Goal: Task Accomplishment & Management: Manage account settings

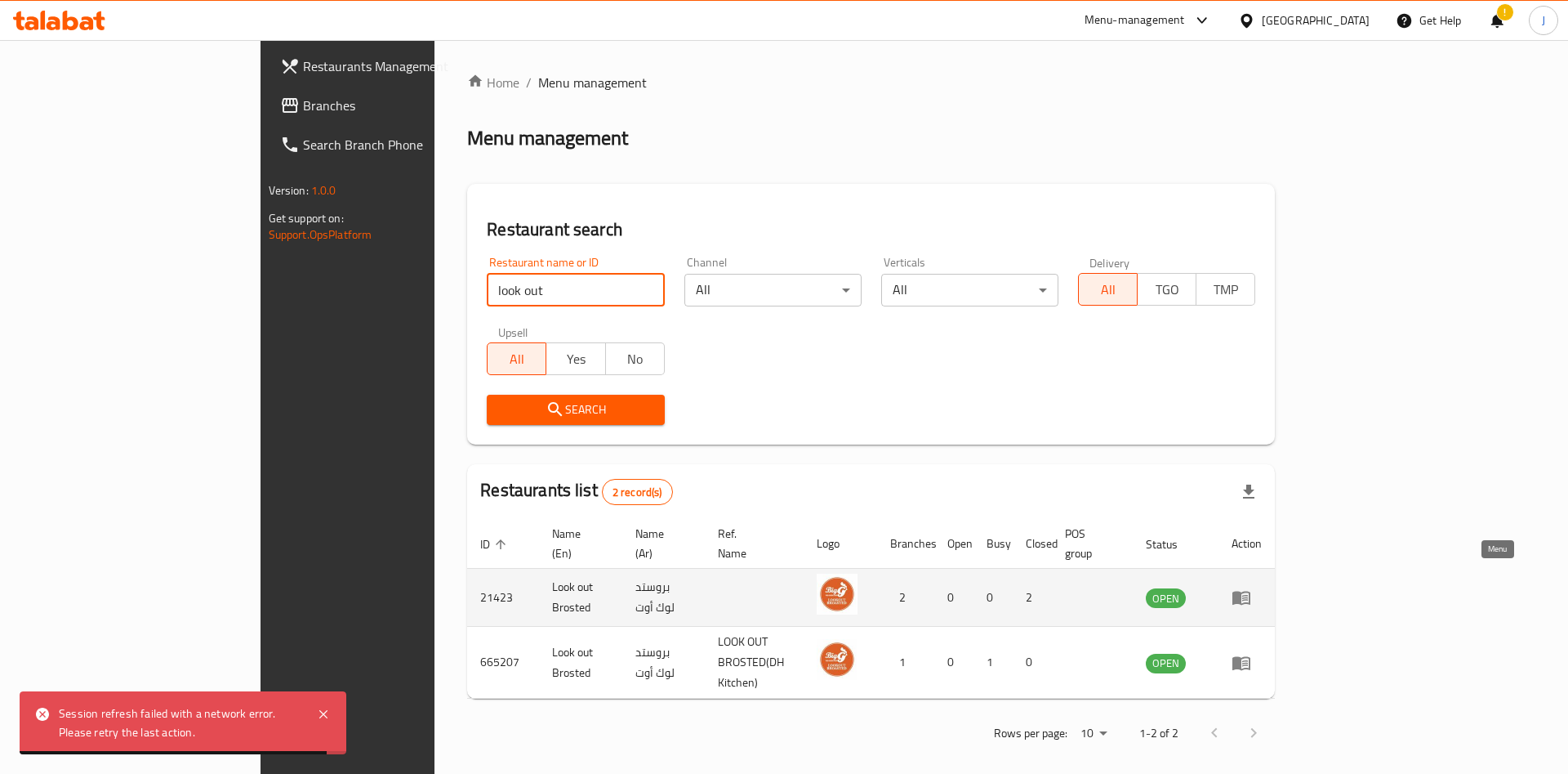
click at [1250, 591] on icon "enhanced table" at bounding box center [1241, 597] width 18 height 13
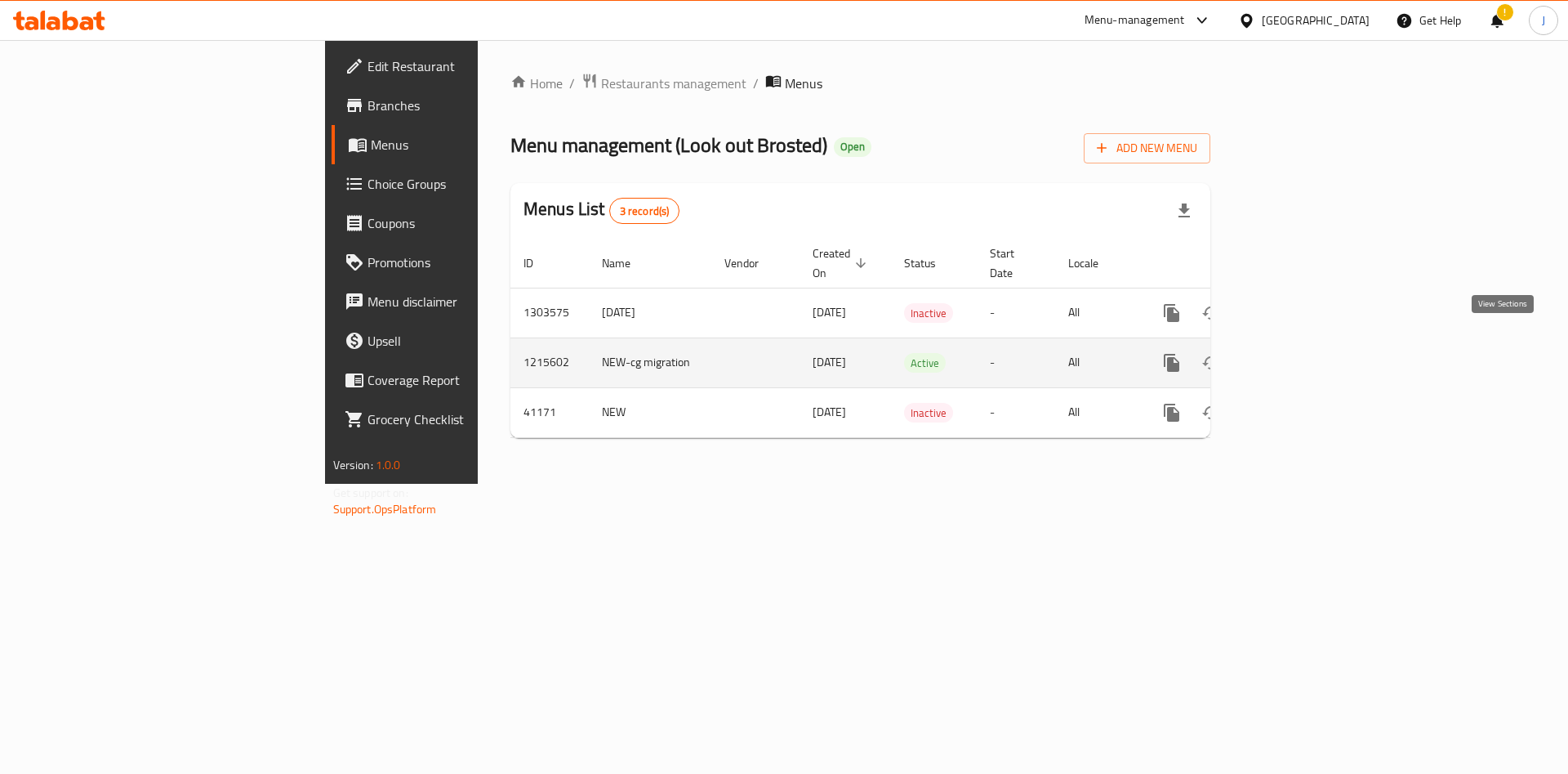
click at [1299, 352] on icon "enhanced table" at bounding box center [1289, 362] width 20 height 20
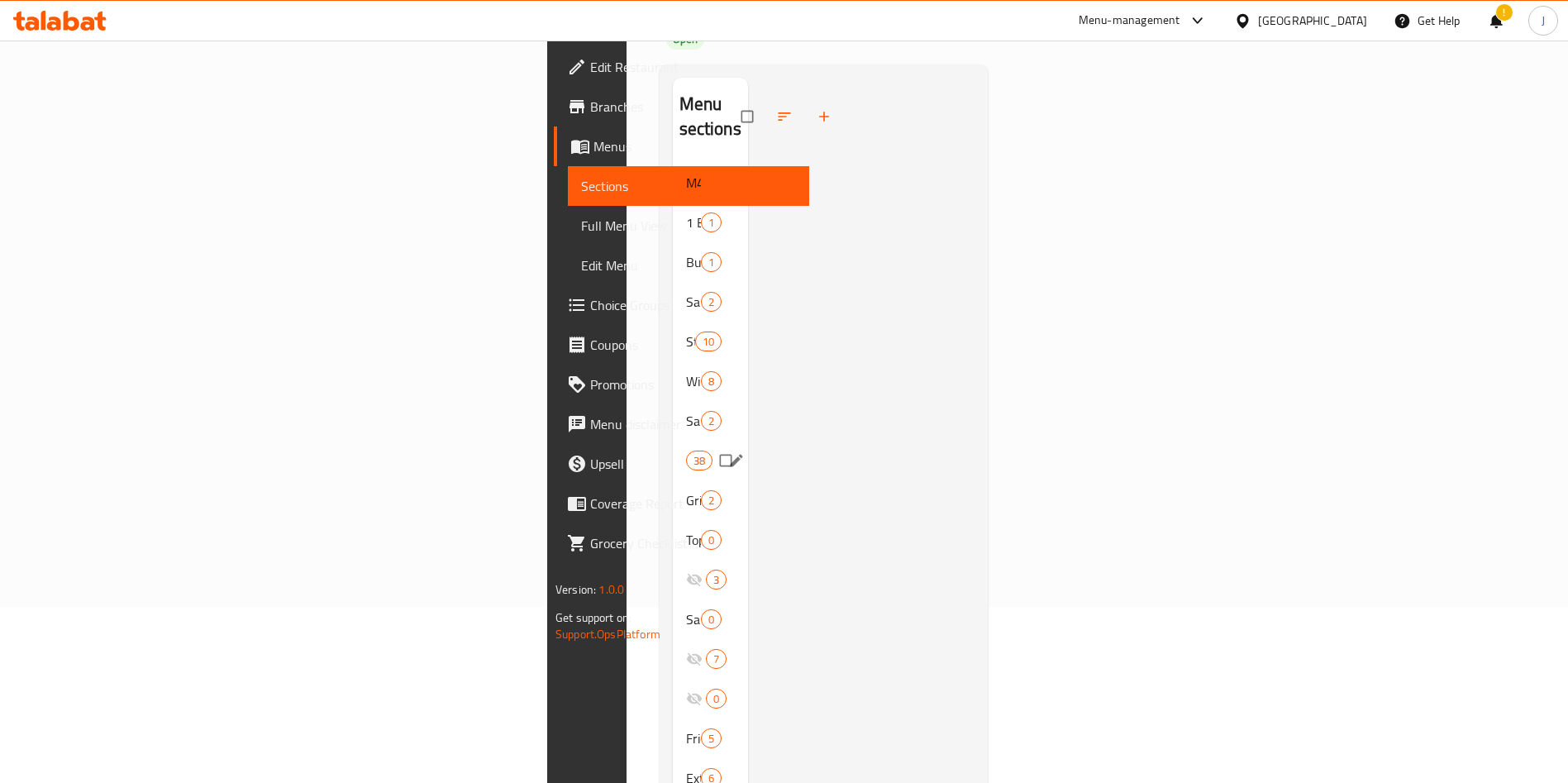
scroll to position [173, 0]
click at [686, 374] on span "Wings" at bounding box center [686, 384] width 0 height 20
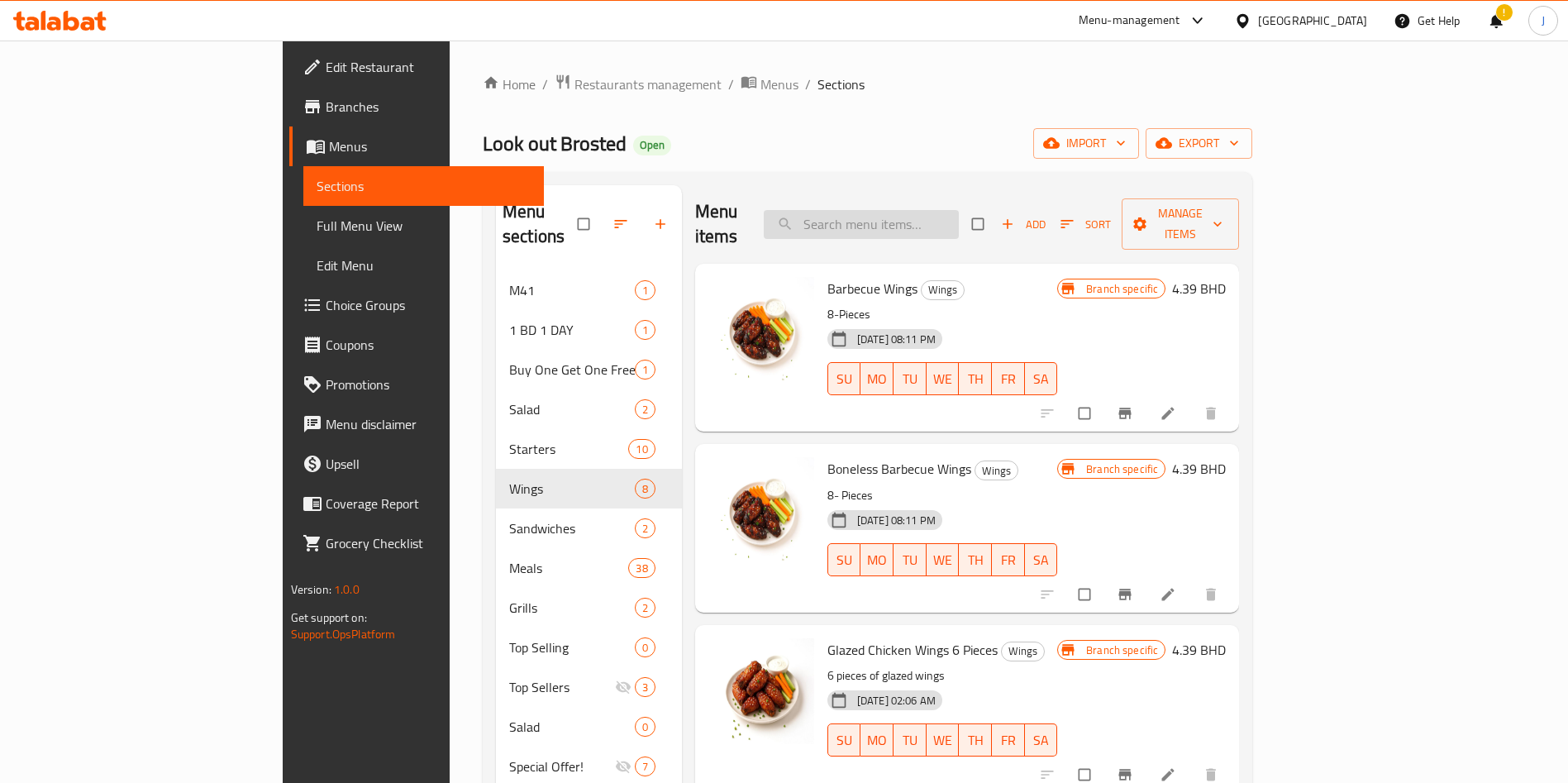
click at [959, 210] on input "search" at bounding box center [861, 224] width 195 height 29
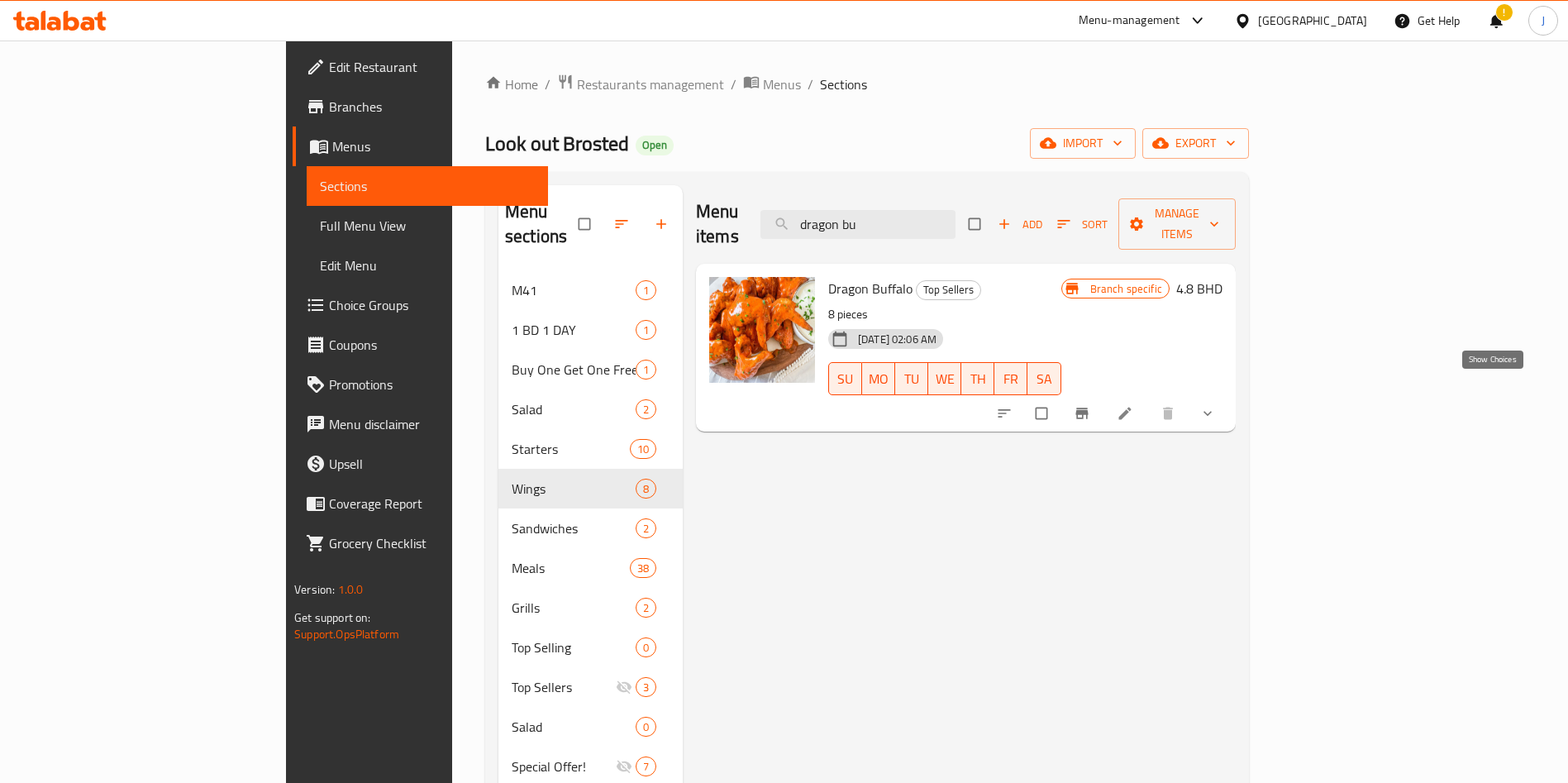
type input "dragon bu"
click at [1216, 405] on icon "show more" at bounding box center [1208, 413] width 16 height 16
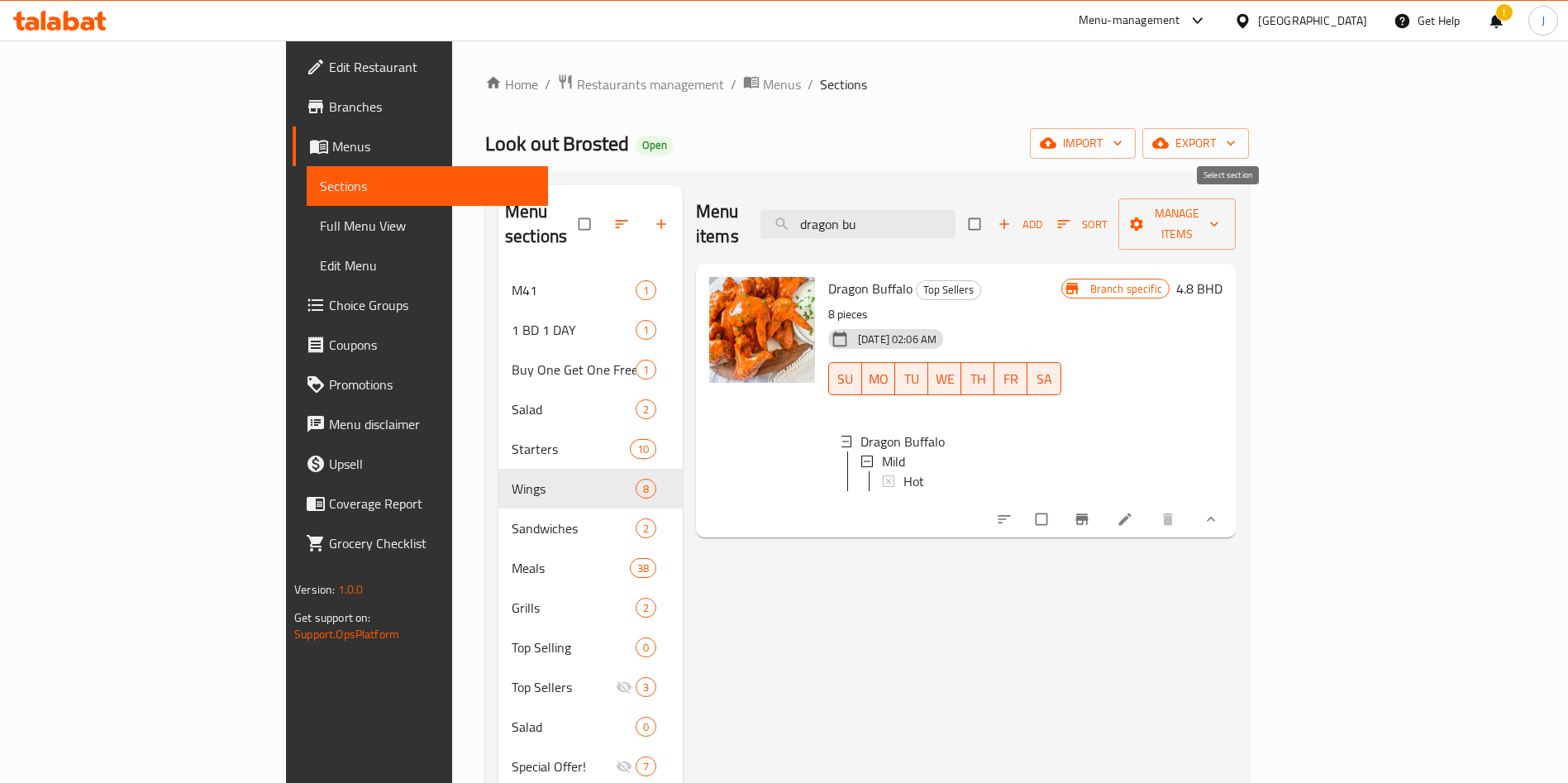
click at [994, 213] on input "checkbox" at bounding box center [976, 224] width 34 height 32
checkbox input "true"
click at [994, 213] on input "checkbox" at bounding box center [976, 224] width 34 height 32
checkbox input "false"
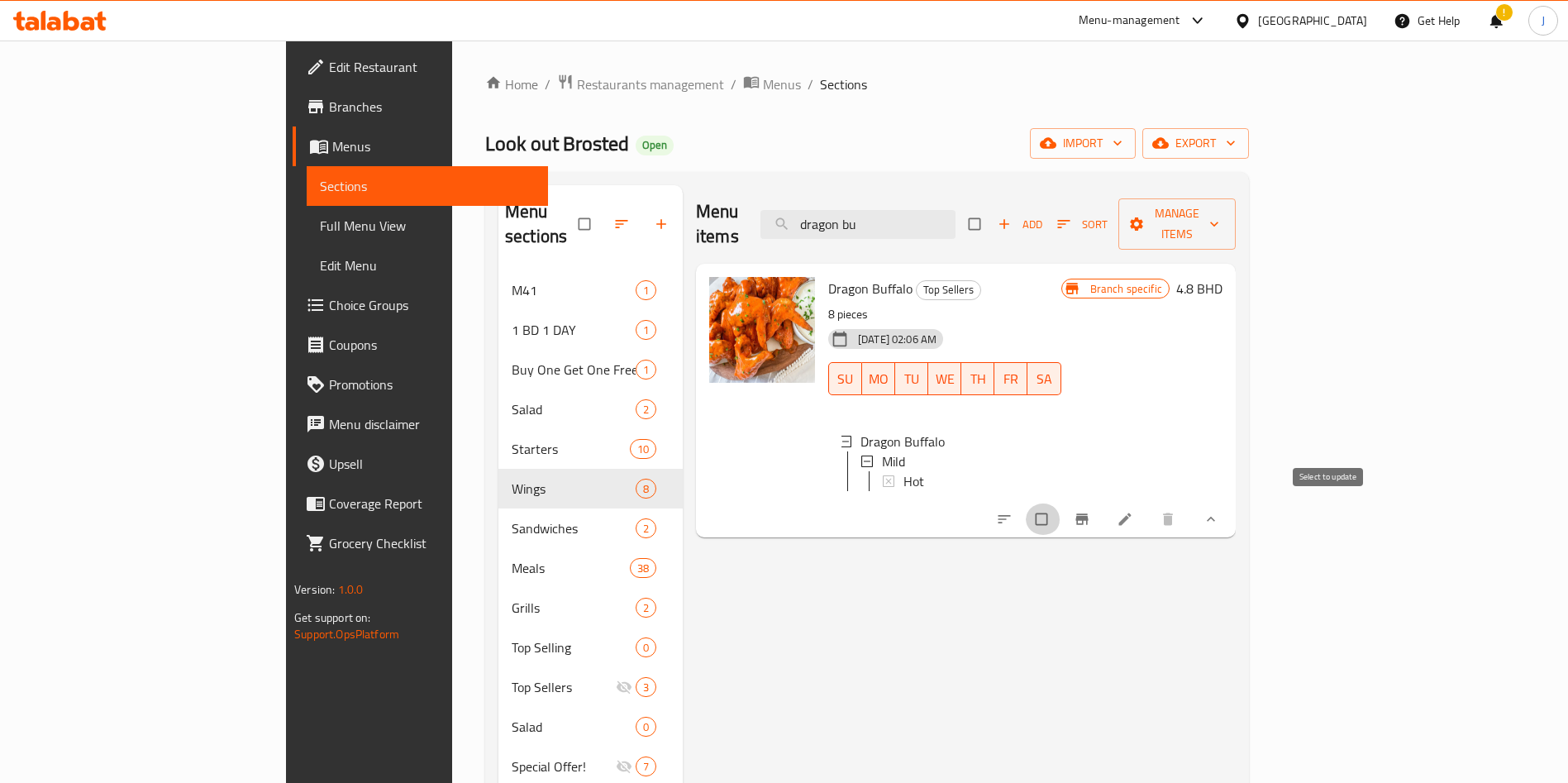
click at [1061, 509] on input "checkbox" at bounding box center [1043, 519] width 34 height 32
checkbox input "true"
click at [1222, 213] on span "Manage items" at bounding box center [1177, 224] width 91 height 42
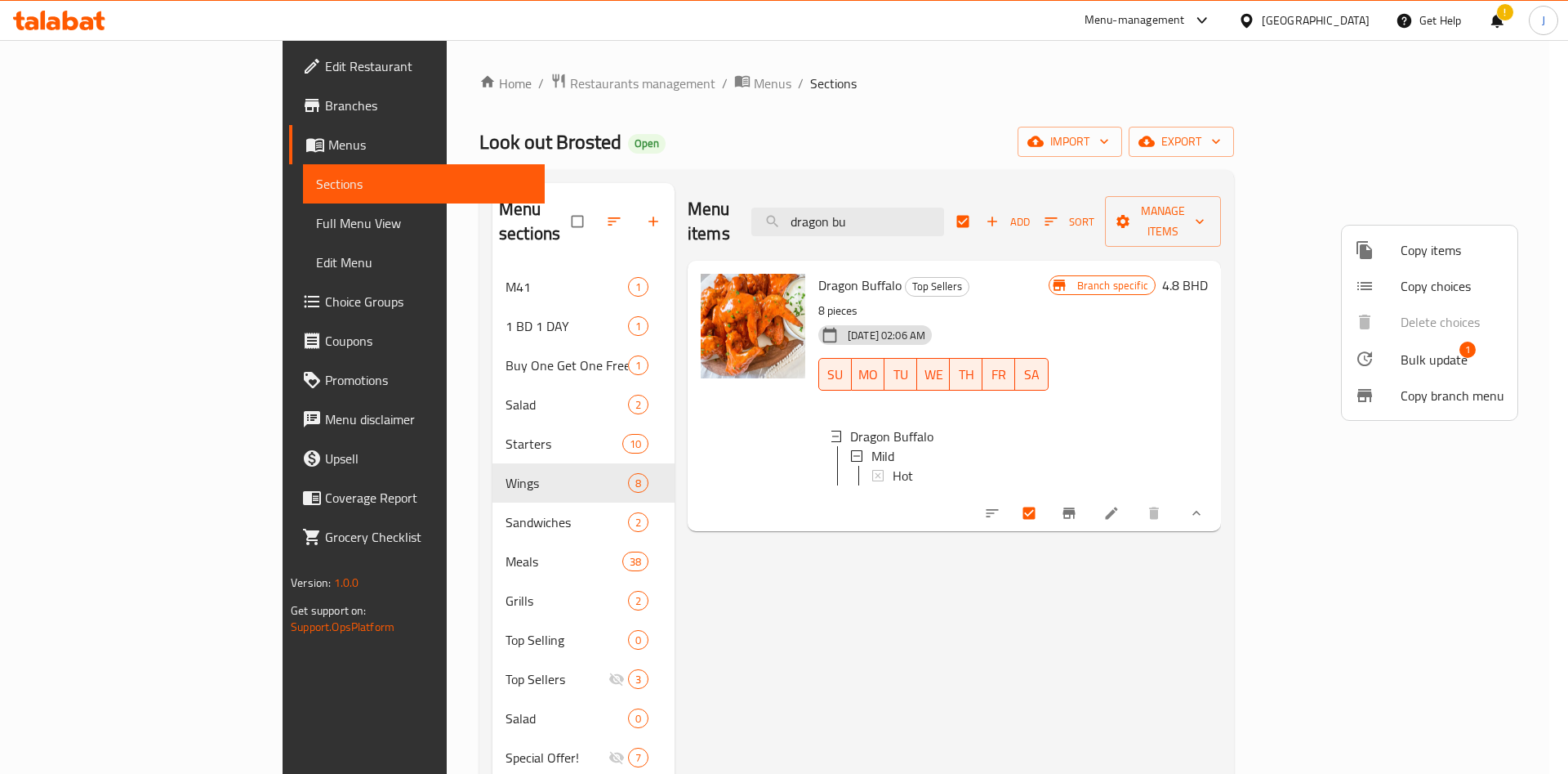
click at [1442, 260] on span "Copy items" at bounding box center [1452, 250] width 104 height 20
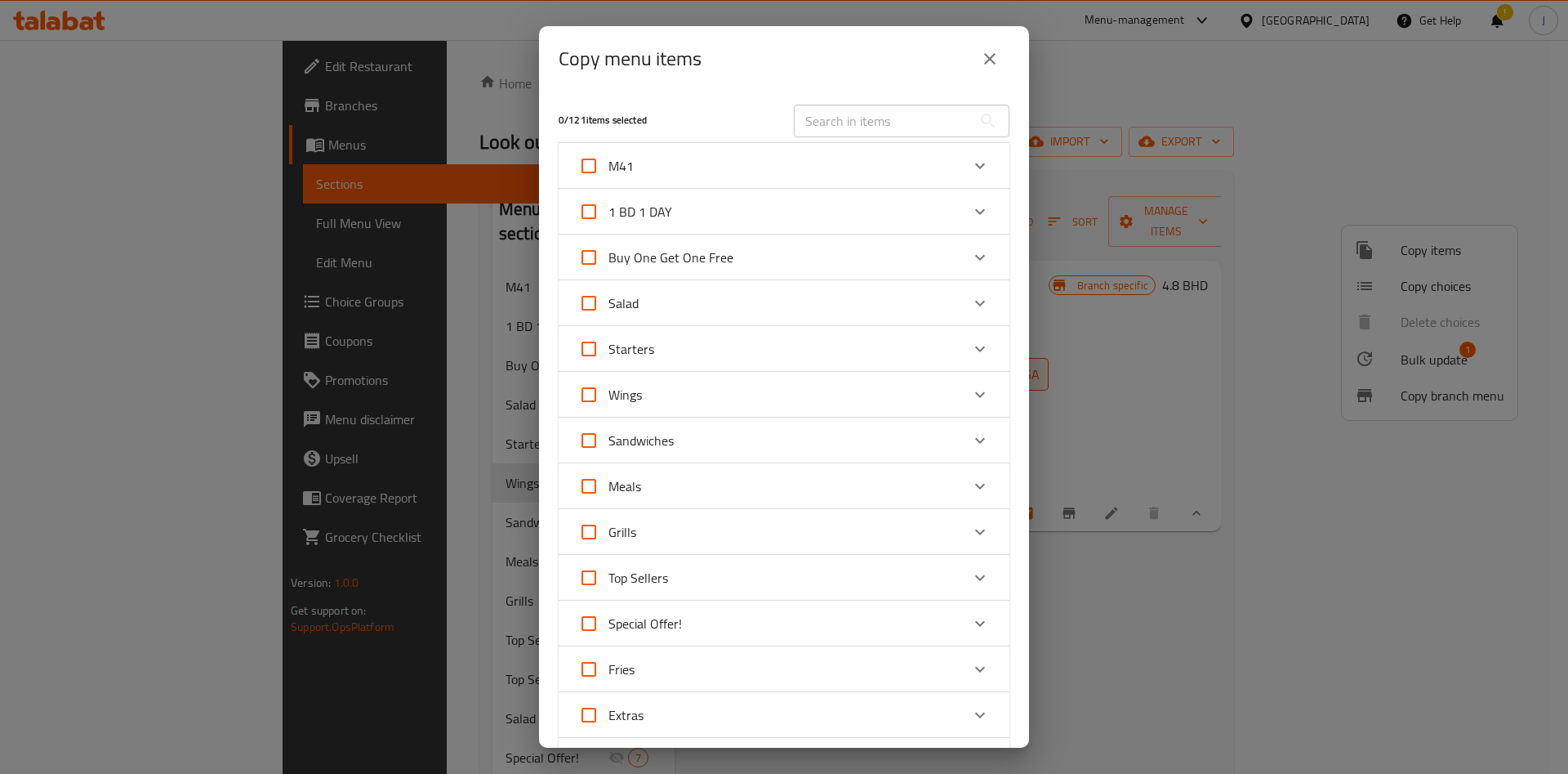
click at [720, 391] on div "Wings" at bounding box center [769, 395] width 382 height 39
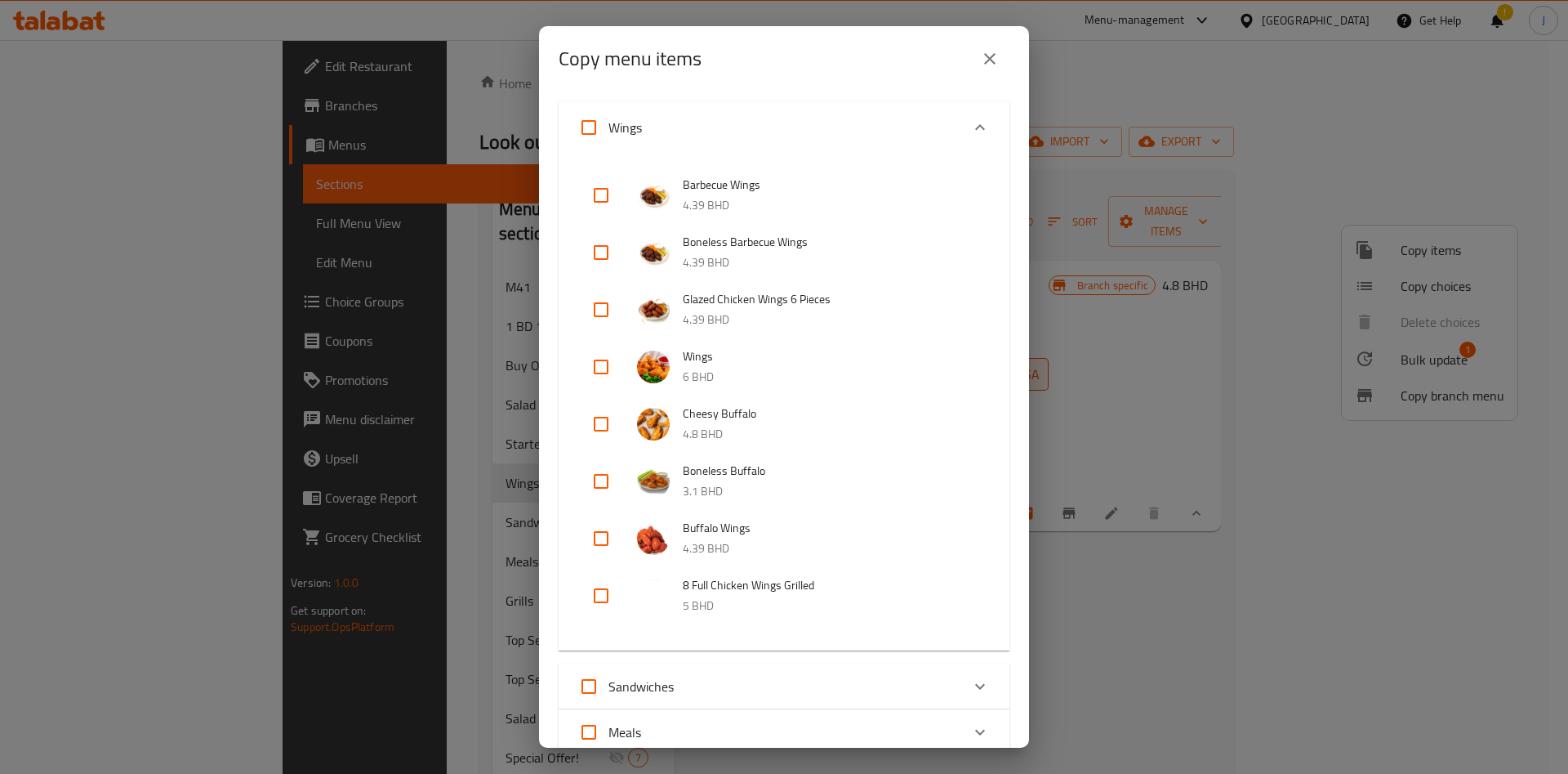
scroll to position [847, 0]
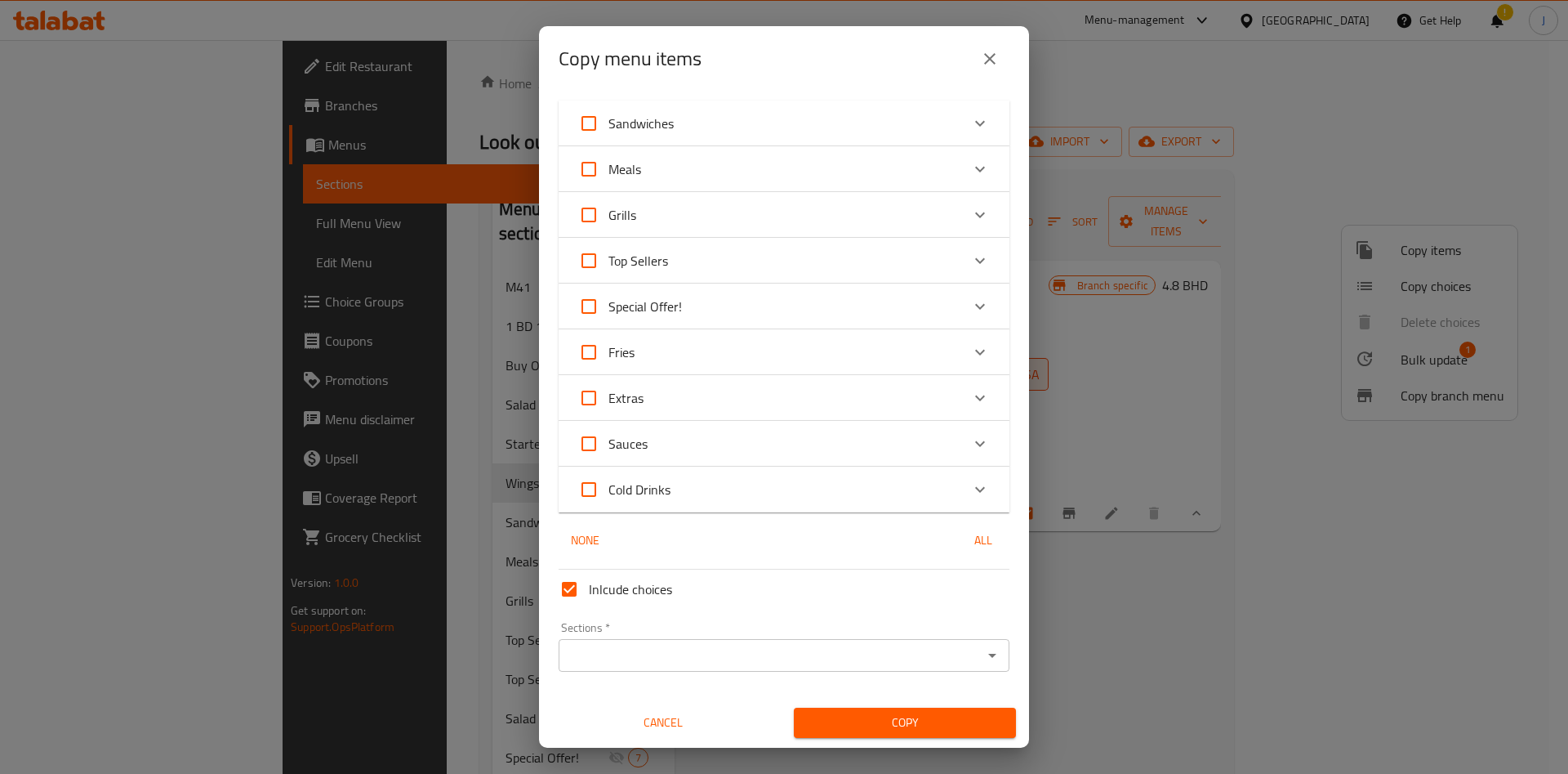
click at [983, 652] on icon "Open" at bounding box center [992, 656] width 20 height 20
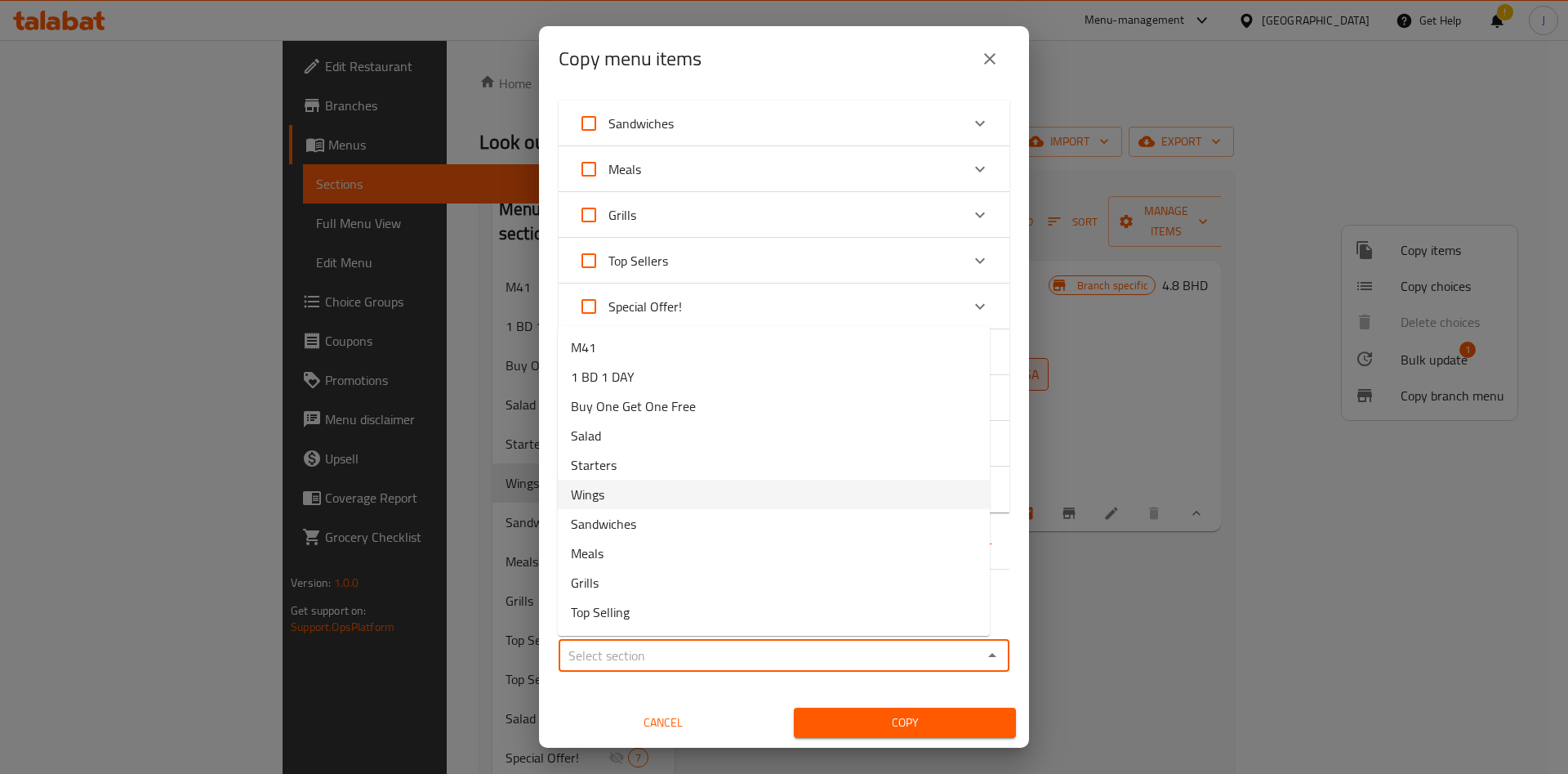
click at [783, 500] on li "Wings" at bounding box center [774, 494] width 432 height 30
type input "Wings"
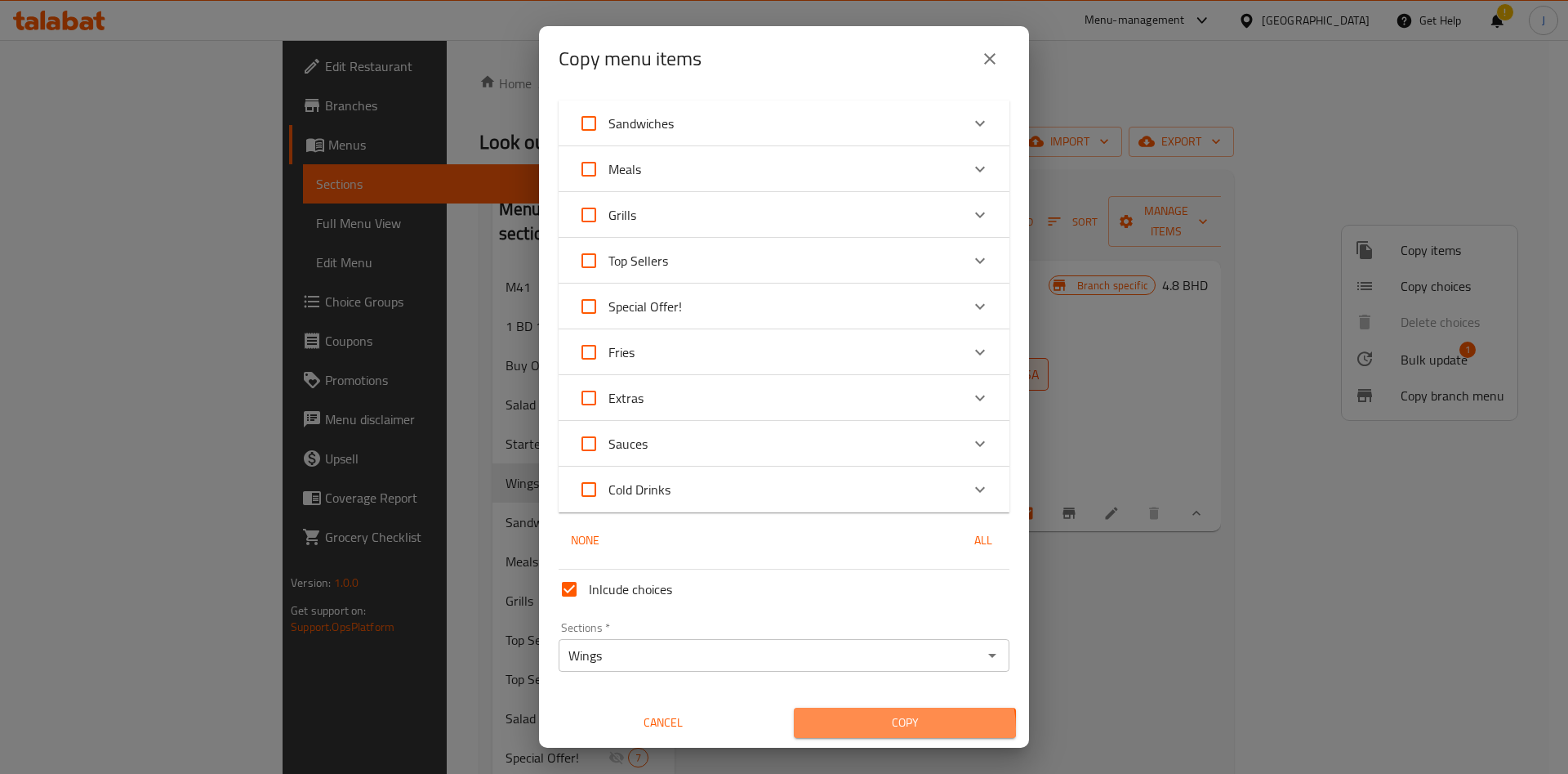
click at [893, 728] on span "Copy" at bounding box center [905, 722] width 196 height 21
click at [907, 718] on span "Copy" at bounding box center [905, 722] width 196 height 21
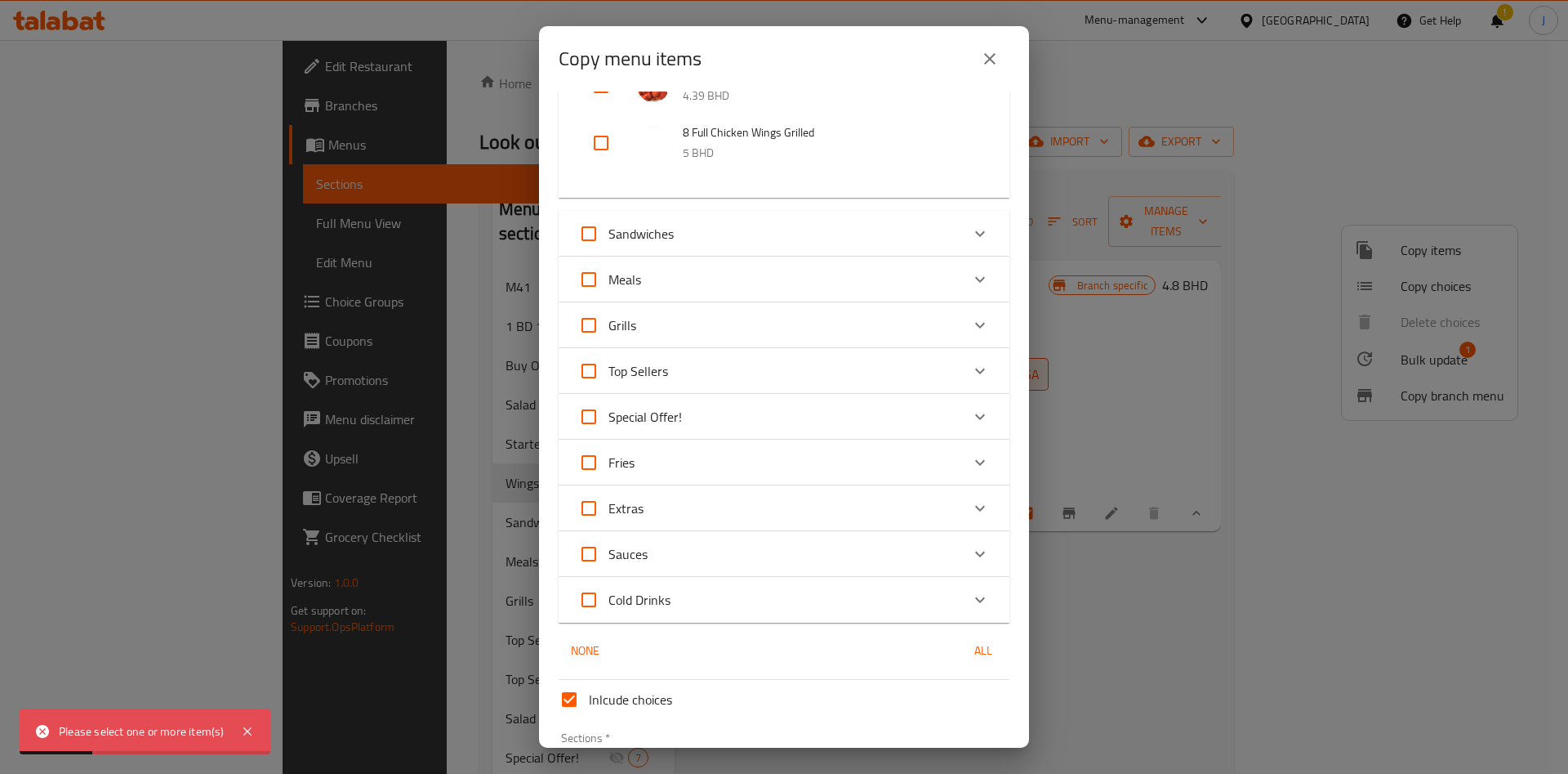
scroll to position [683, 0]
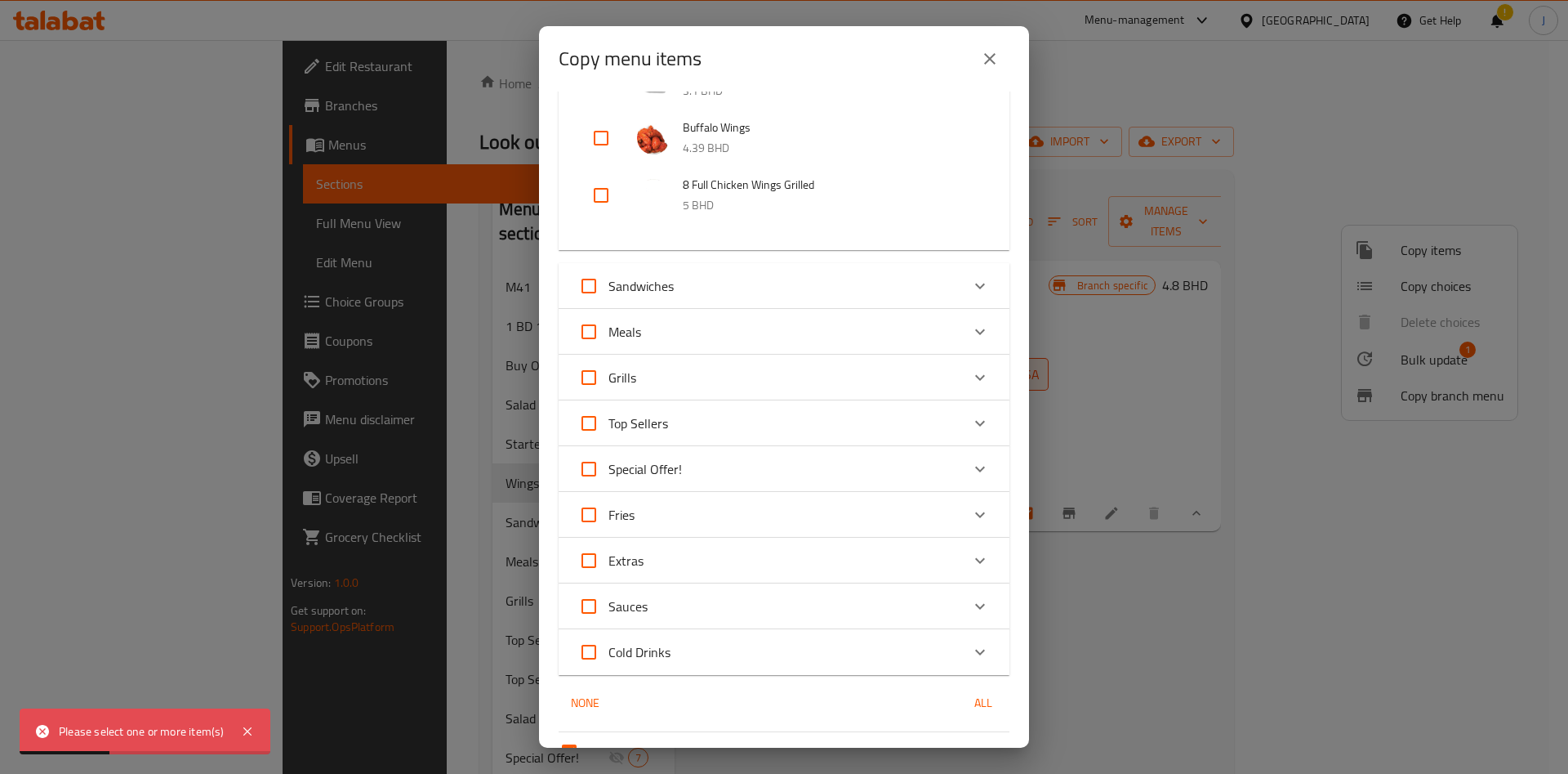
click at [1191, 452] on div "Copy menu items 0 / 121 items selected ​ M41 2 Pieces Meal Combo 4 BHD 1 BD 1 D…" at bounding box center [784, 387] width 1568 height 774
click at [982, 69] on button "close" at bounding box center [990, 59] width 39 height 39
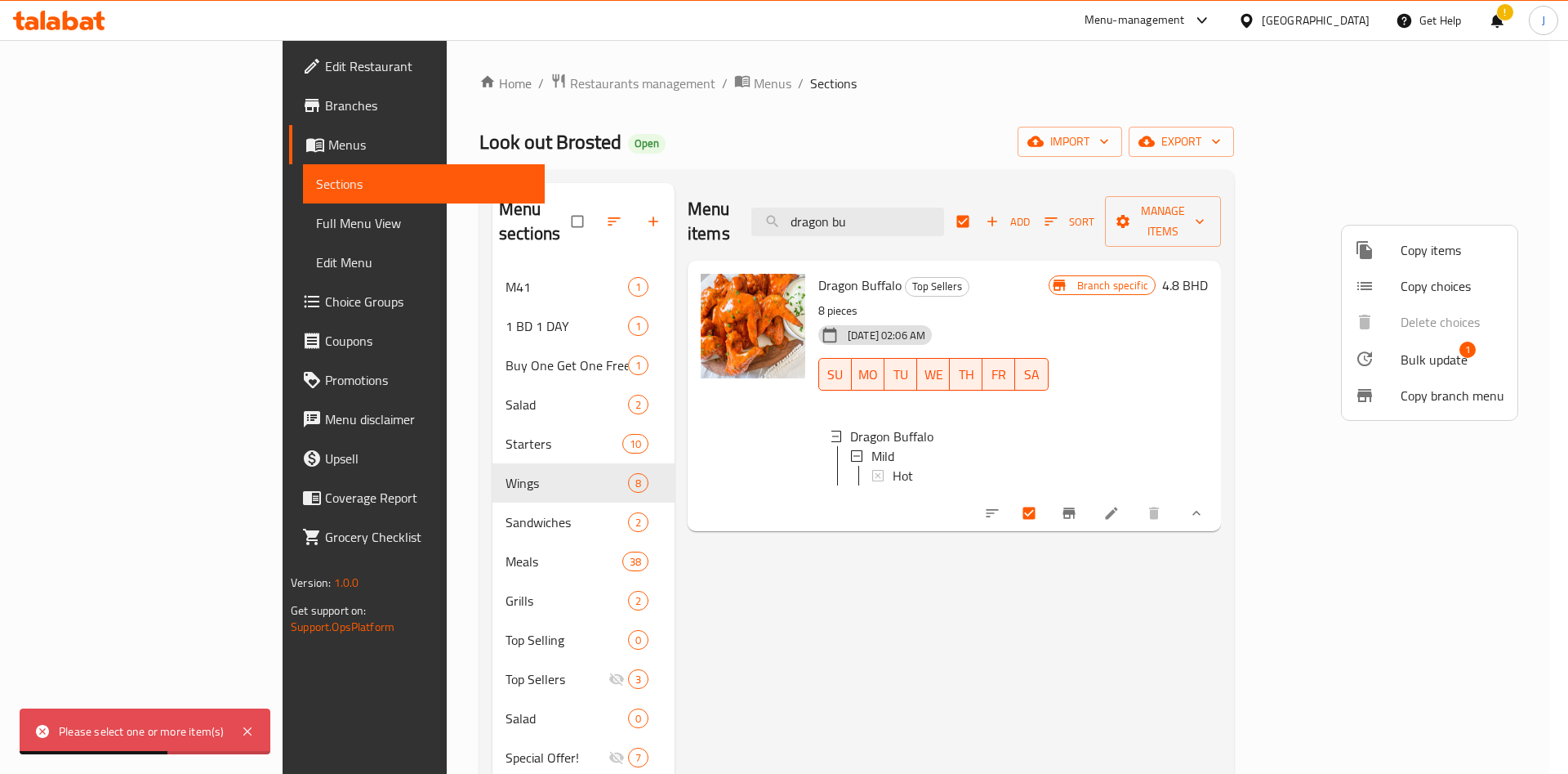
drag, startPoint x: 1276, startPoint y: 587, endPoint x: 1281, endPoint y: 593, distance: 7.8
click at [1277, 588] on div at bounding box center [784, 387] width 1568 height 774
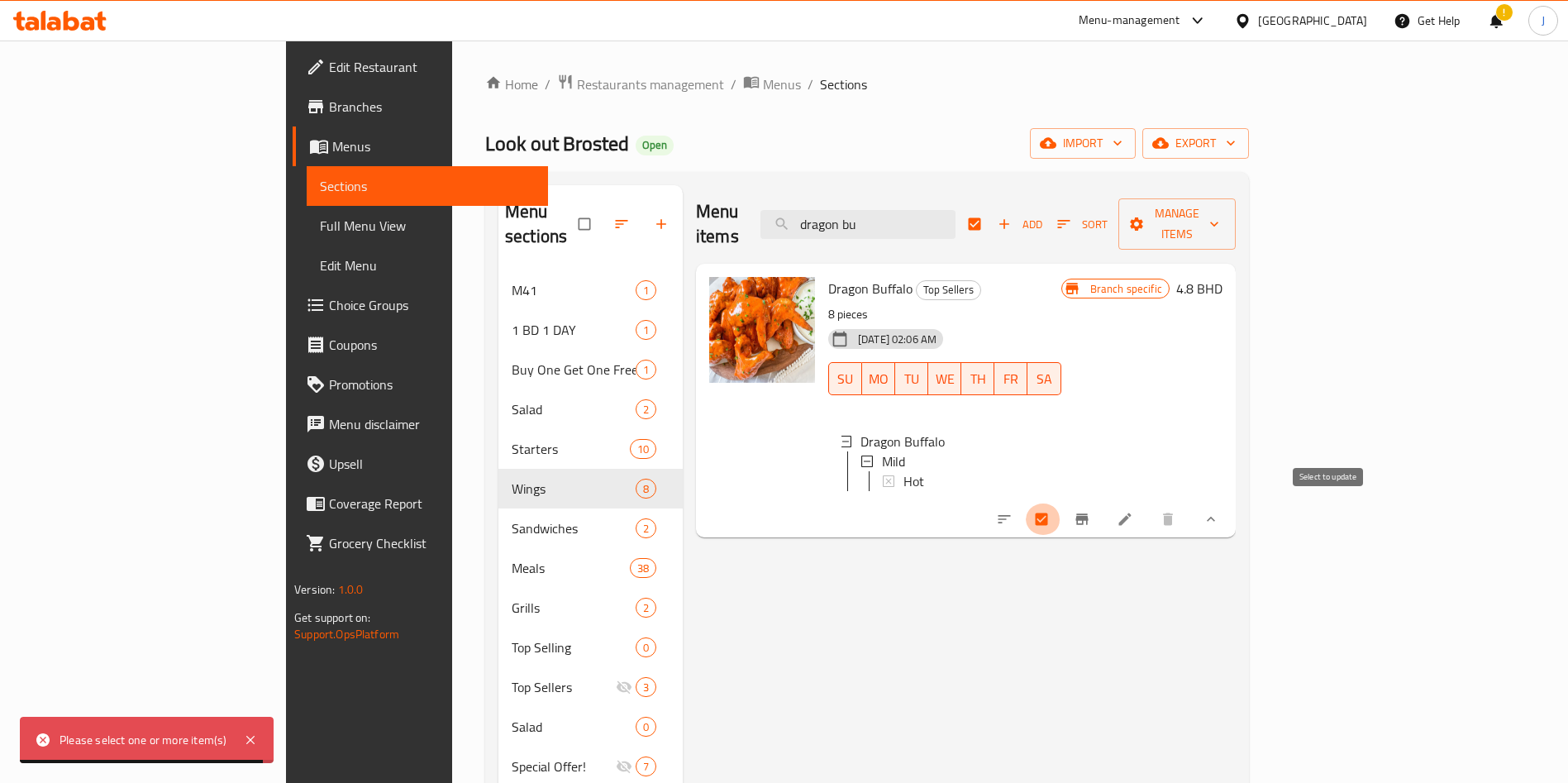
click at [1061, 521] on input "checkbox" at bounding box center [1043, 519] width 34 height 32
checkbox input "false"
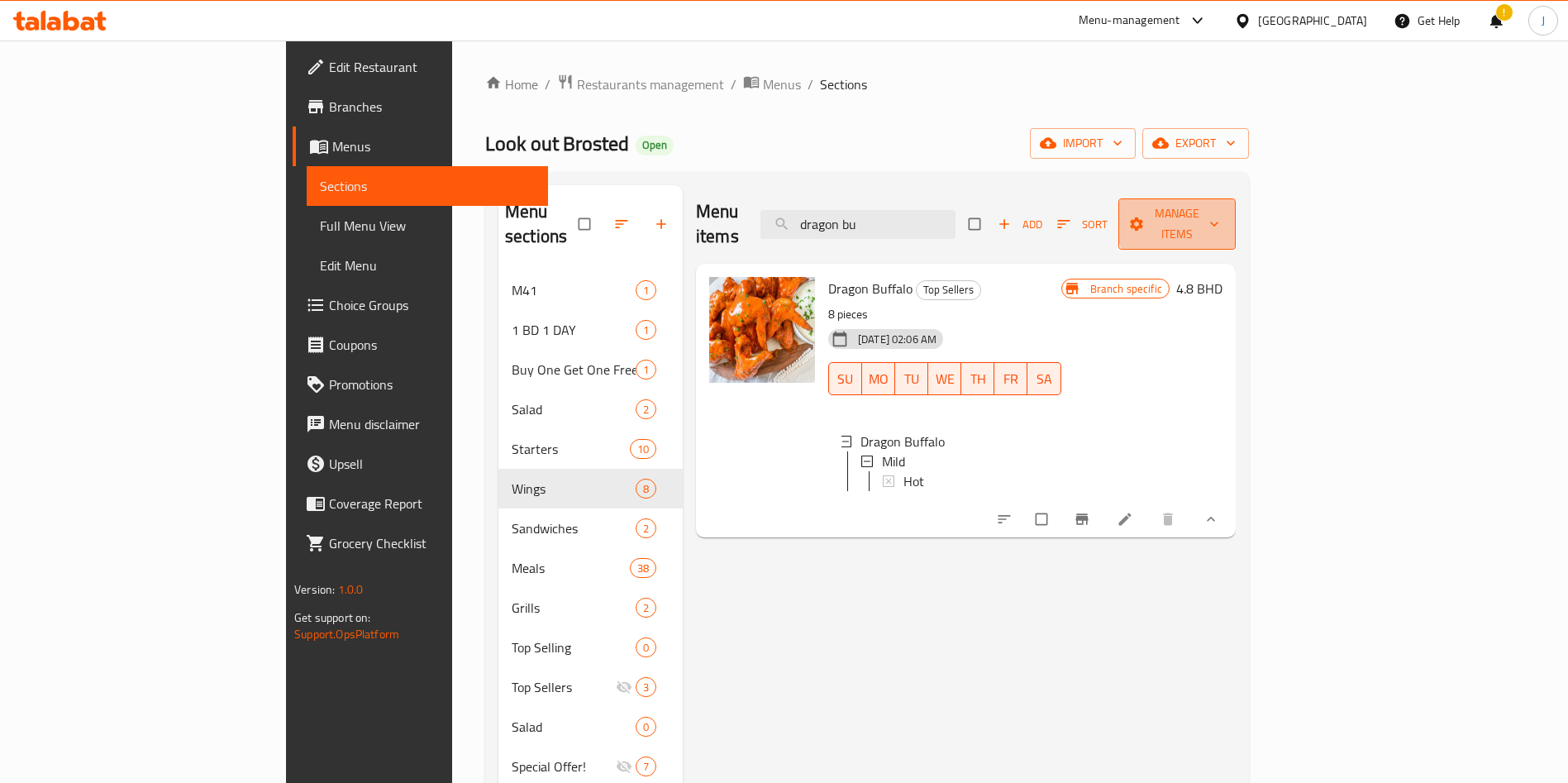
click at [1222, 216] on span "Manage items" at bounding box center [1177, 224] width 91 height 42
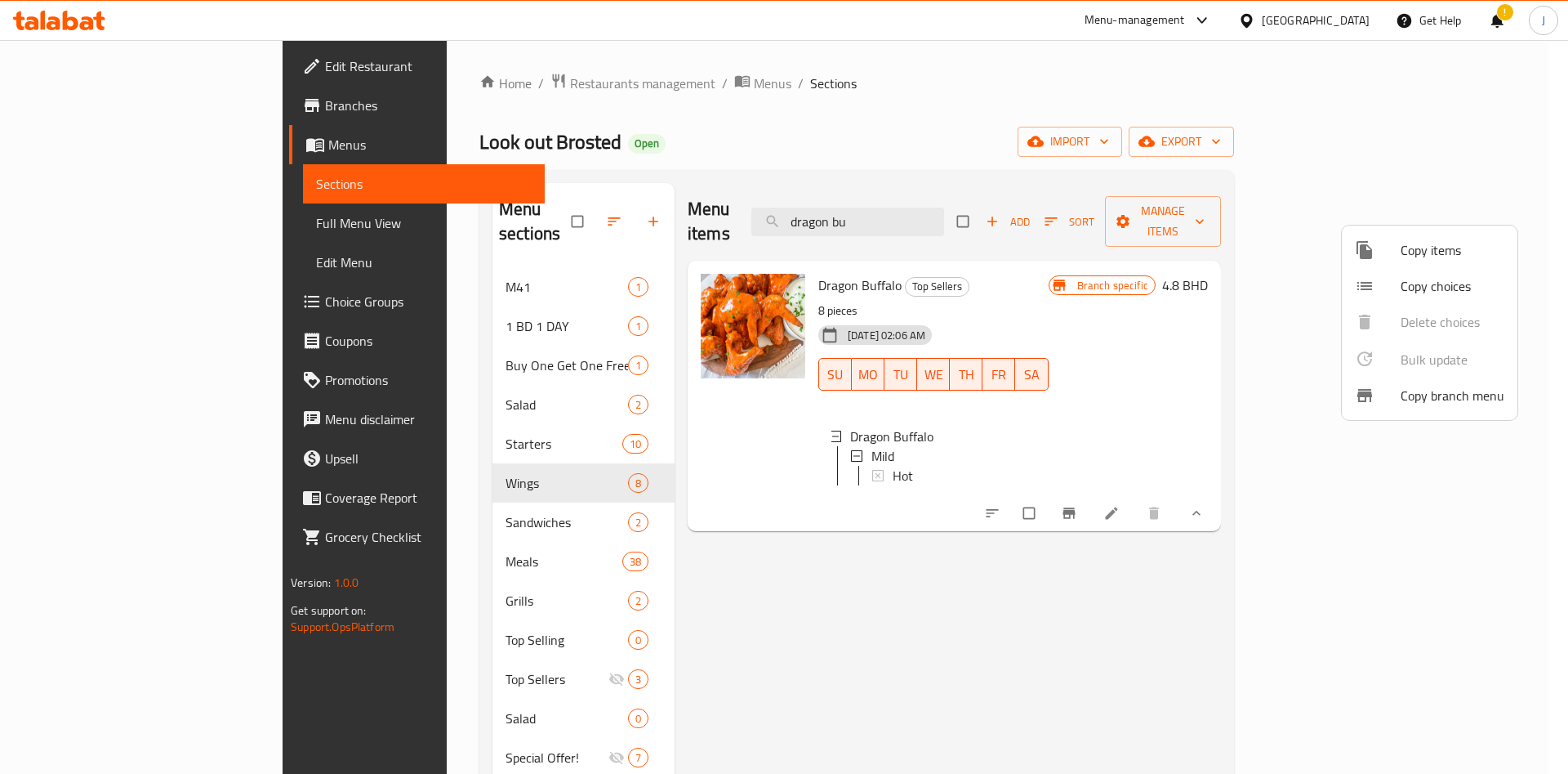
click at [1447, 251] on span "Copy items" at bounding box center [1452, 250] width 104 height 20
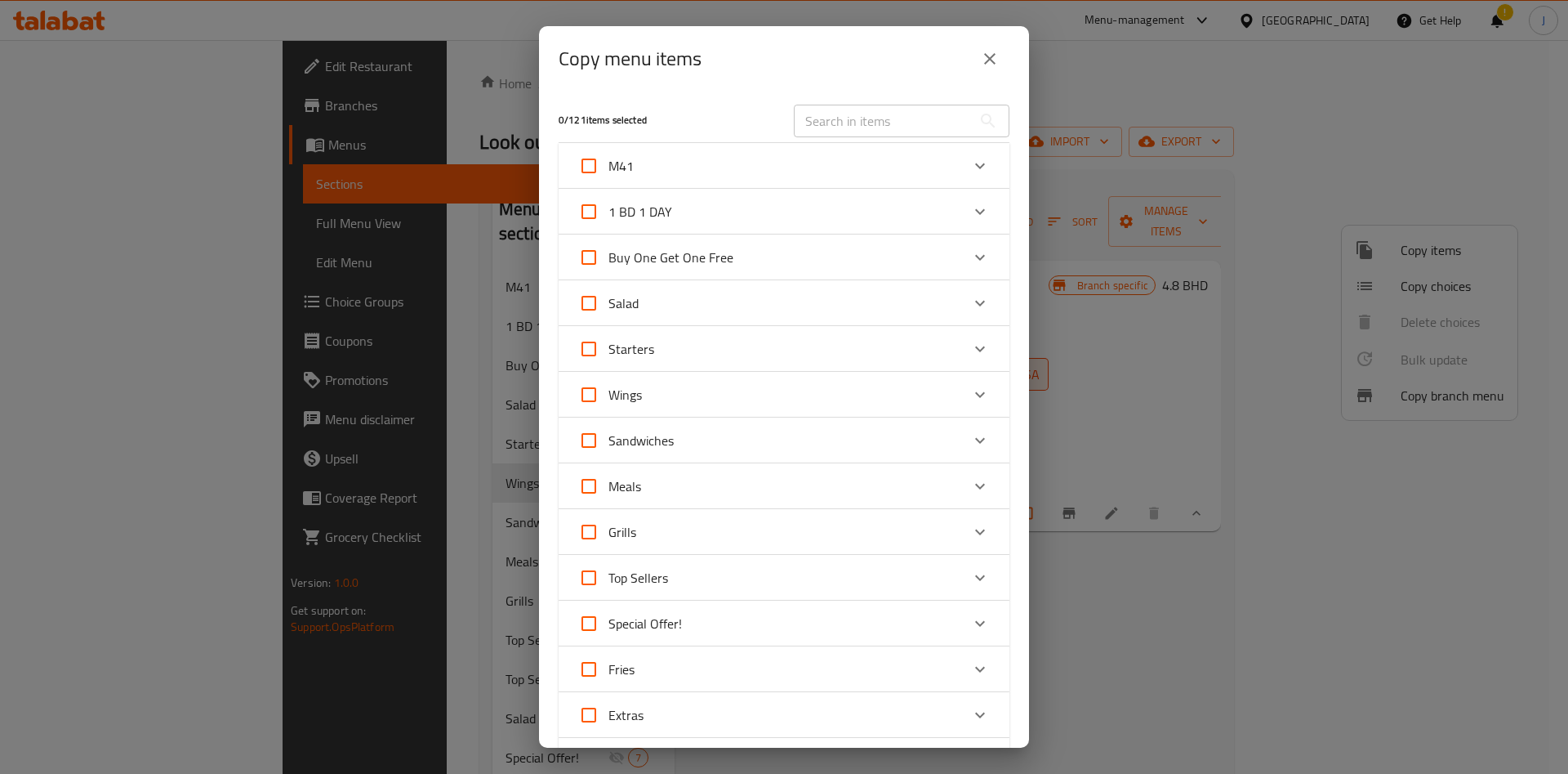
click at [994, 64] on icon "close" at bounding box center [990, 58] width 12 height 12
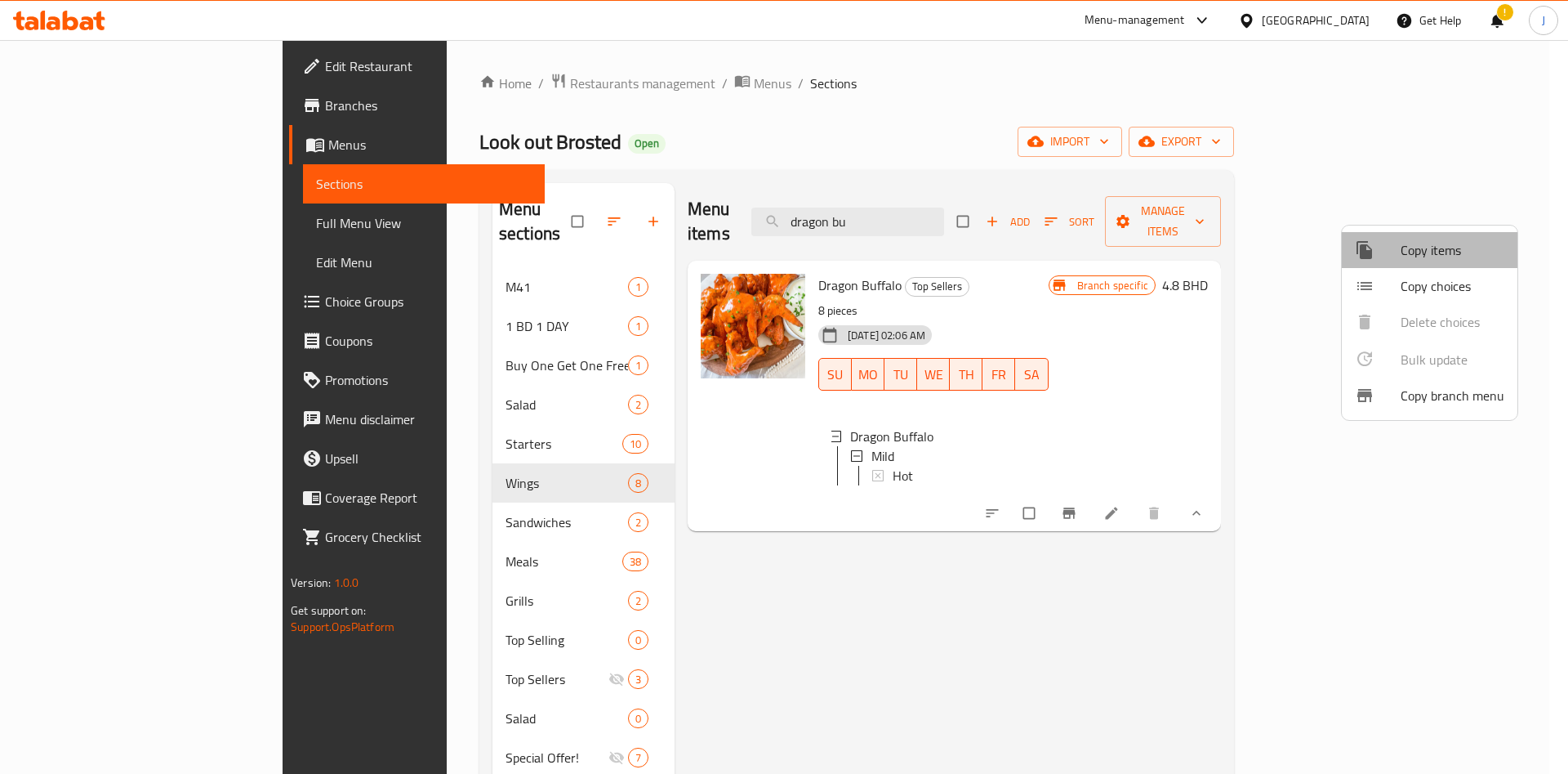
click at [1433, 246] on span "Copy items" at bounding box center [1452, 250] width 104 height 20
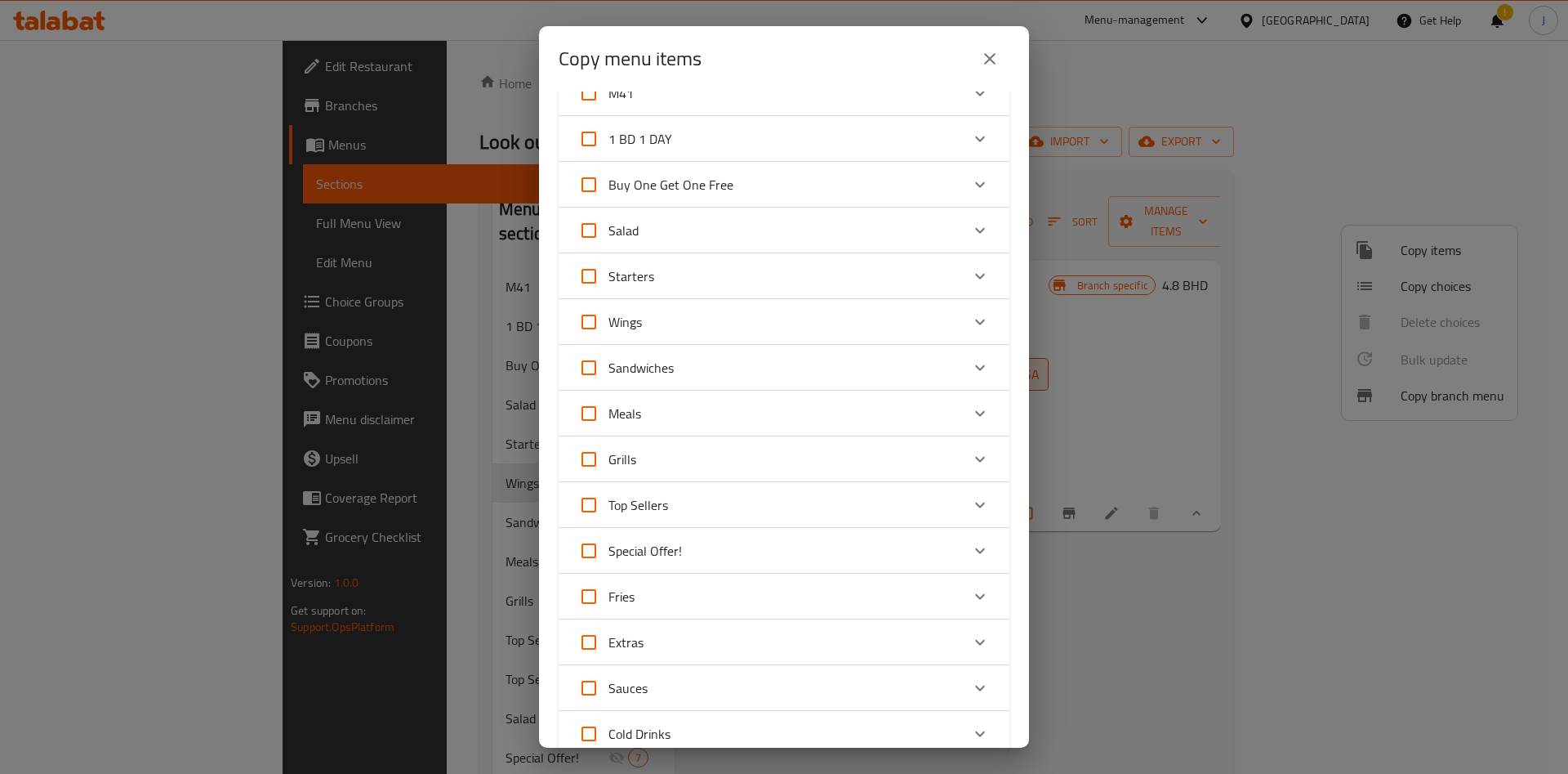
scroll to position [71, 0]
click at [753, 515] on div "Top Sellers" at bounding box center [769, 507] width 382 height 39
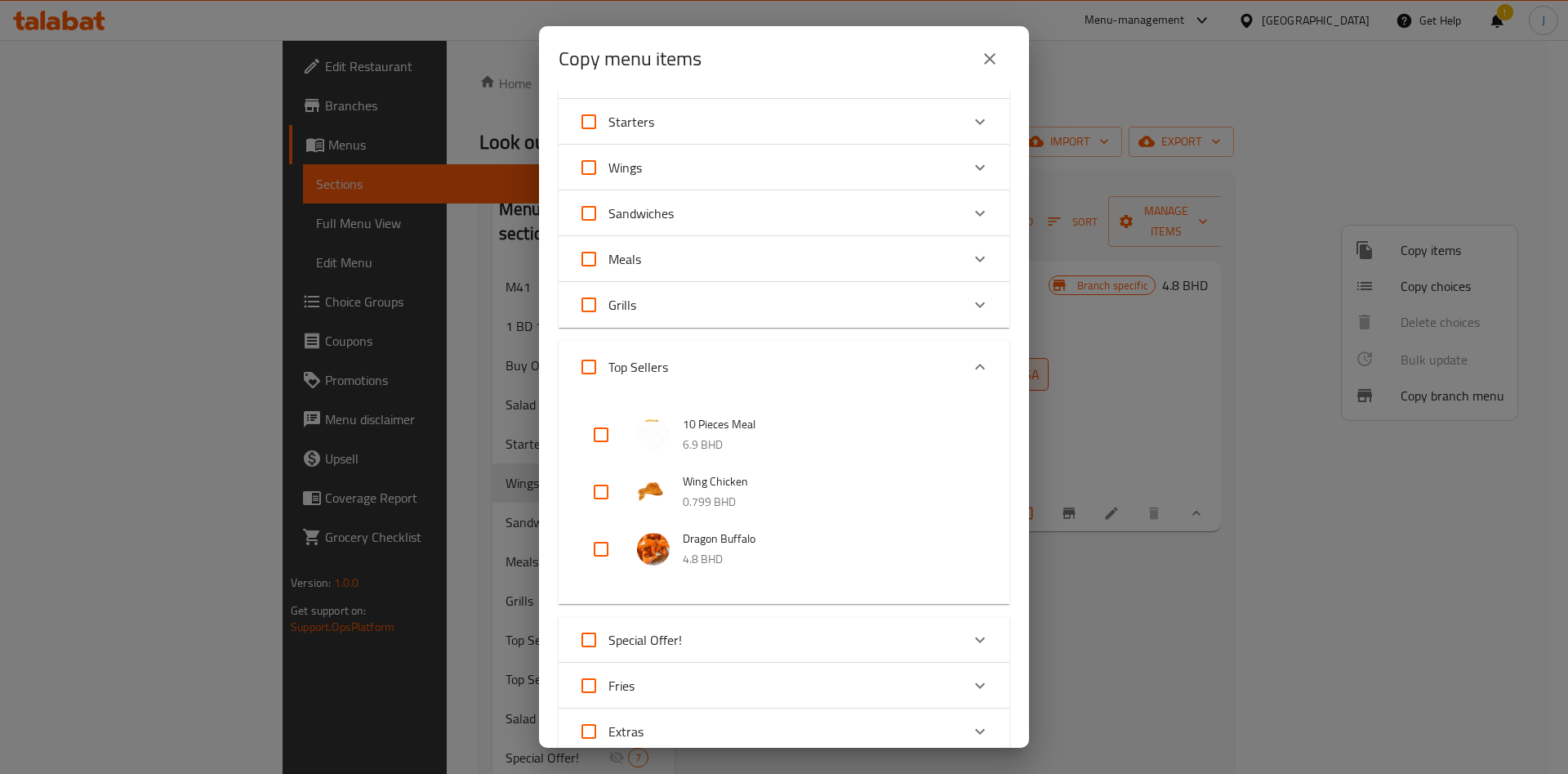
scroll to position [252, 0]
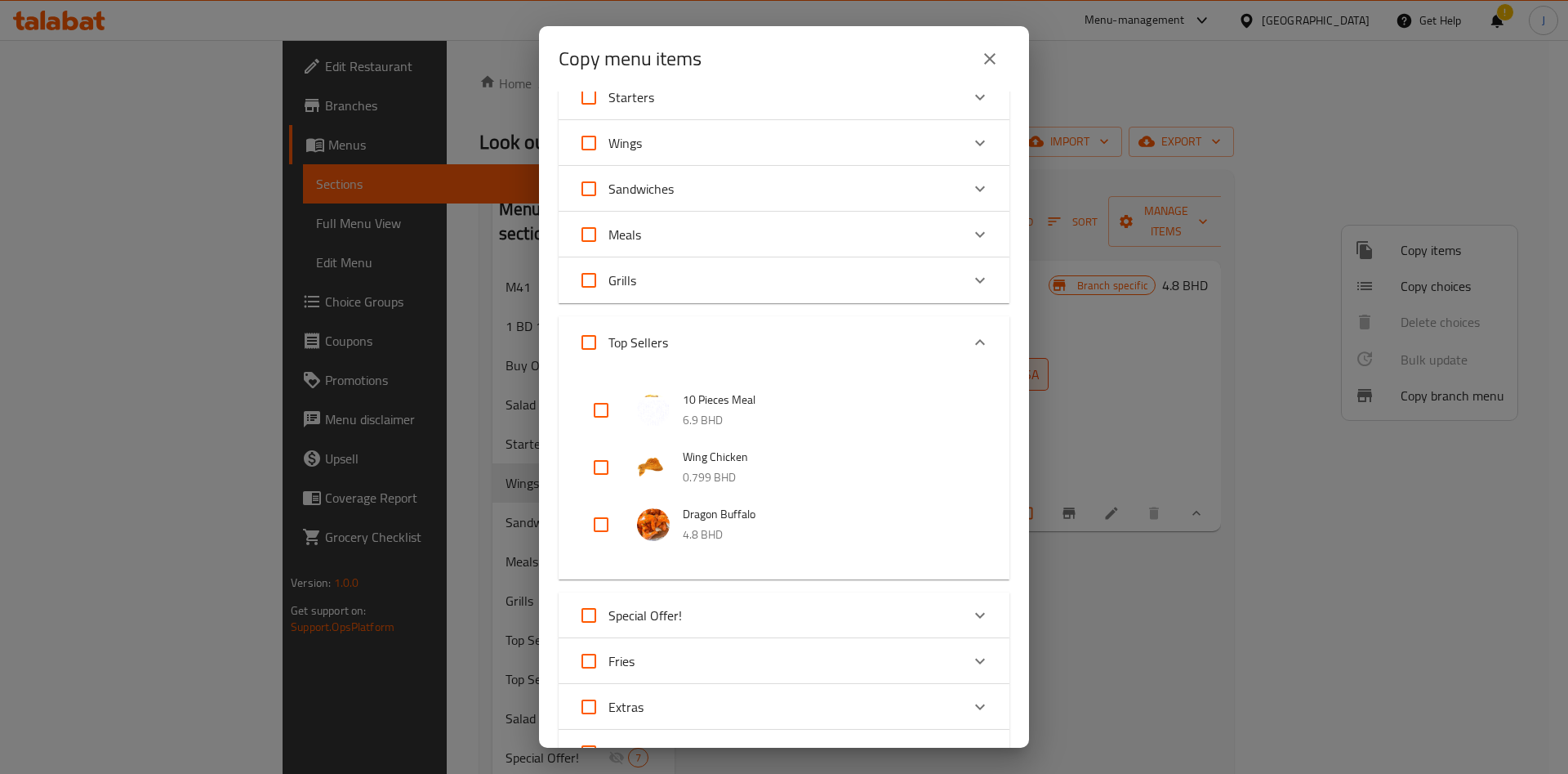
click at [604, 526] on input "checkbox" at bounding box center [601, 525] width 39 height 39
checkbox input "true"
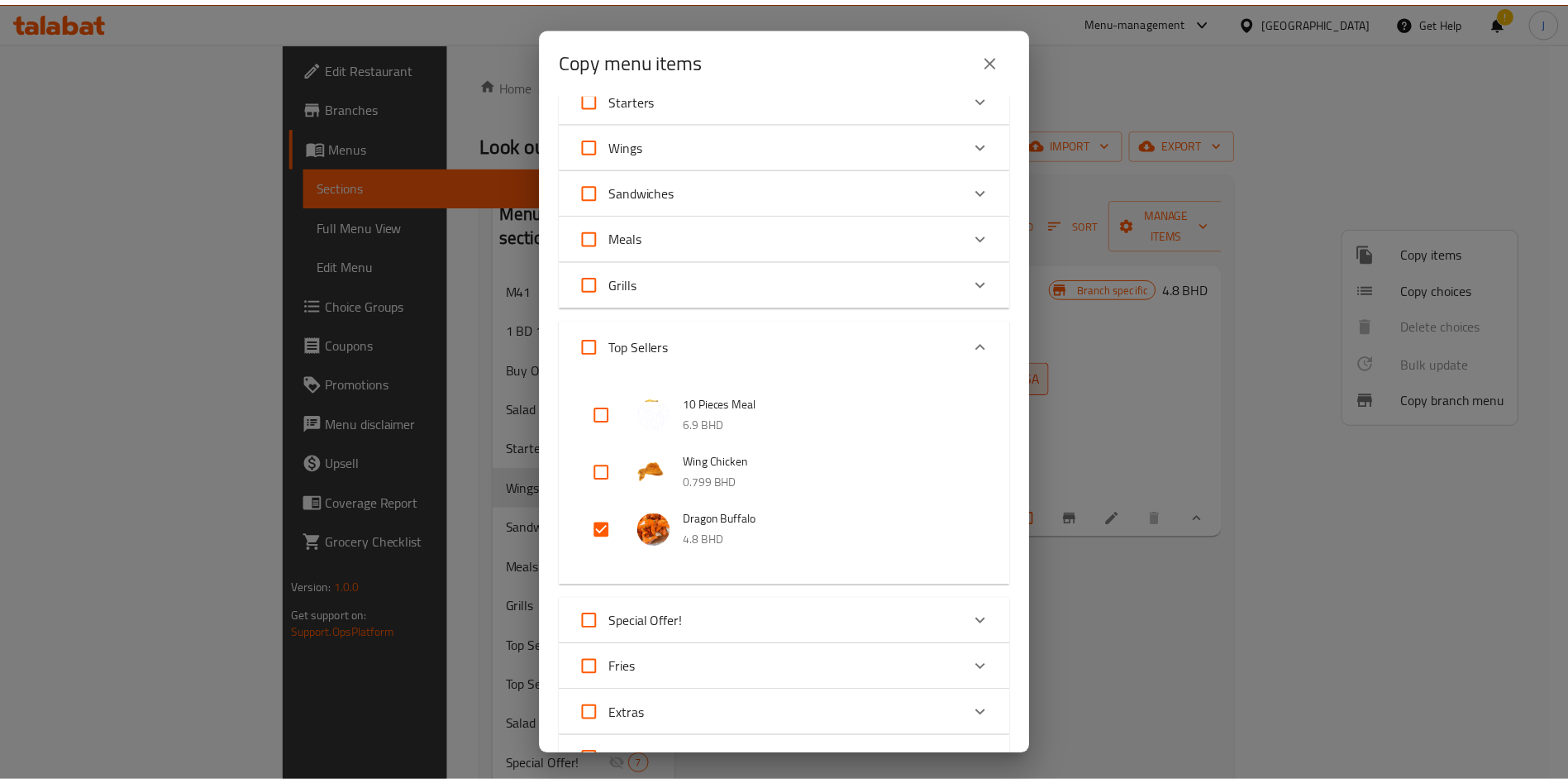
scroll to position [567, 0]
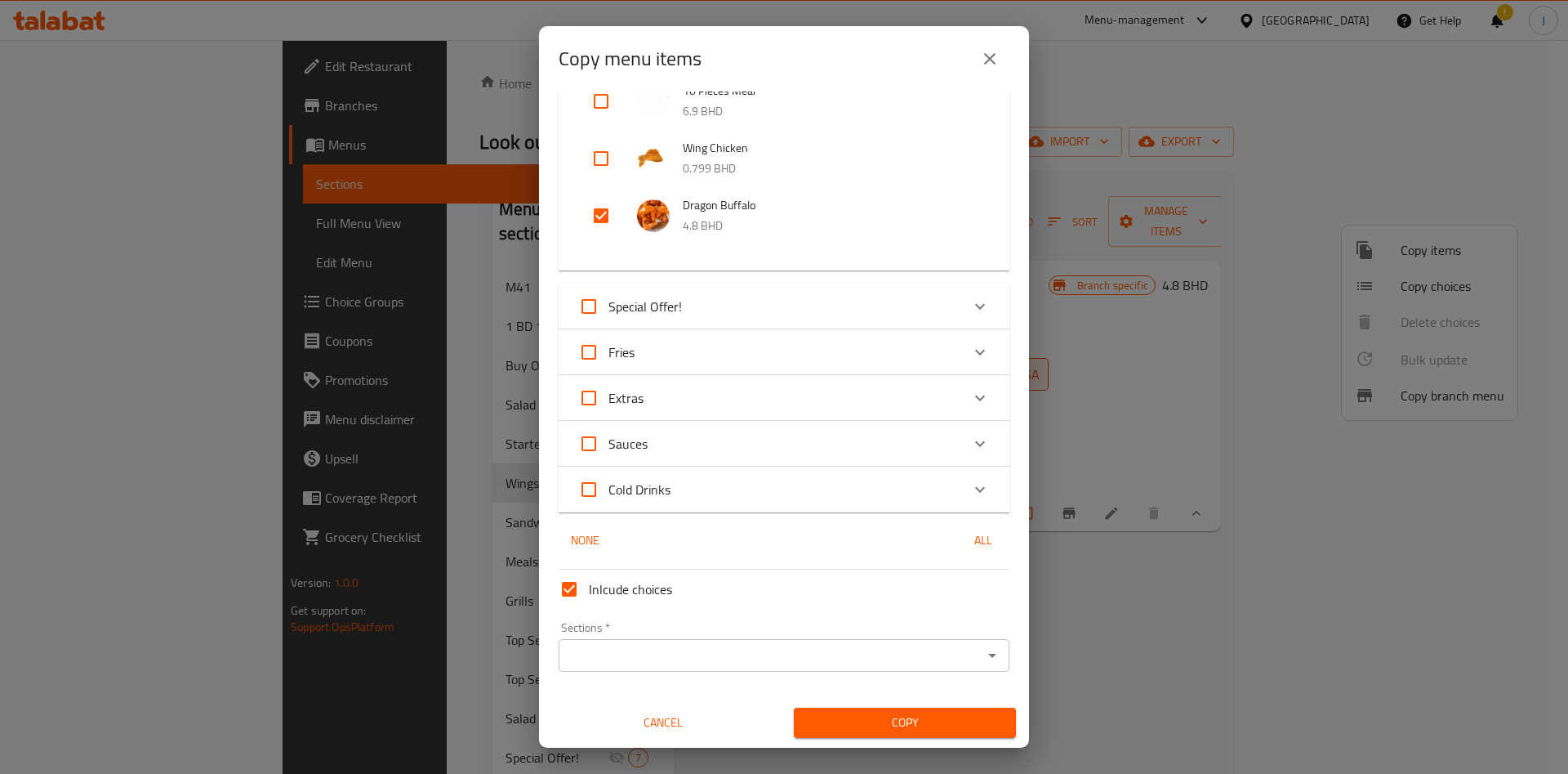
click at [988, 654] on icon "Open" at bounding box center [992, 656] width 8 height 4
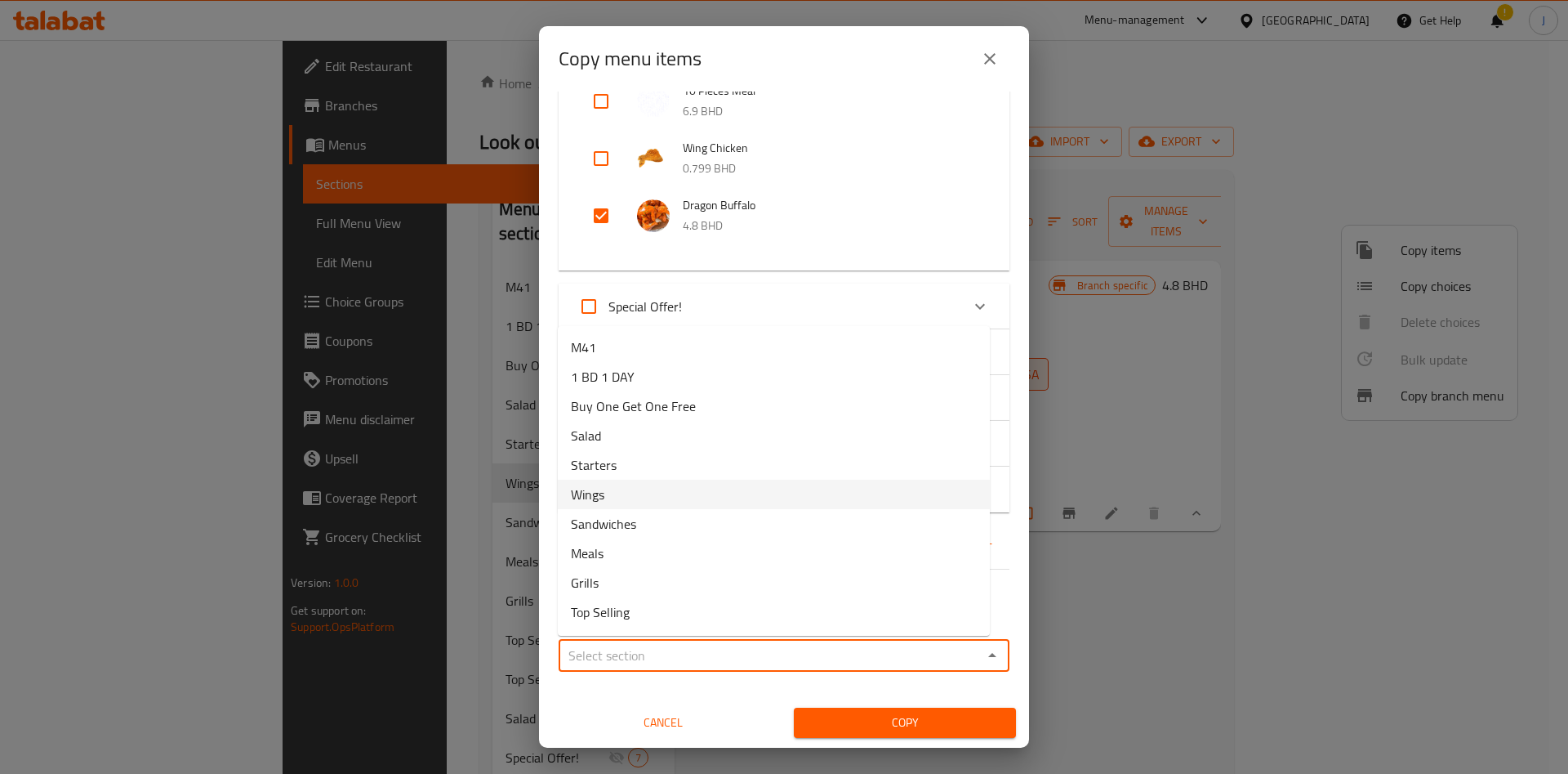
click at [737, 491] on li "Wings" at bounding box center [774, 494] width 432 height 30
type input "Wings"
click at [917, 710] on button "Copy" at bounding box center [905, 723] width 222 height 30
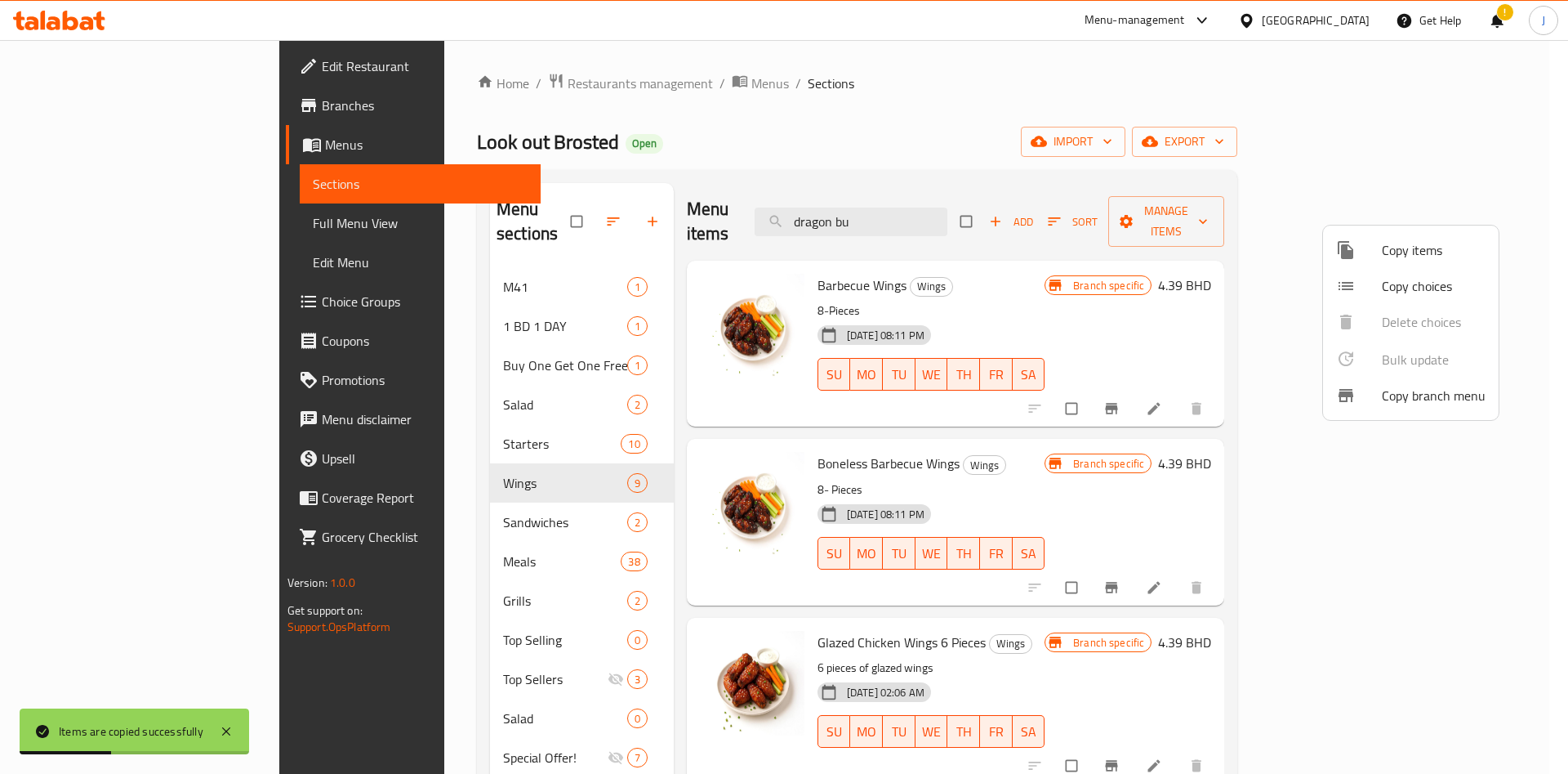
click at [105, 275] on div at bounding box center [784, 387] width 1568 height 774
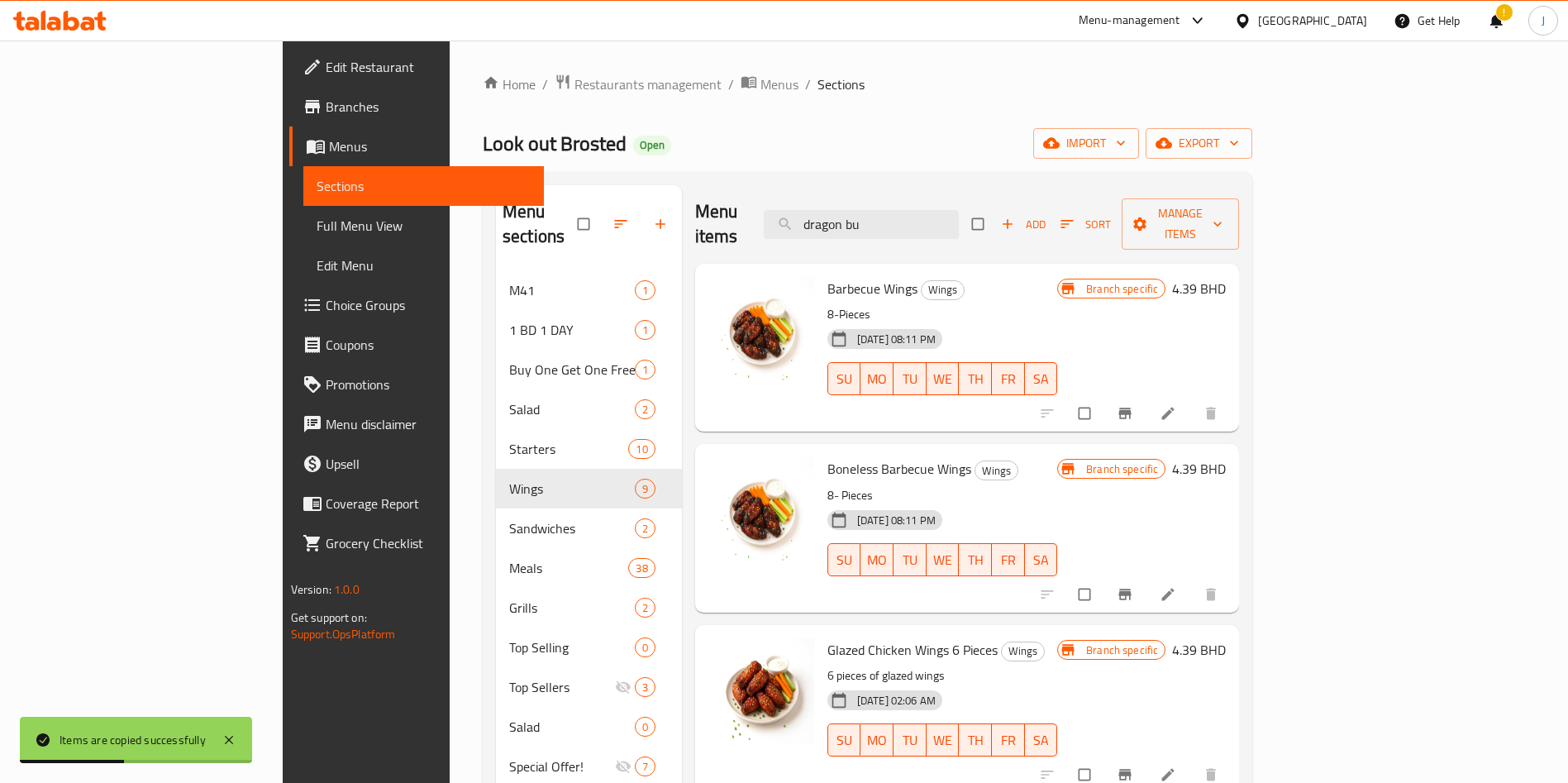
click at [317, 270] on span "Edit Menu" at bounding box center [424, 265] width 215 height 20
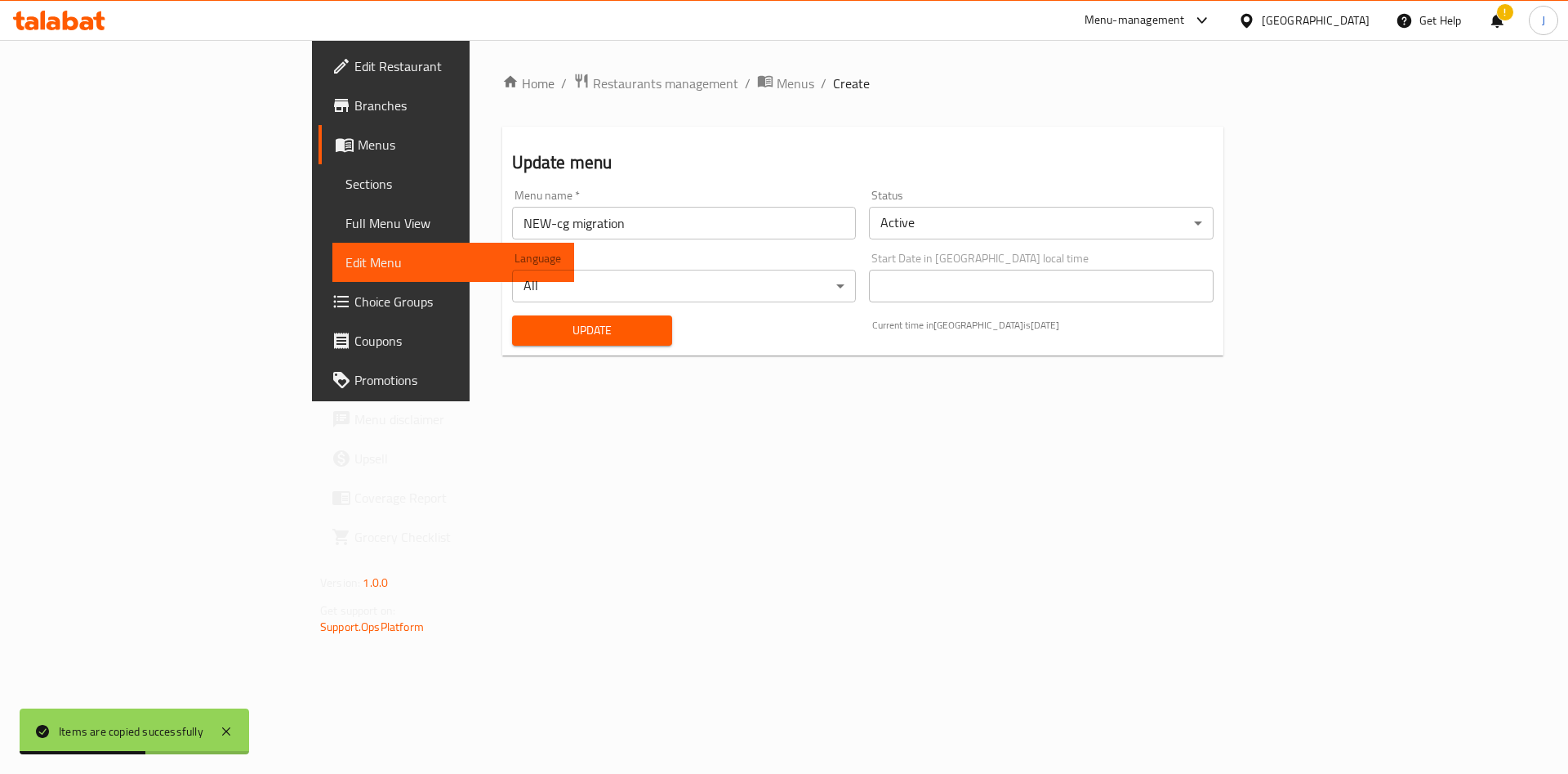
click at [525, 326] on span "Update" at bounding box center [593, 330] width 134 height 21
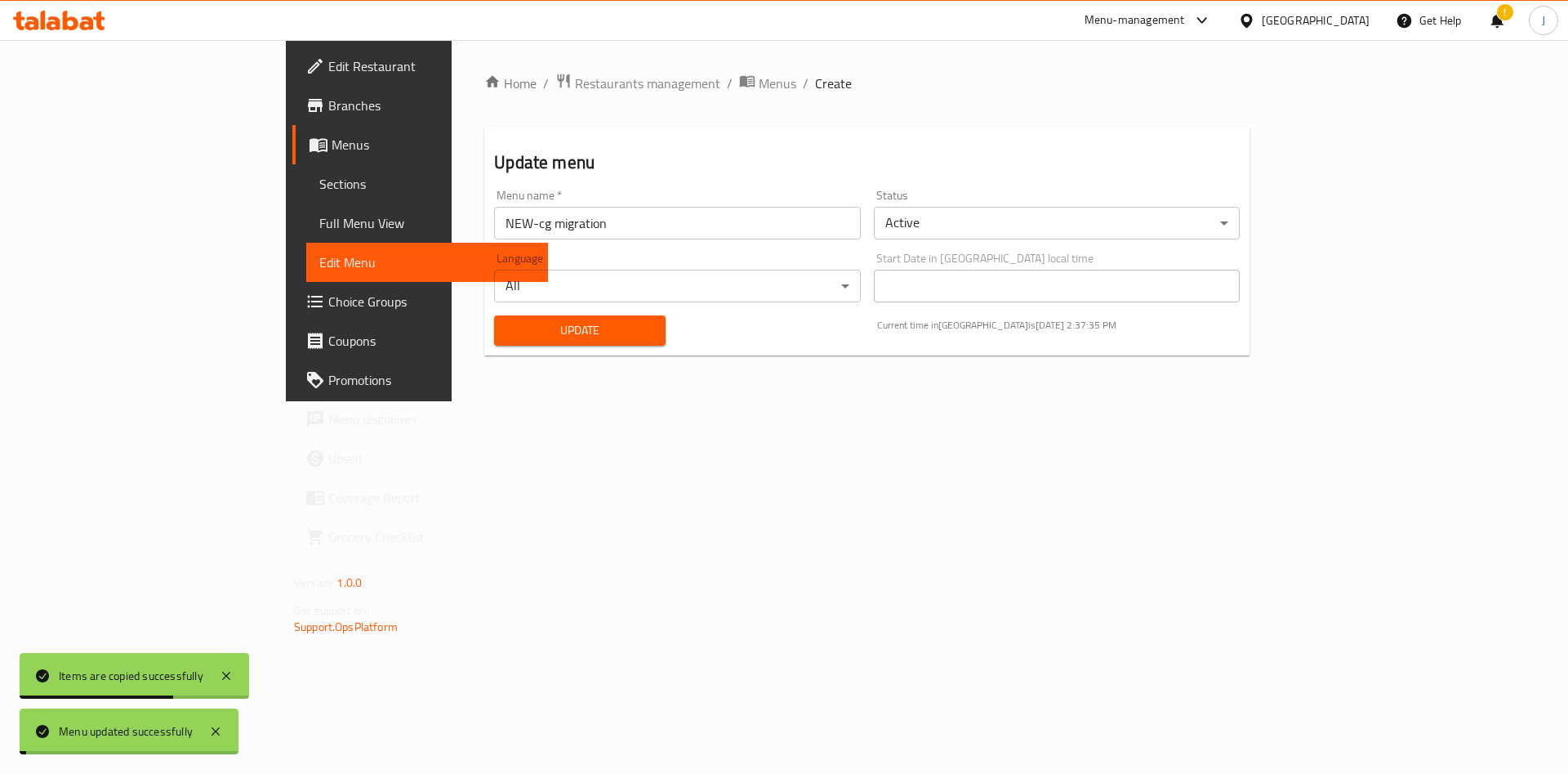
click at [507, 324] on span "Update" at bounding box center [580, 330] width 145 height 21
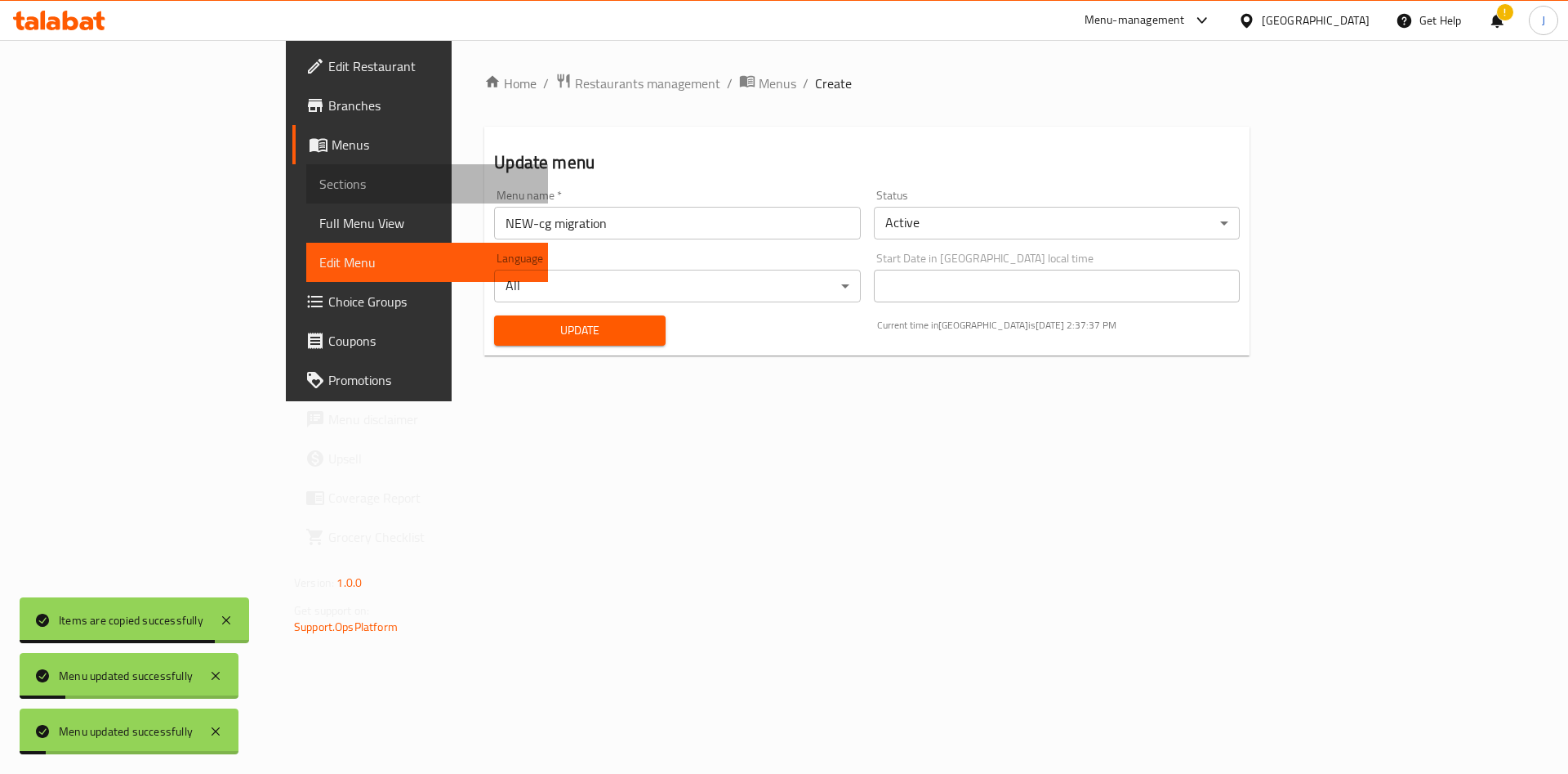
click at [319, 190] on span "Sections" at bounding box center [427, 184] width 215 height 20
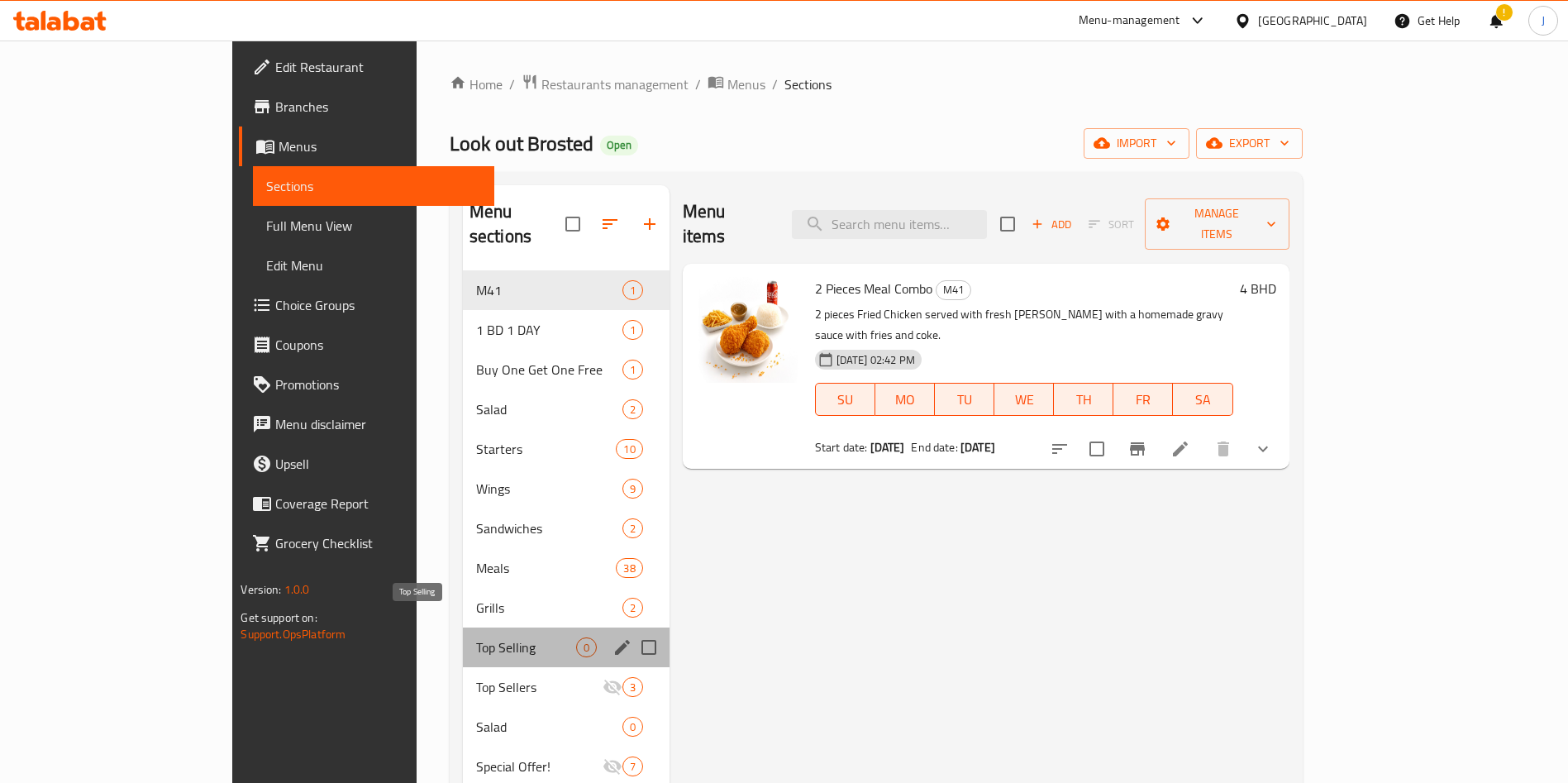
click at [476, 637] on span "Top Selling" at bounding box center [526, 647] width 100 height 20
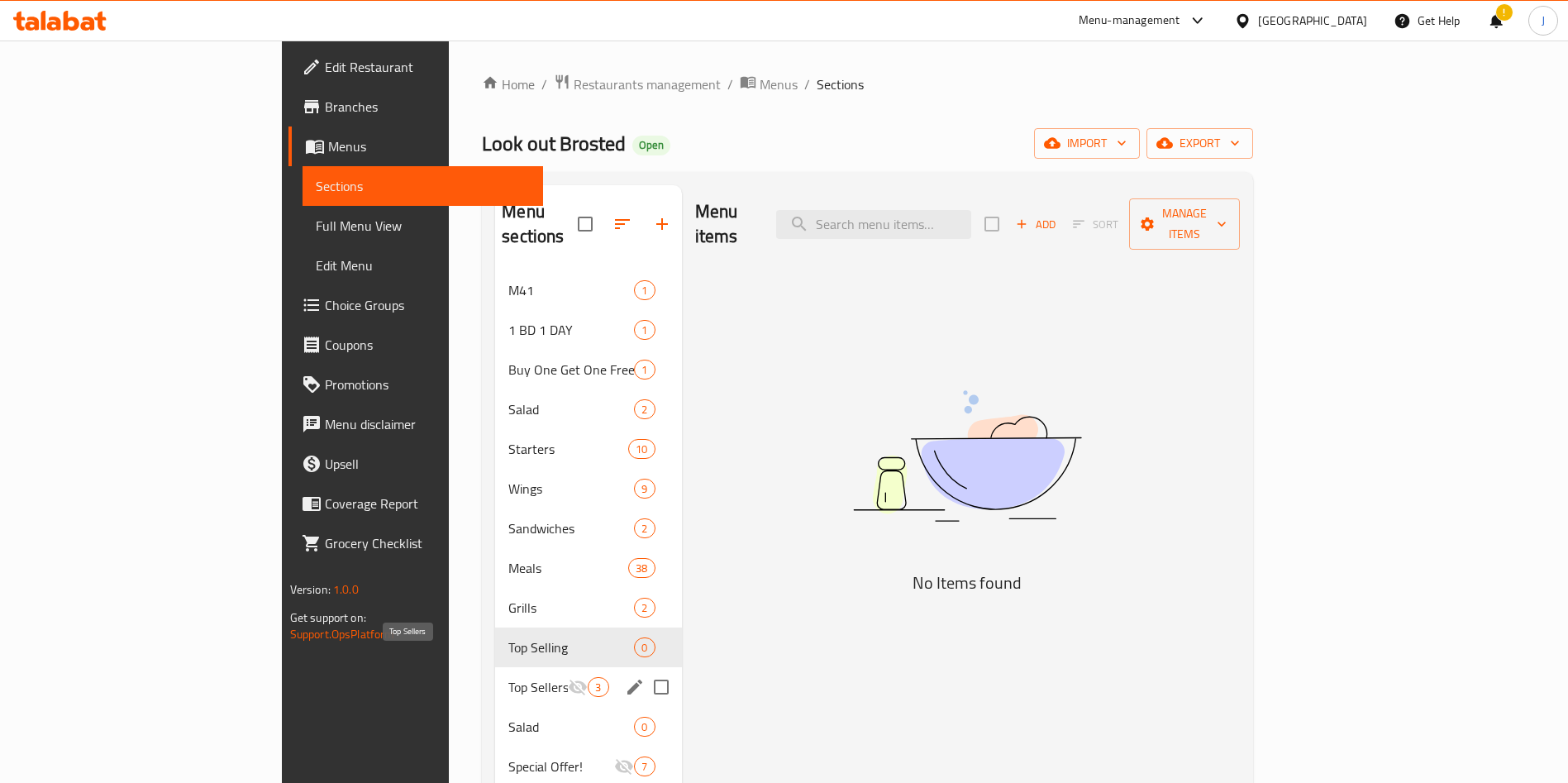
click at [508, 677] on span "Top Sellers" at bounding box center [538, 687] width 60 height 20
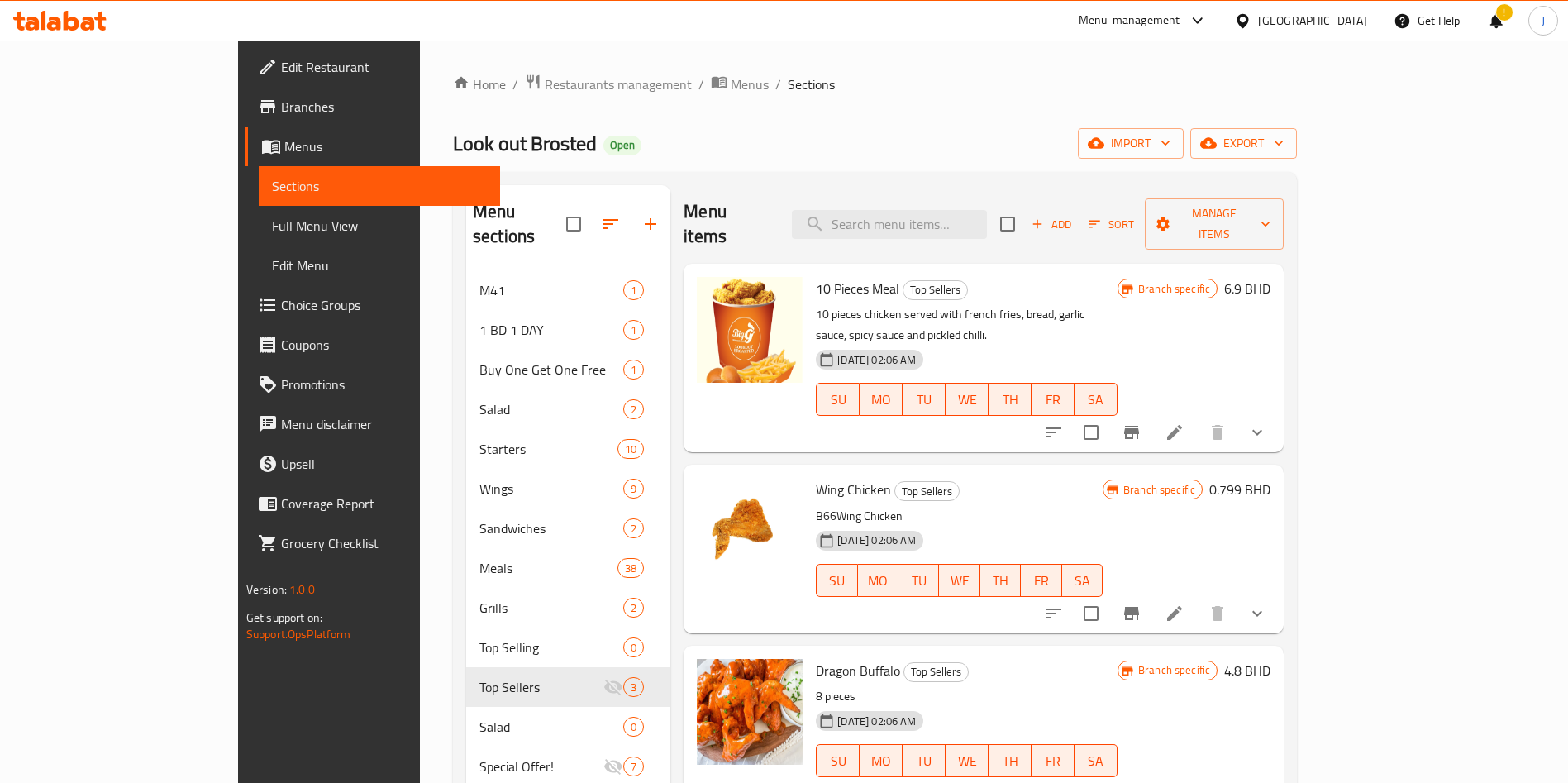
click at [1142, 422] on icon "Branch-specific-item" at bounding box center [1132, 432] width 20 height 20
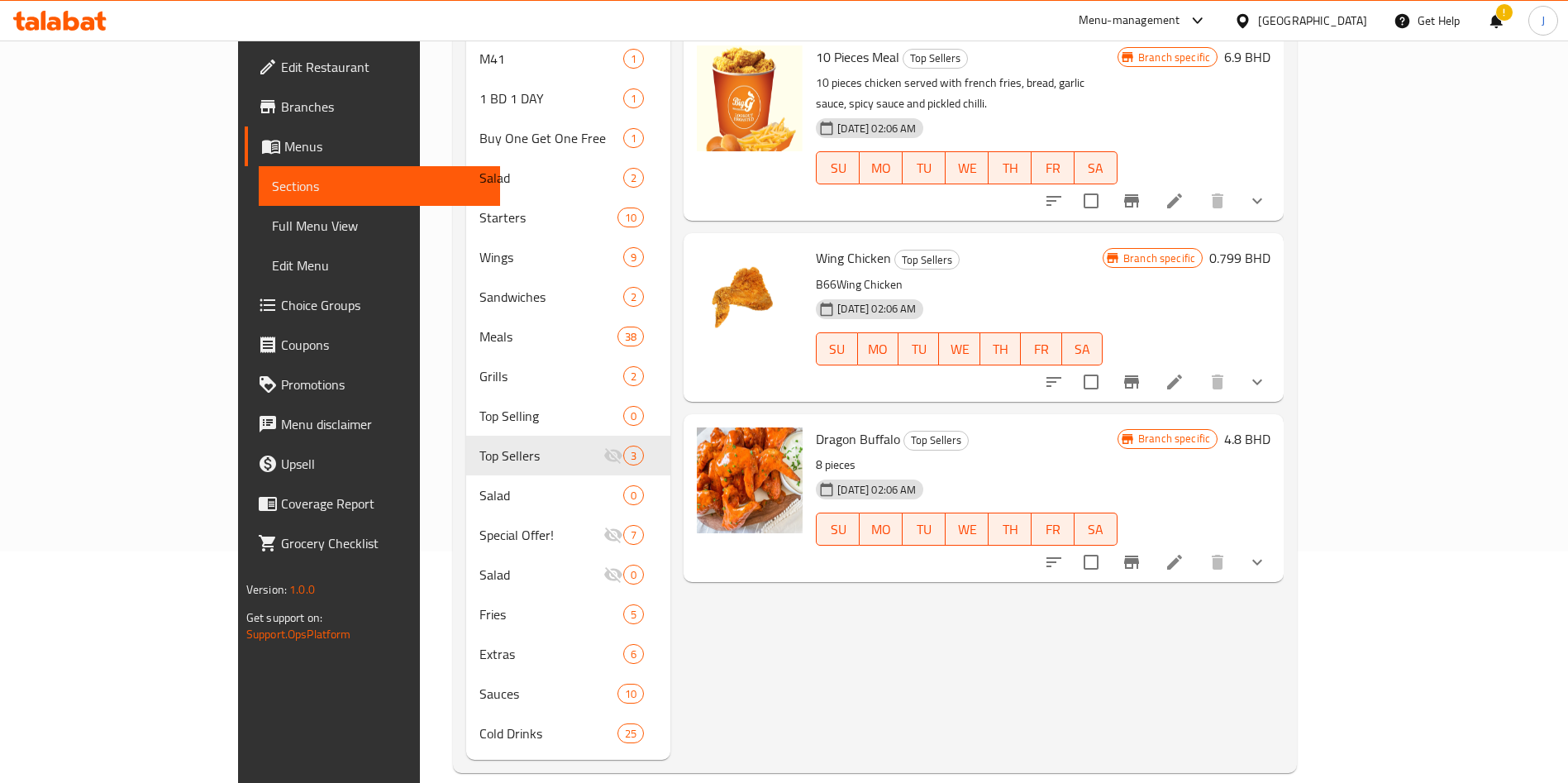
scroll to position [231, 0]
click at [1142, 552] on icon "Branch-specific-item" at bounding box center [1132, 562] width 20 height 20
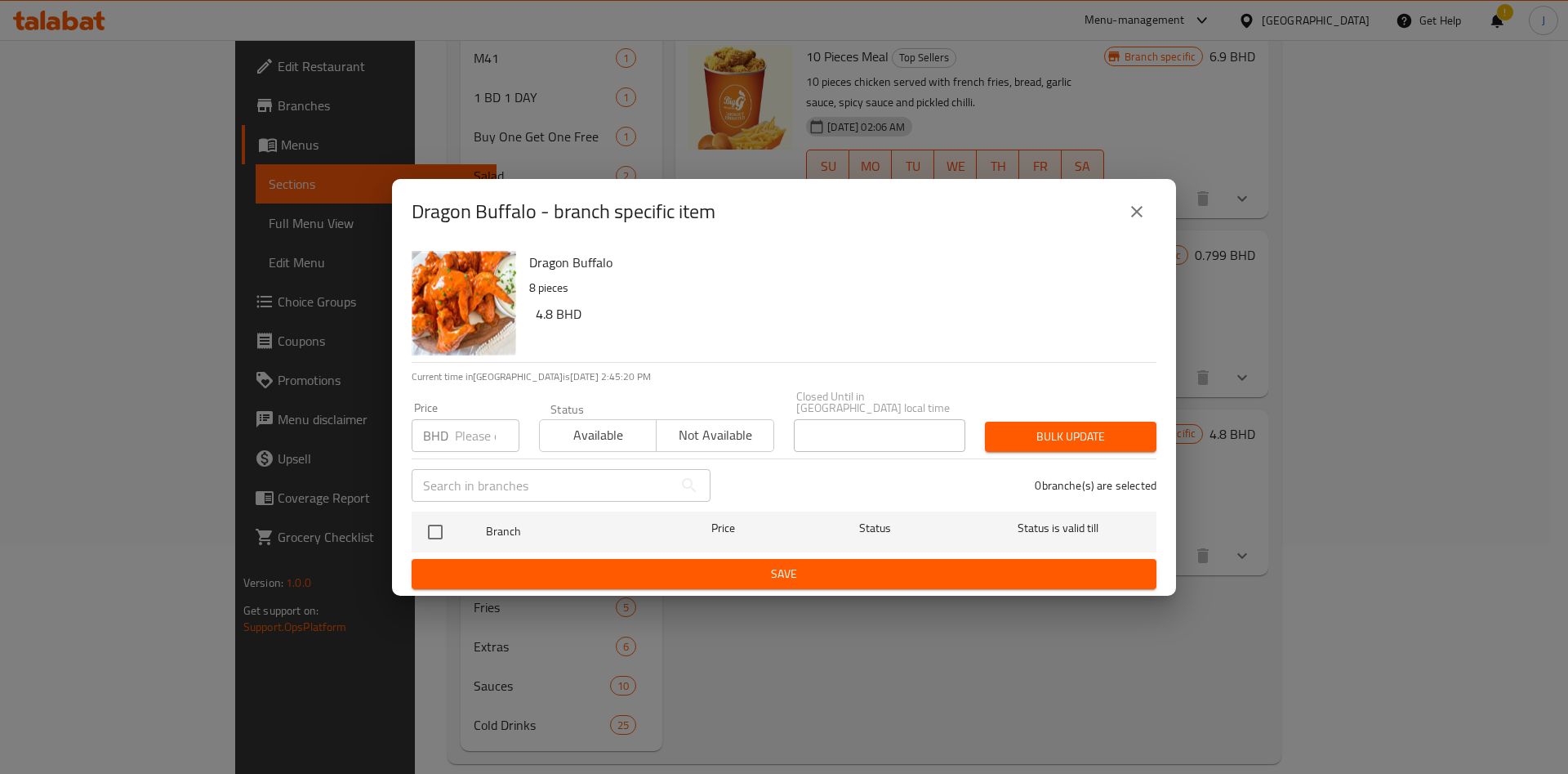
click at [1299, 574] on div "Dragon Buffalo - branch specific item Dragon Buffalo 8 pieces 4.8 BHD Current t…" at bounding box center [784, 387] width 1568 height 774
click at [1130, 214] on icon "close" at bounding box center [1137, 212] width 20 height 20
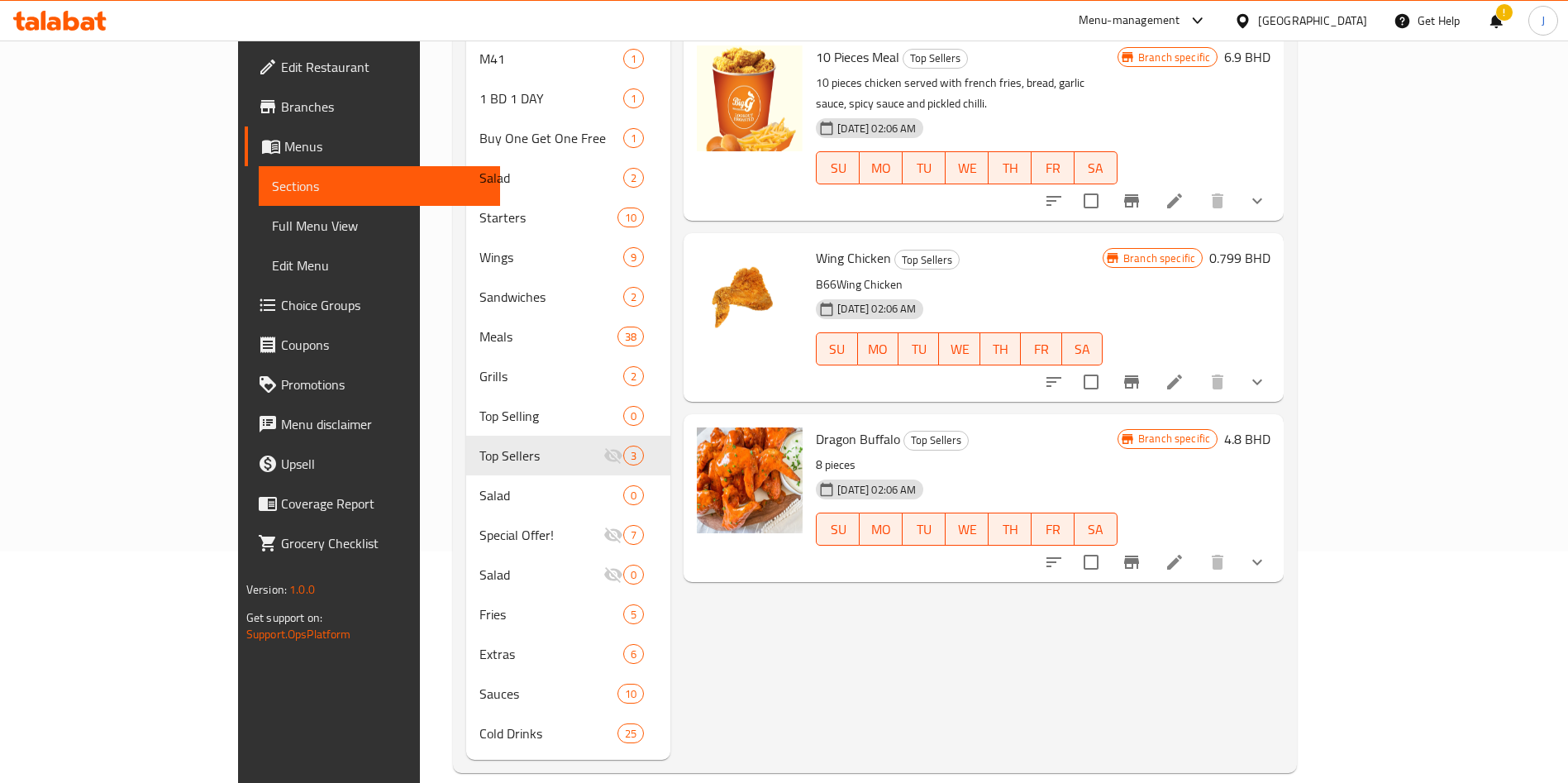
scroll to position [0, 0]
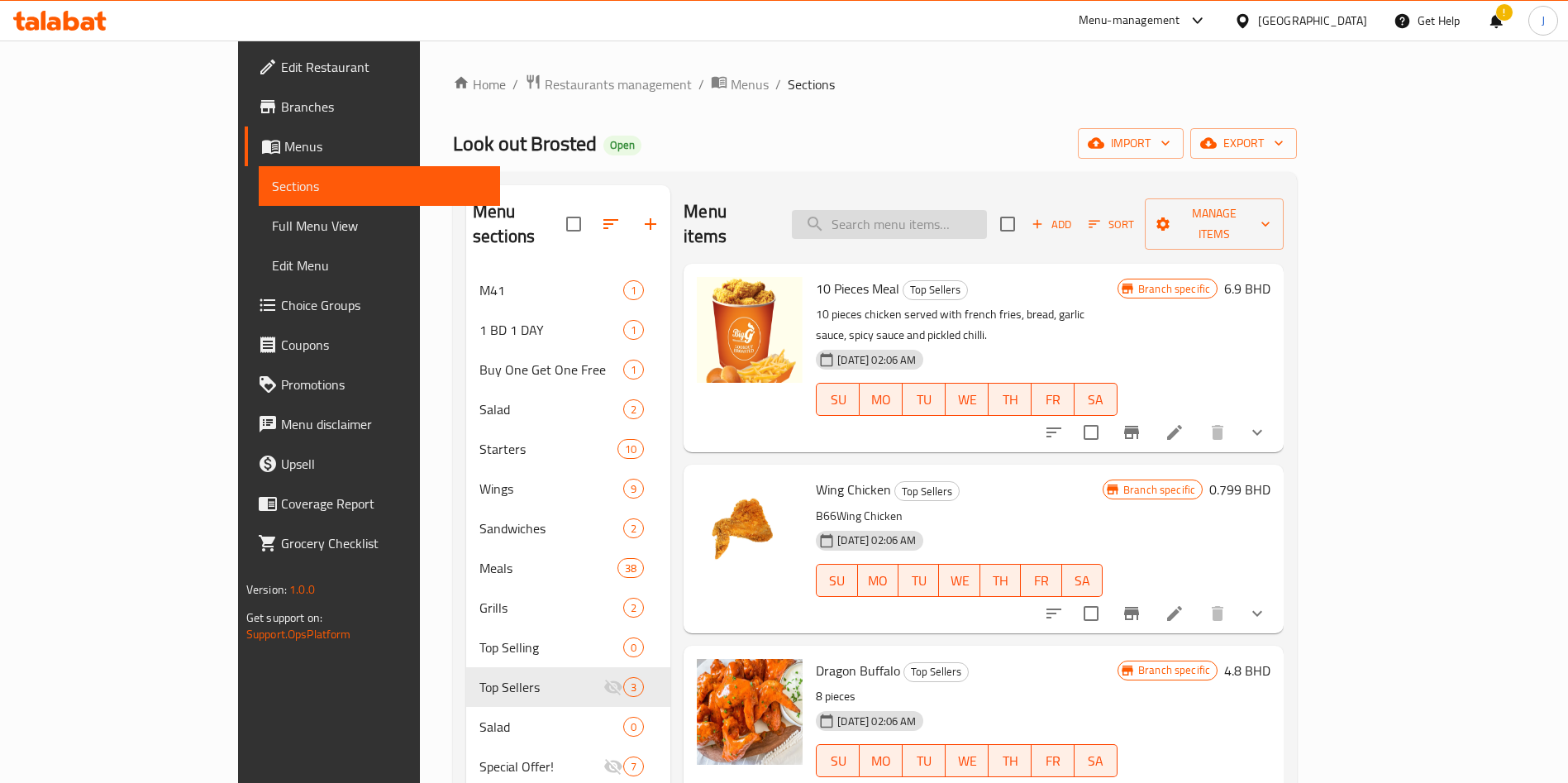
click at [981, 210] on input "search" at bounding box center [889, 224] width 195 height 29
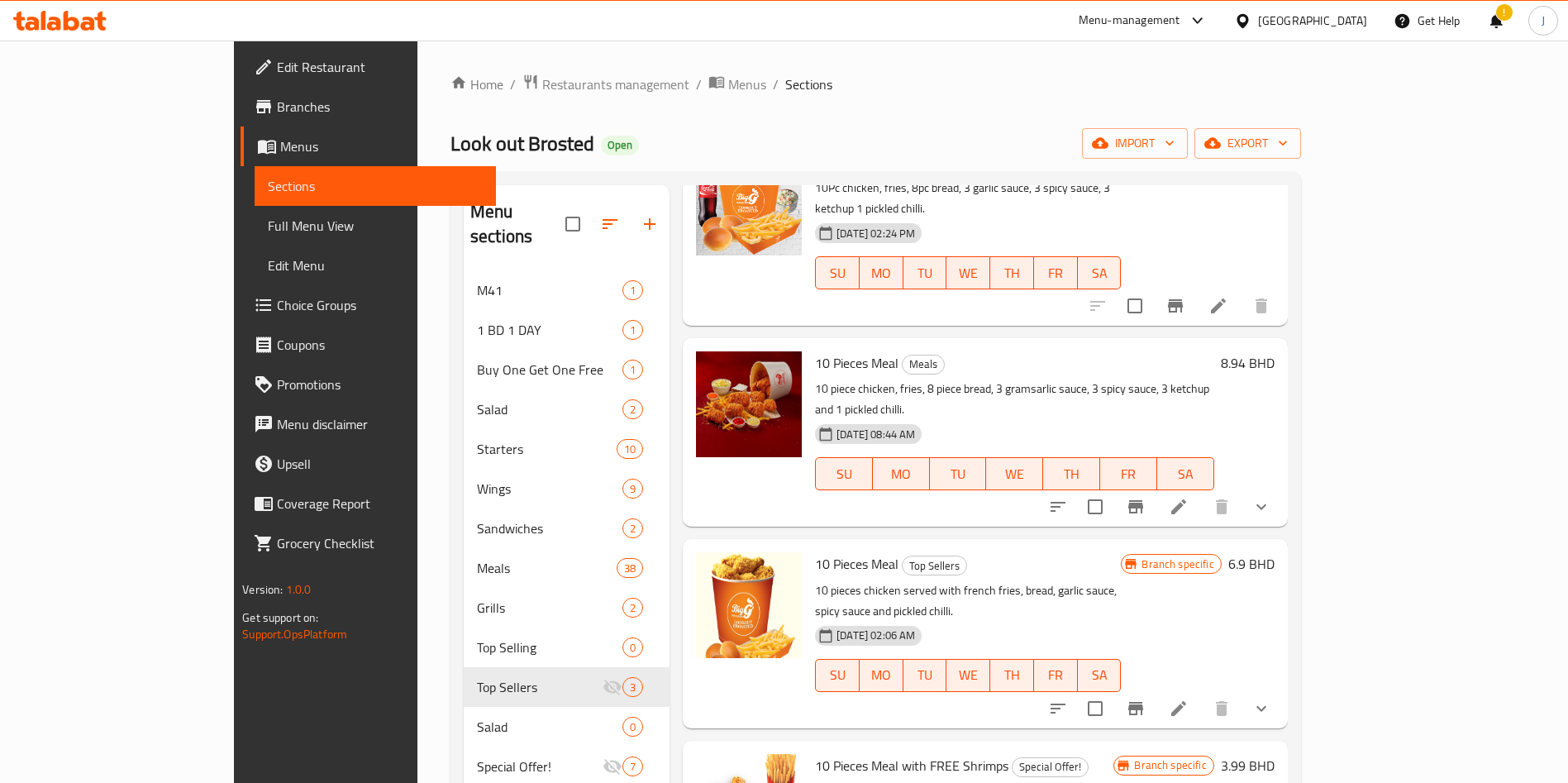
scroll to position [358, 0]
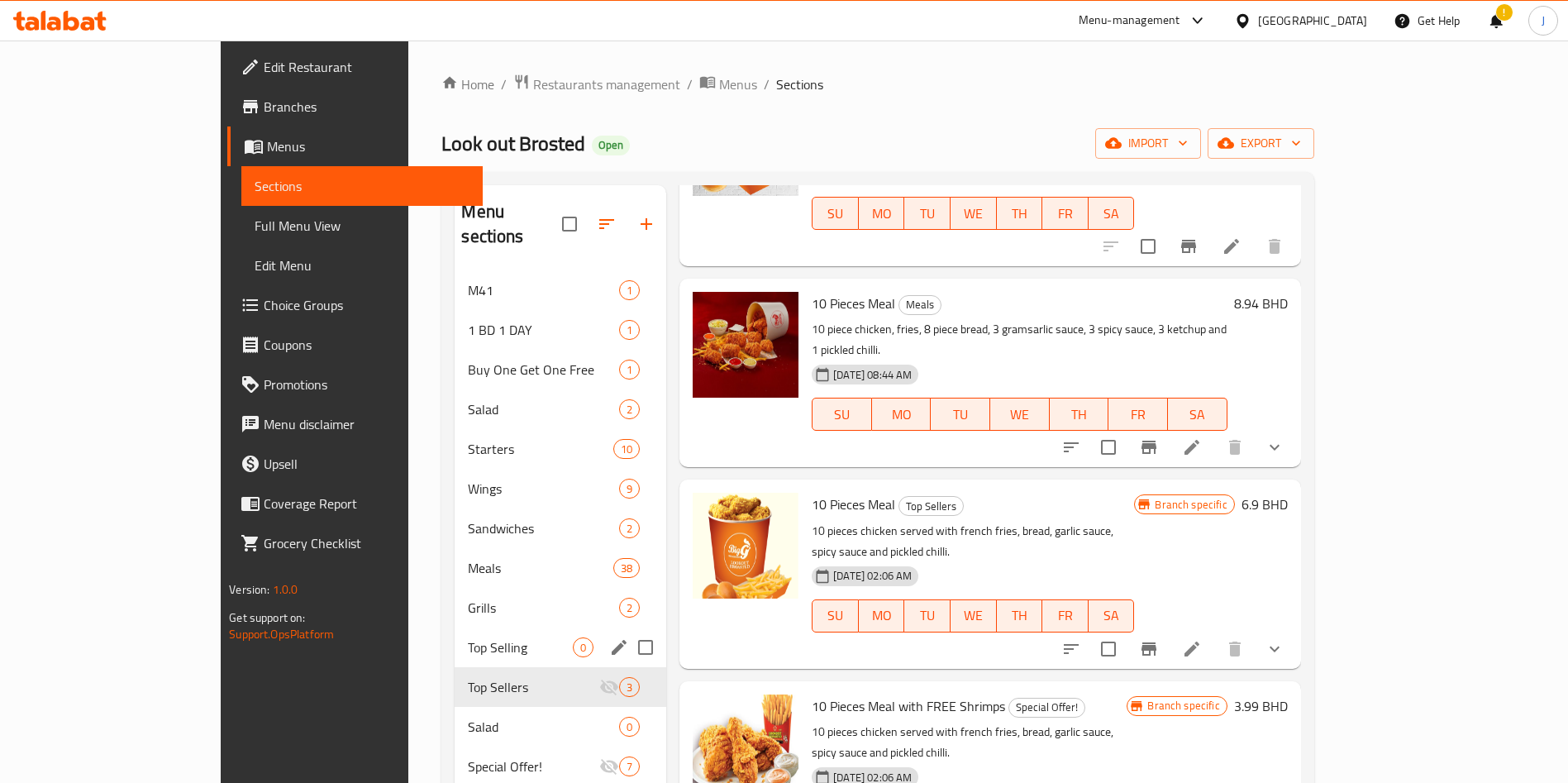
type input "10 piece"
click at [468, 637] on span "Top Selling" at bounding box center [521, 647] width 105 height 20
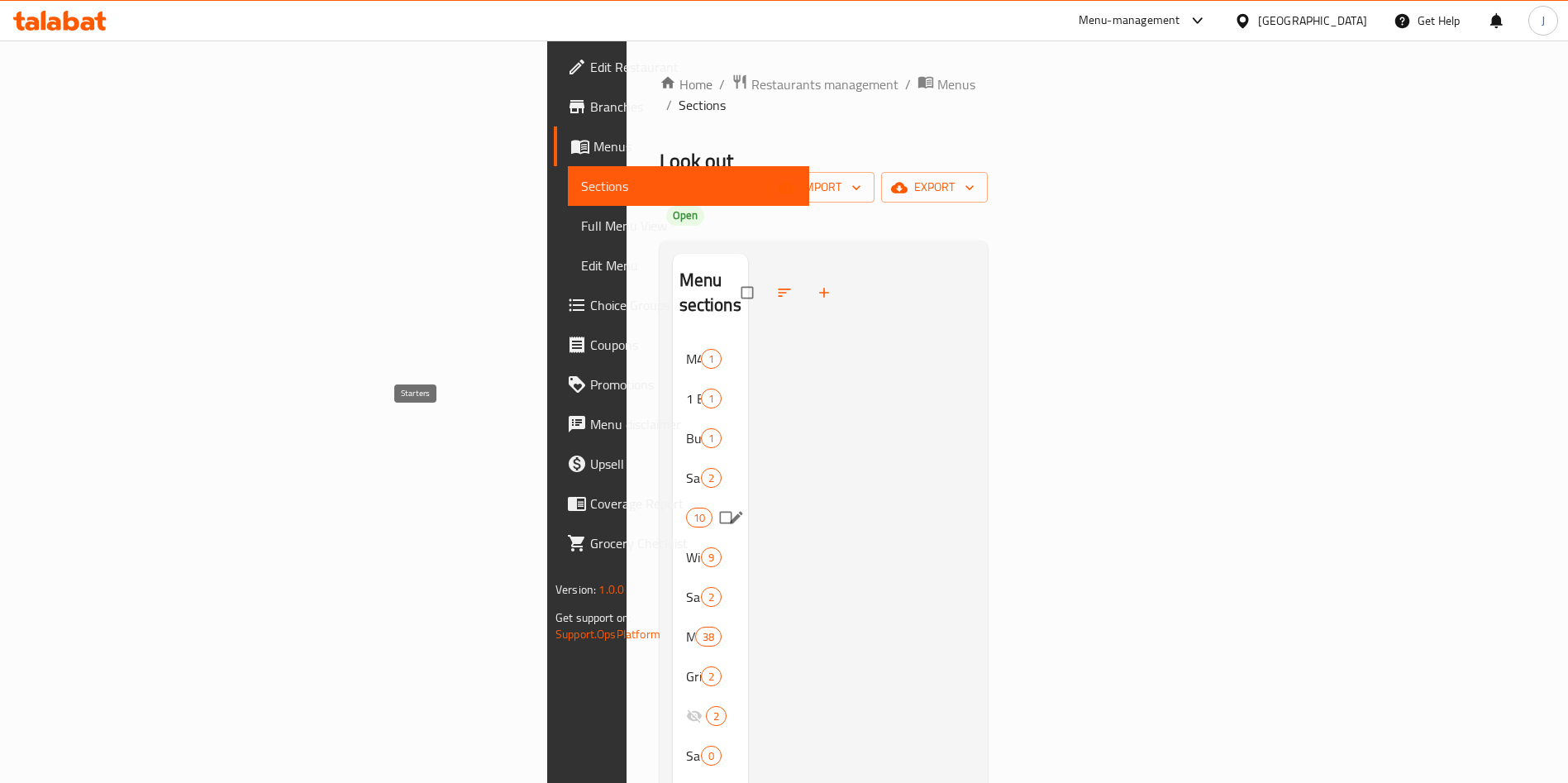
click at [686, 507] on span "Starters" at bounding box center [686, 517] width 0 height 20
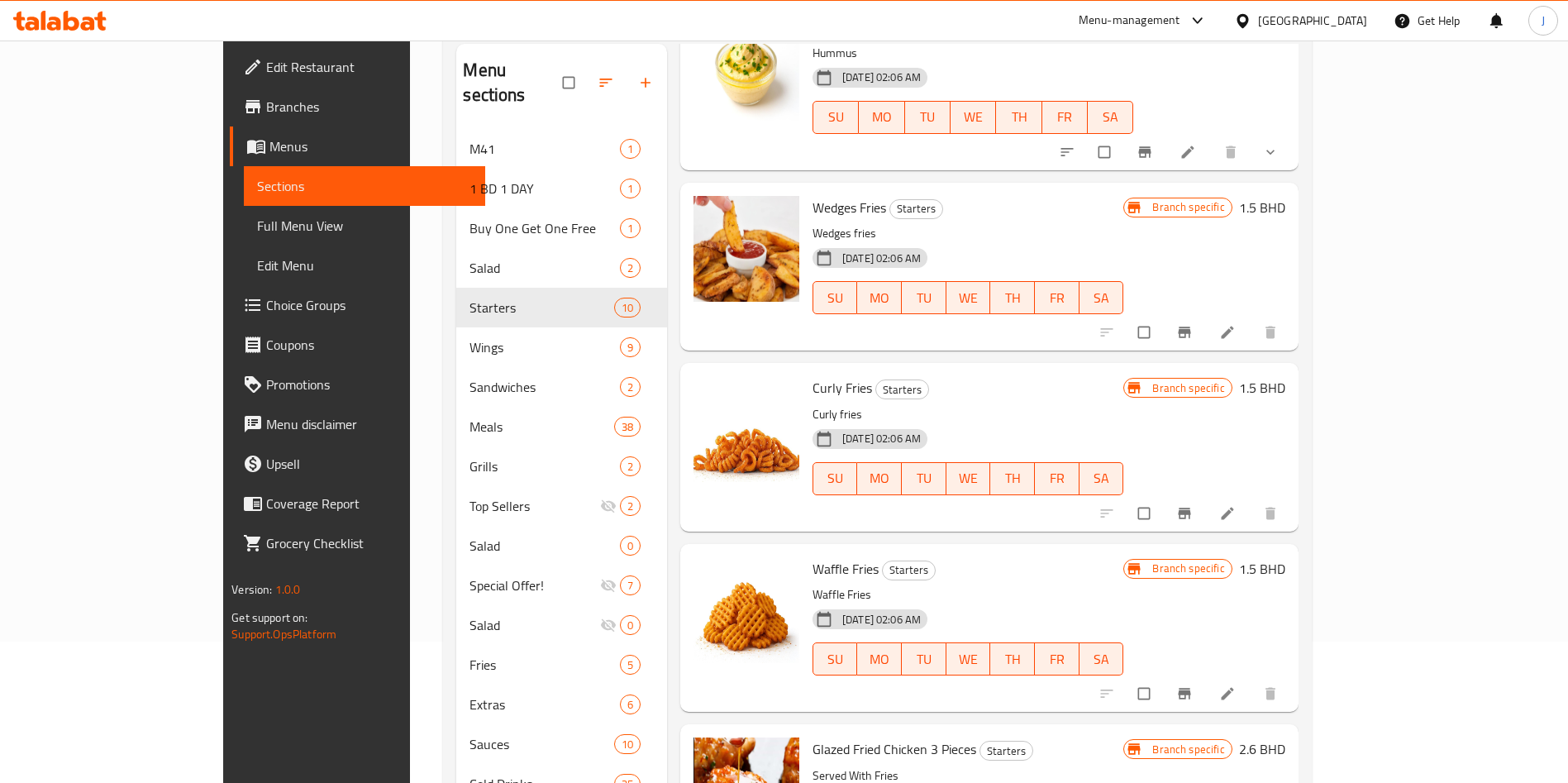
scroll to position [185, 0]
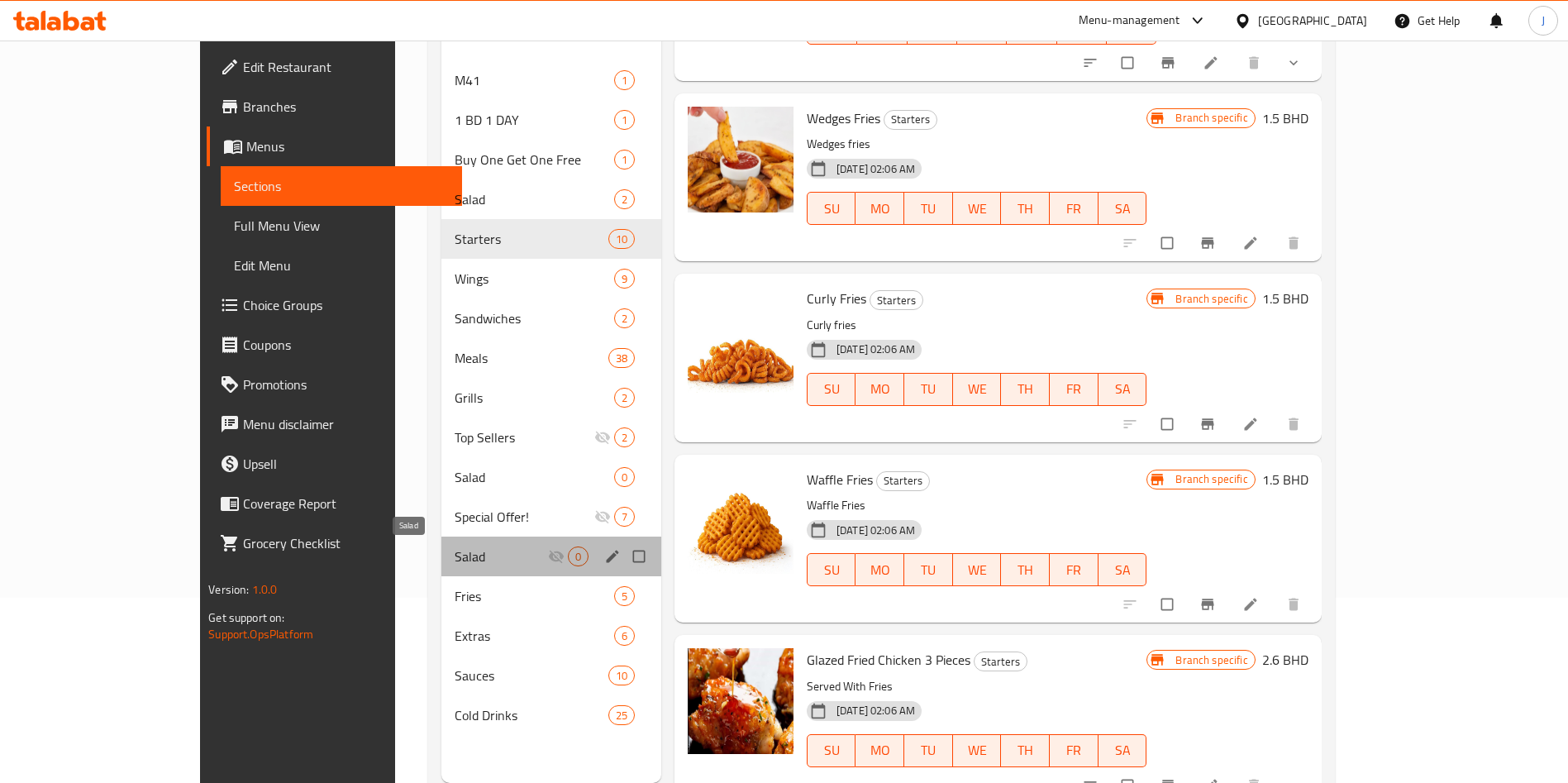
click at [455, 564] on span "Salad" at bounding box center [501, 556] width 93 height 20
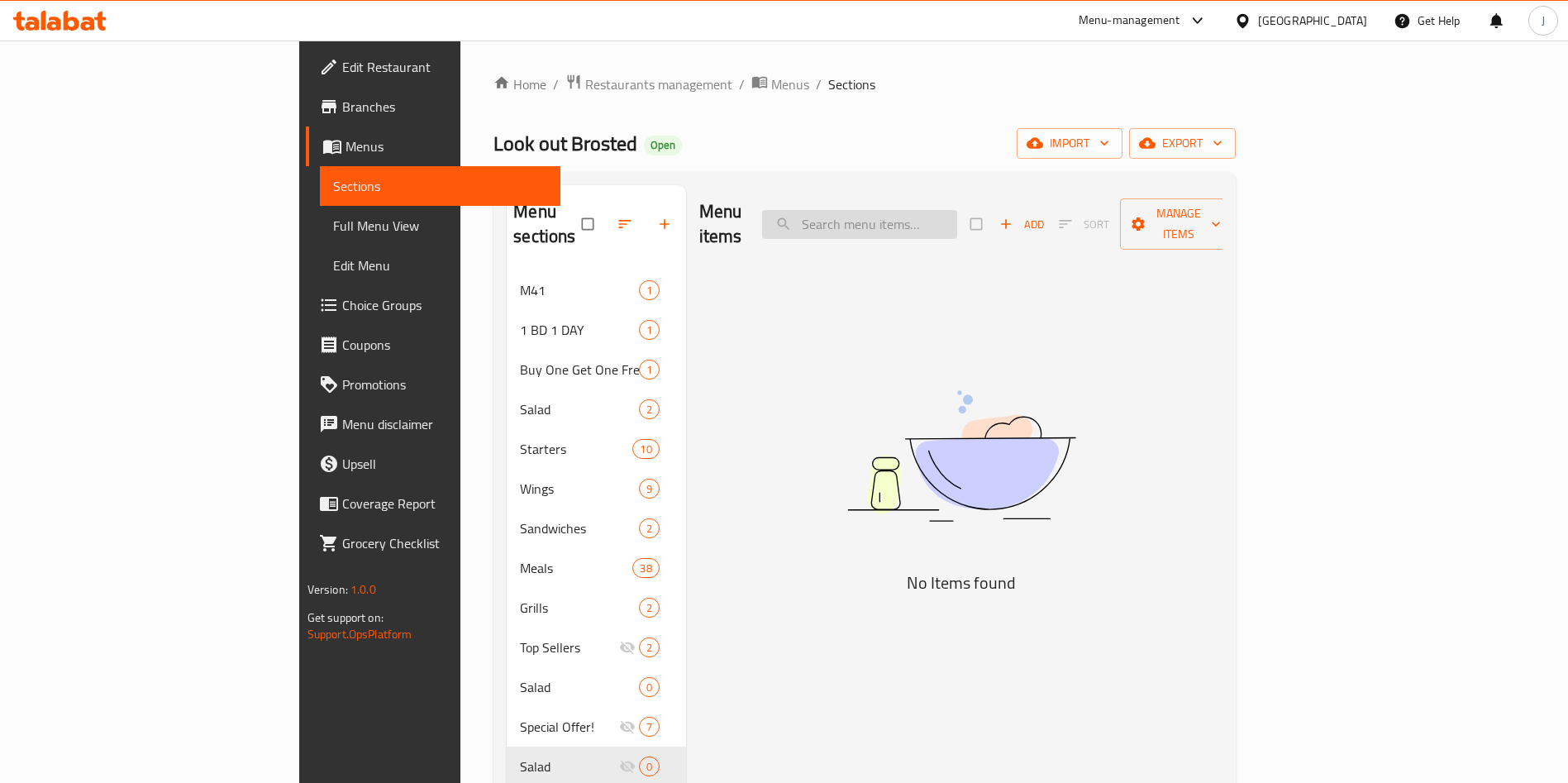
click at [957, 222] on input "search" at bounding box center [859, 224] width 195 height 29
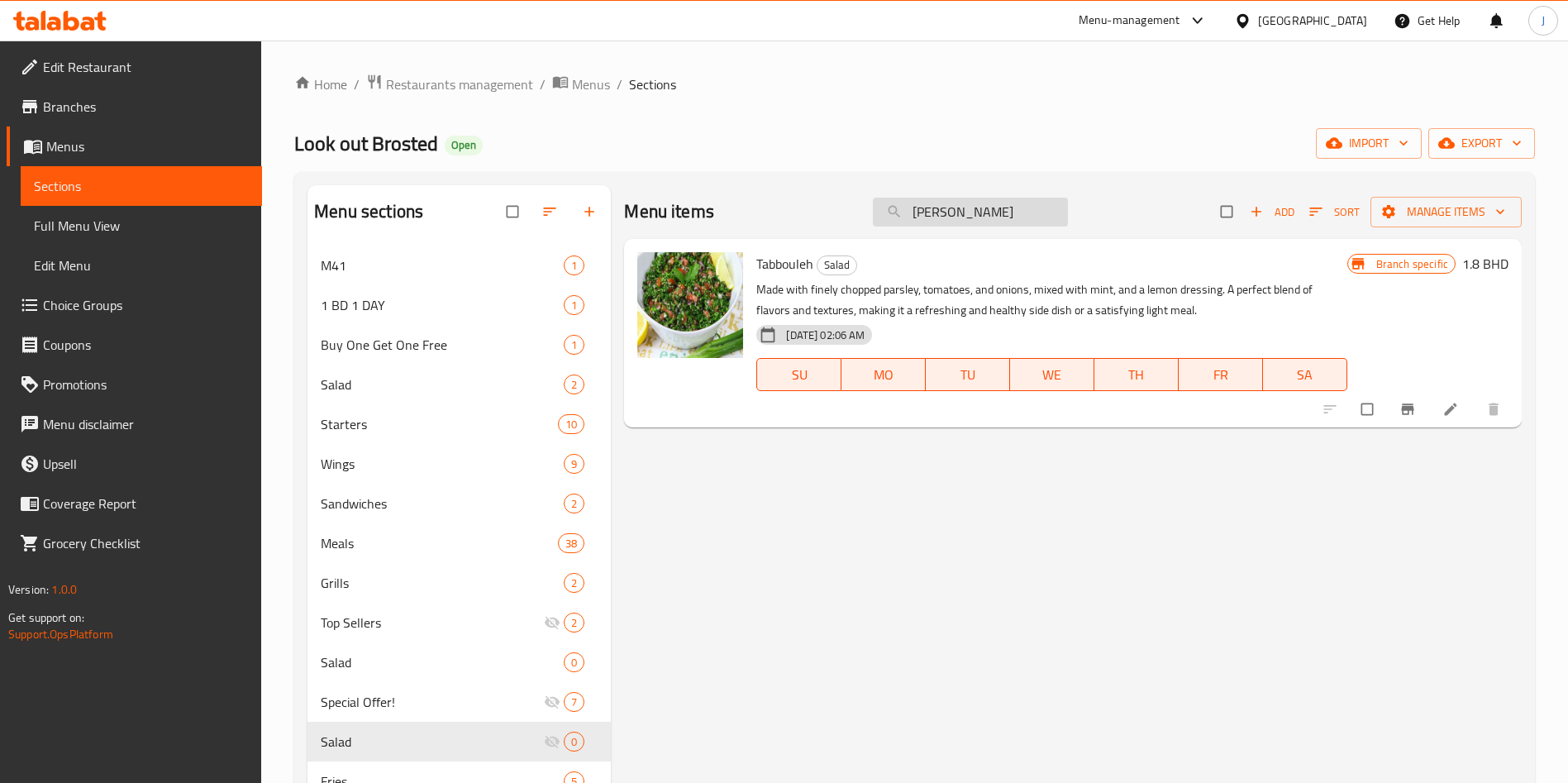
drag, startPoint x: 963, startPoint y: 218, endPoint x: 883, endPoint y: 203, distance: 81.4
click at [883, 203] on input "[PERSON_NAME]" at bounding box center [970, 212] width 195 height 29
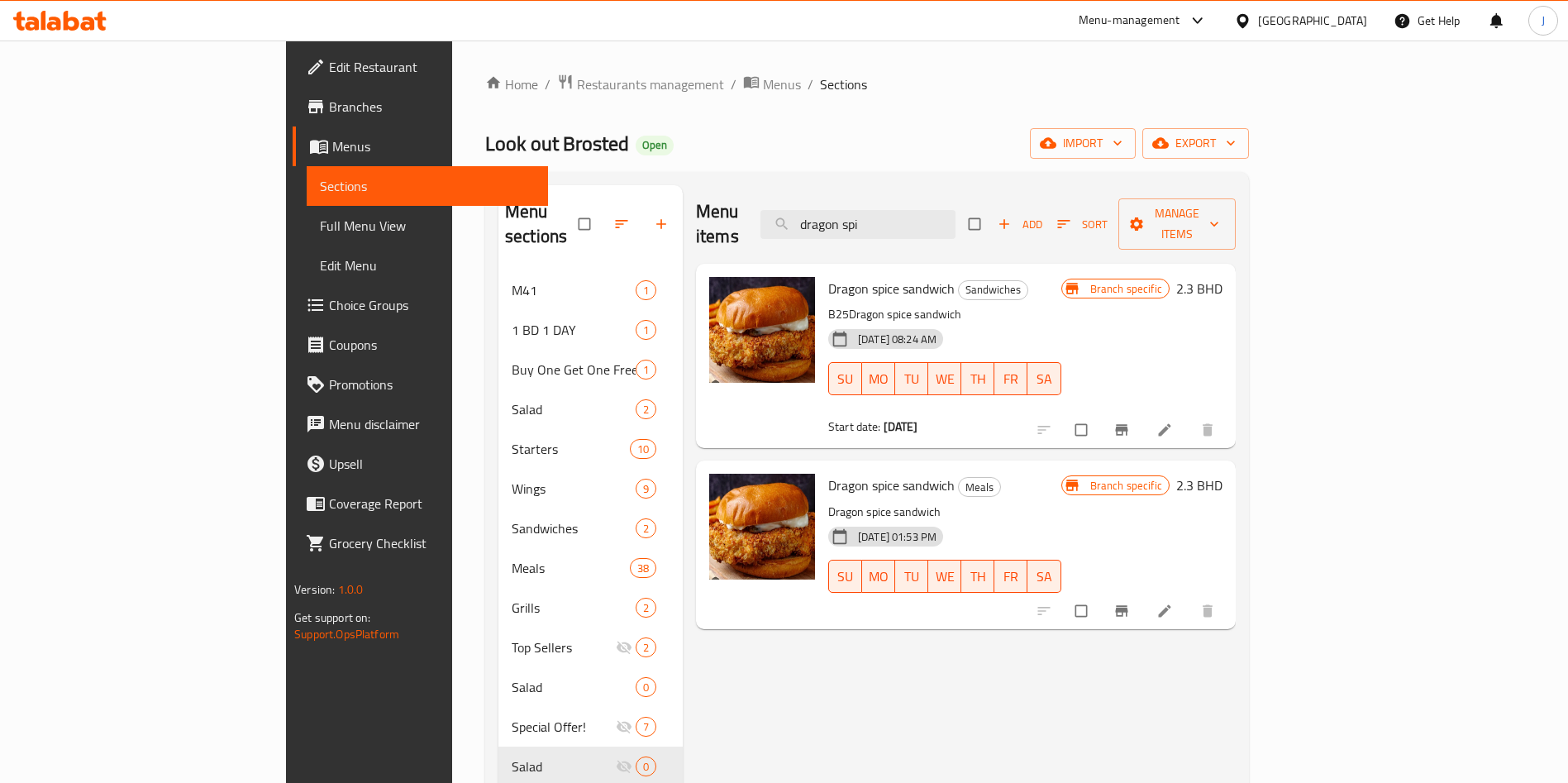
type input "dragon spi"
click at [1143, 592] on button "Branch-specific-item" at bounding box center [1123, 611] width 40 height 36
click at [1143, 414] on button "Branch-specific-item" at bounding box center [1123, 430] width 40 height 36
click at [1127, 425] on icon "Branch-specific-item" at bounding box center [1122, 430] width 13 height 11
click at [1130, 602] on icon "Branch-specific-item" at bounding box center [1122, 611] width 16 height 16
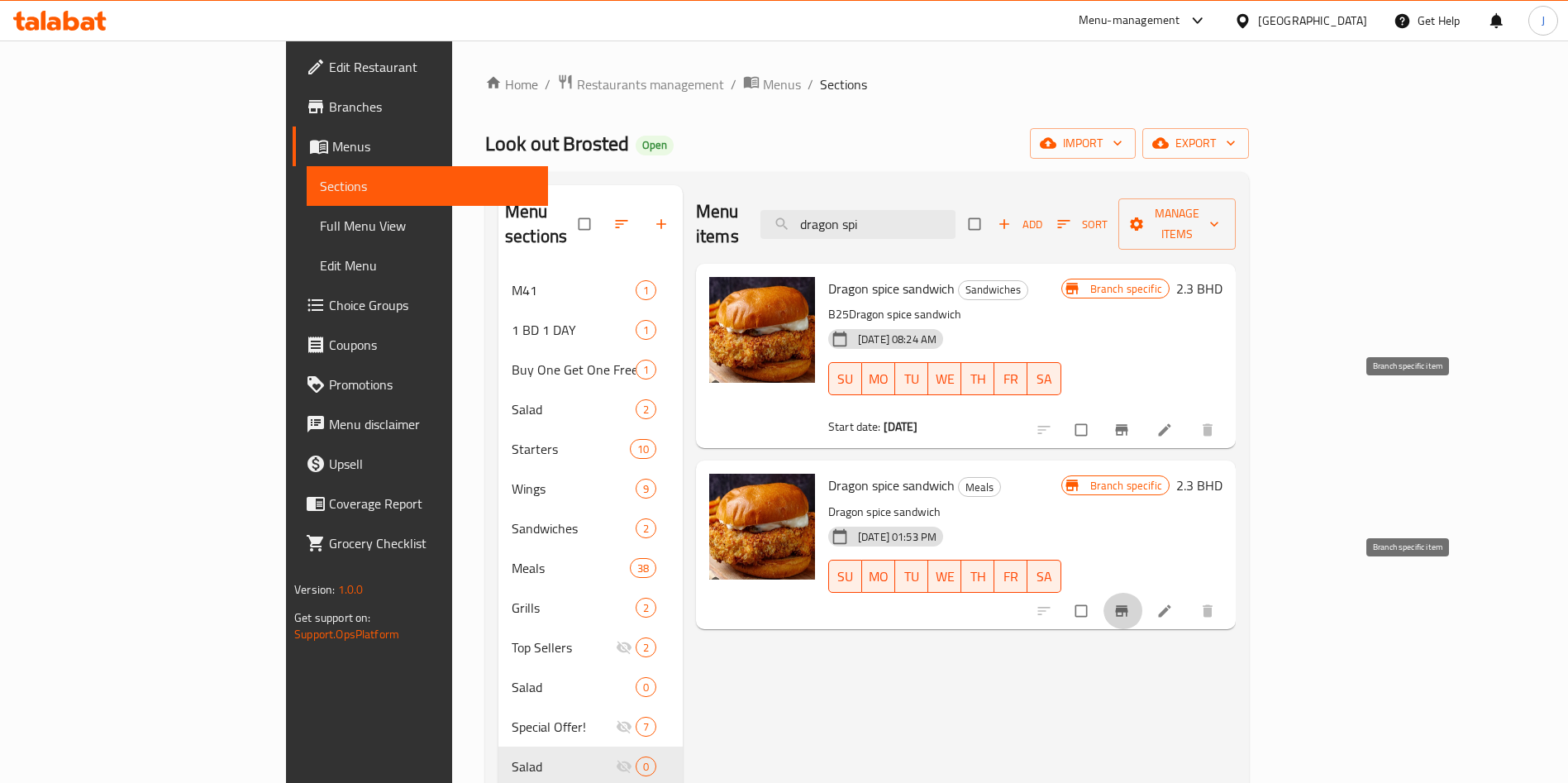
click at [1127, 425] on icon "Branch-specific-item" at bounding box center [1122, 430] width 13 height 11
click at [1127, 605] on icon "Branch-specific-item" at bounding box center [1122, 611] width 13 height 11
click at [956, 213] on input "dragon spi" at bounding box center [858, 224] width 195 height 29
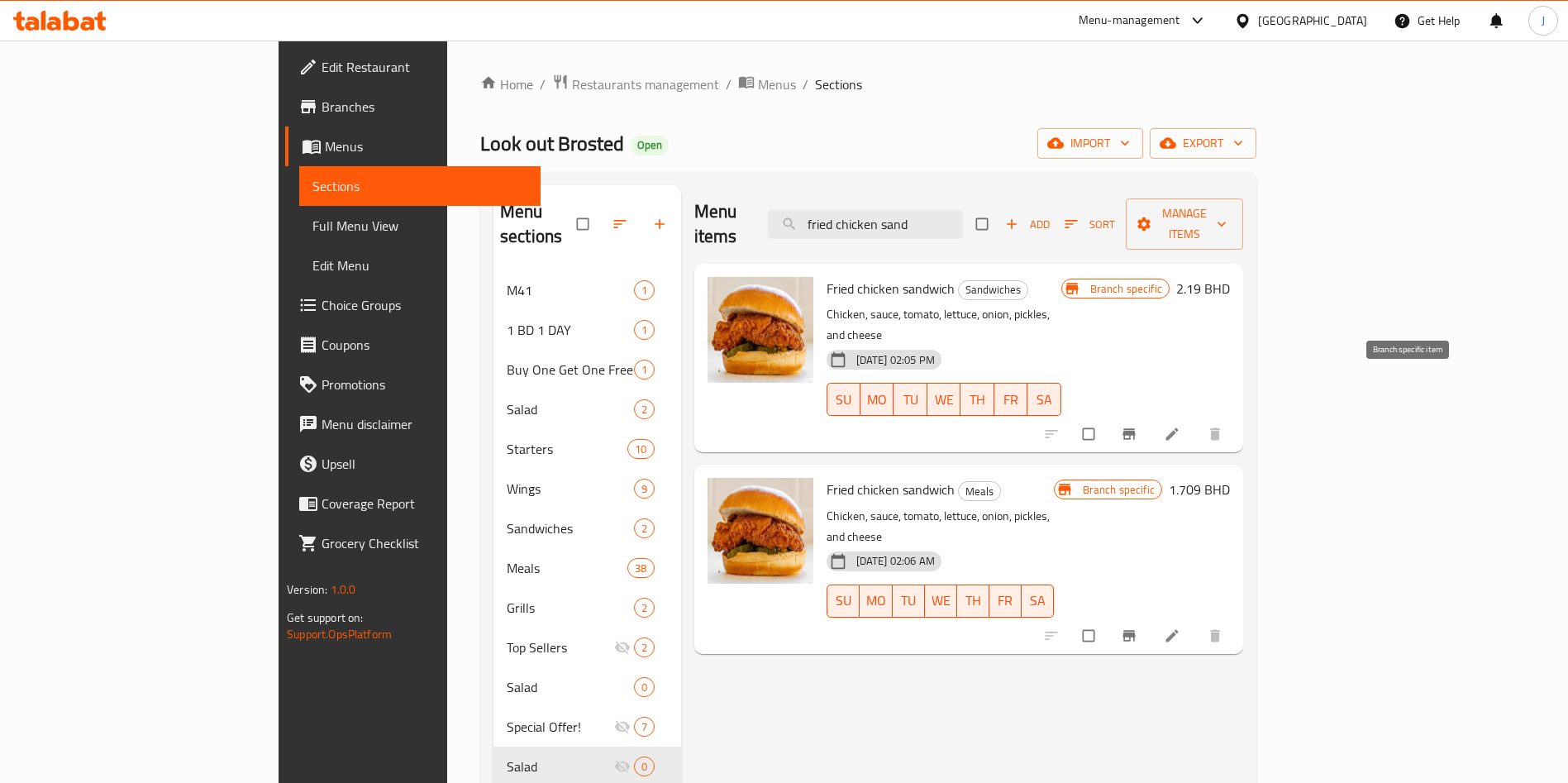
type input "fried chicken sand"
click at [1135, 429] on icon "Branch-specific-item" at bounding box center [1129, 435] width 13 height 11
click at [1135, 630] on icon "Branch-specific-item" at bounding box center [1129, 635] width 13 height 11
click at [1137, 627] on icon "Branch-specific-item" at bounding box center [1129, 635] width 16 height 16
click at [1135, 429] on icon "Branch-specific-item" at bounding box center [1129, 435] width 13 height 11
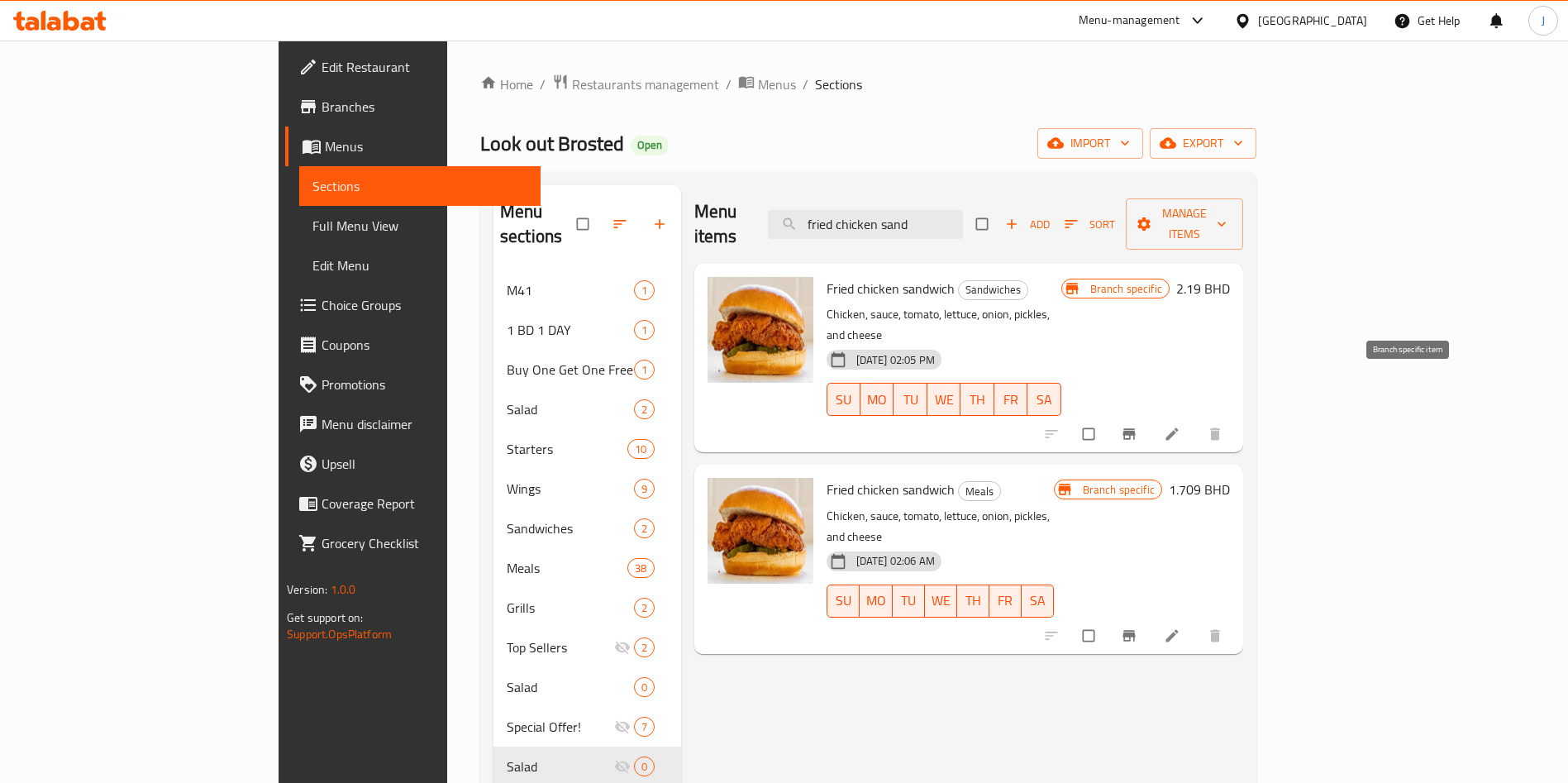
click at [1137, 426] on icon "Branch-specific-item" at bounding box center [1129, 434] width 16 height 16
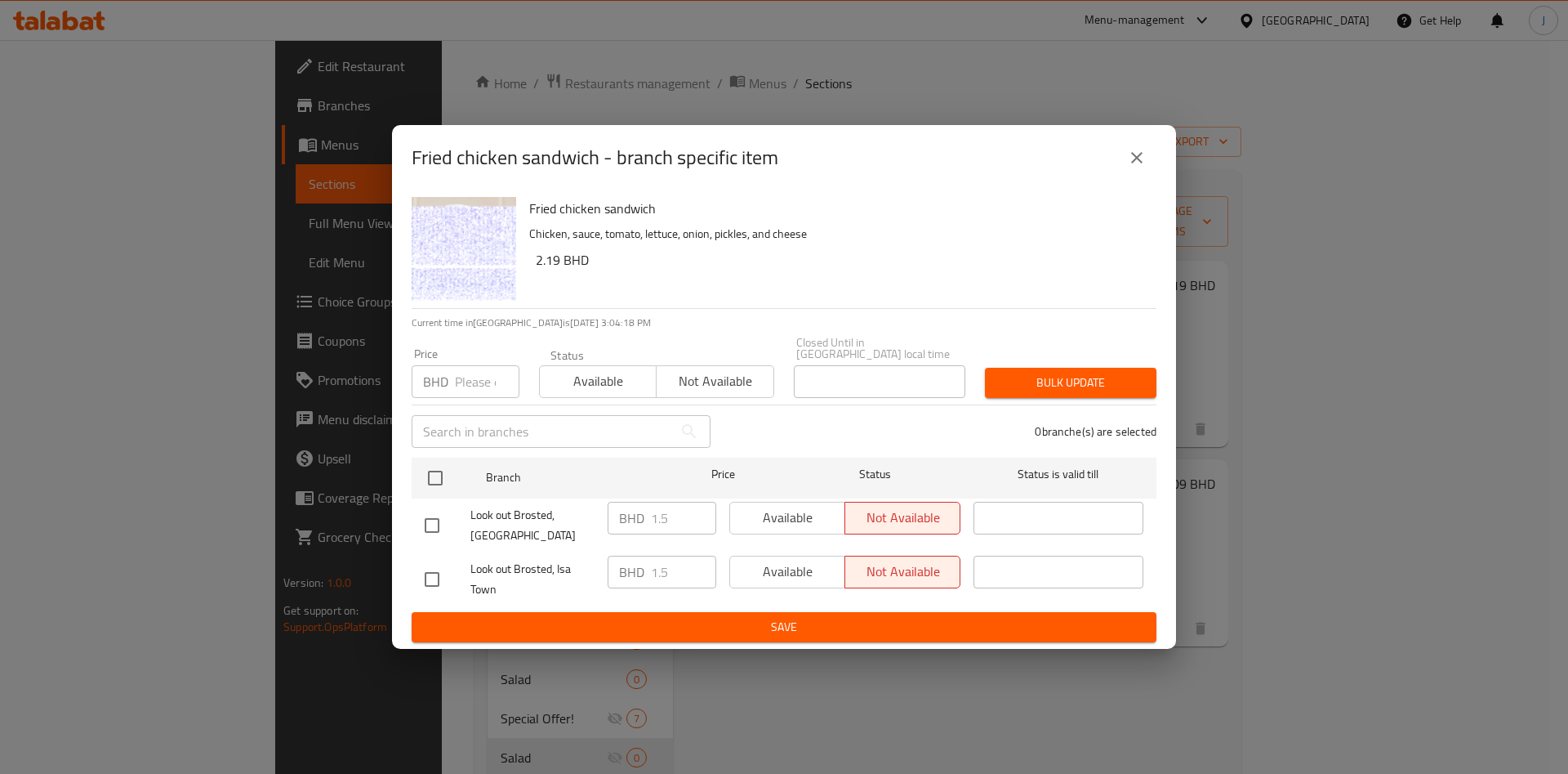
click at [1354, 509] on div "Fried chicken sandwich - branch specific item Fried chicken sandwich Chicken, s…" at bounding box center [784, 387] width 1568 height 774
click at [1139, 168] on icon "close" at bounding box center [1137, 158] width 20 height 20
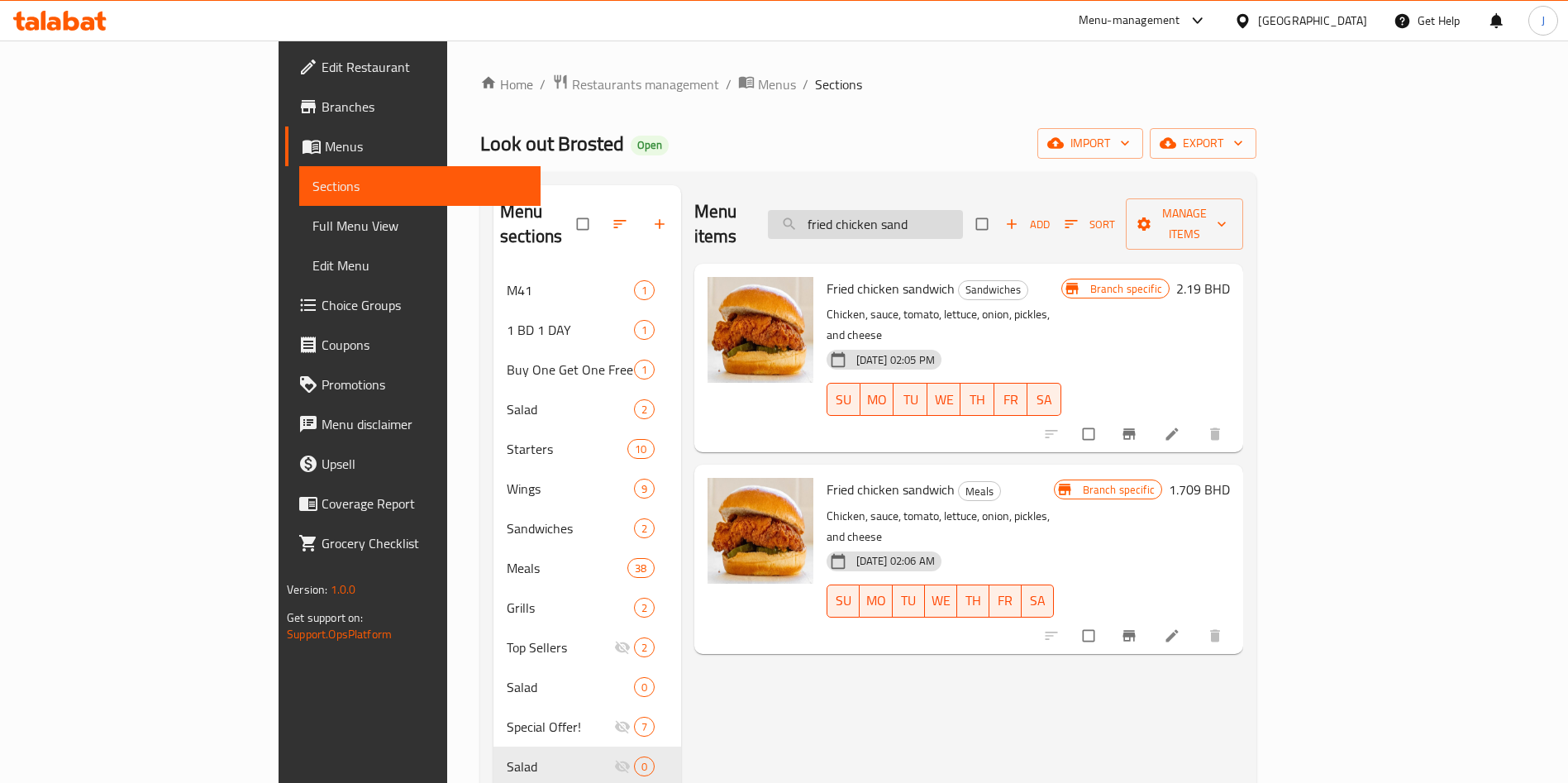
click at [963, 215] on input "fried chicken sand" at bounding box center [865, 224] width 195 height 29
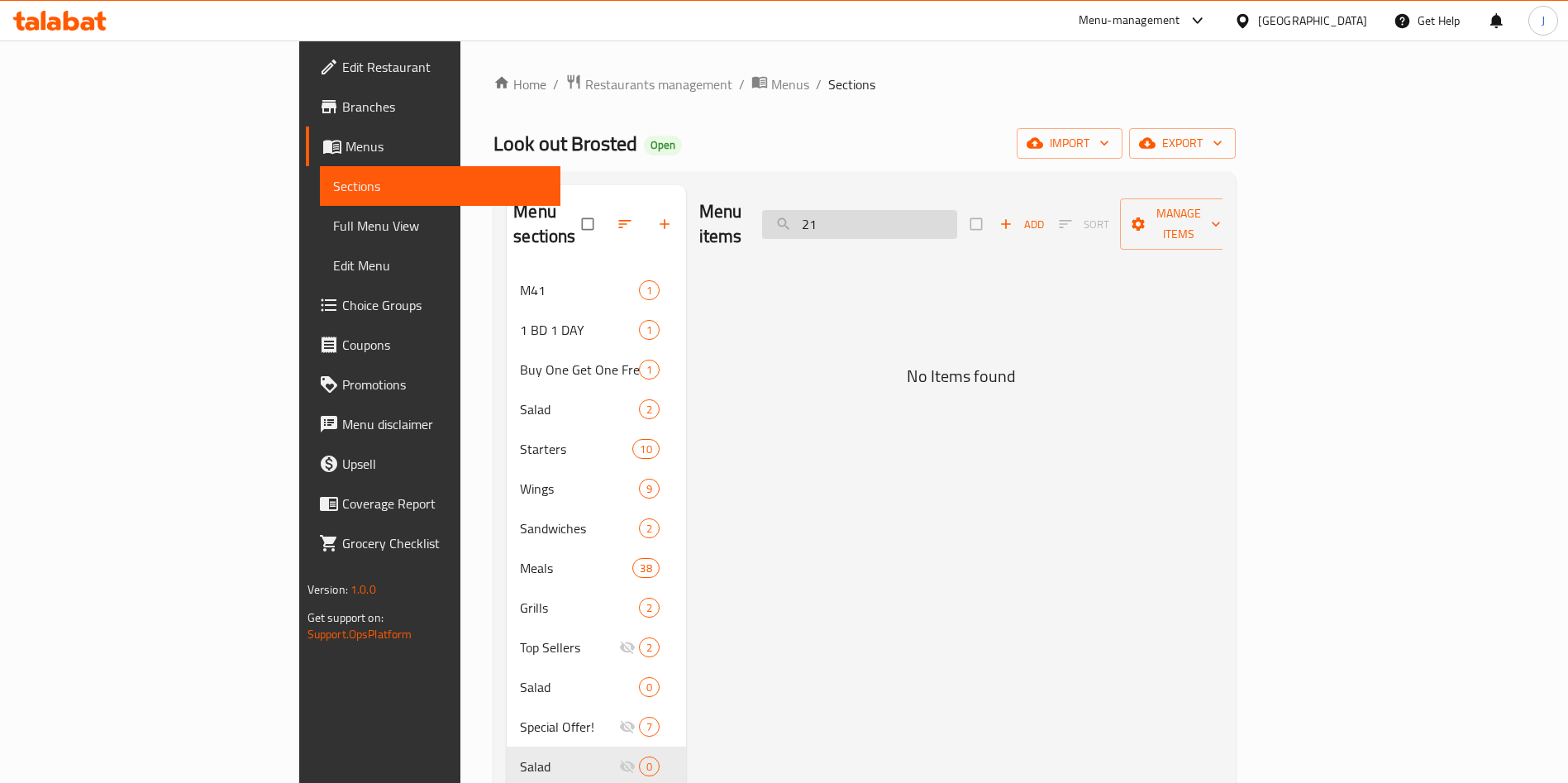
type input "2"
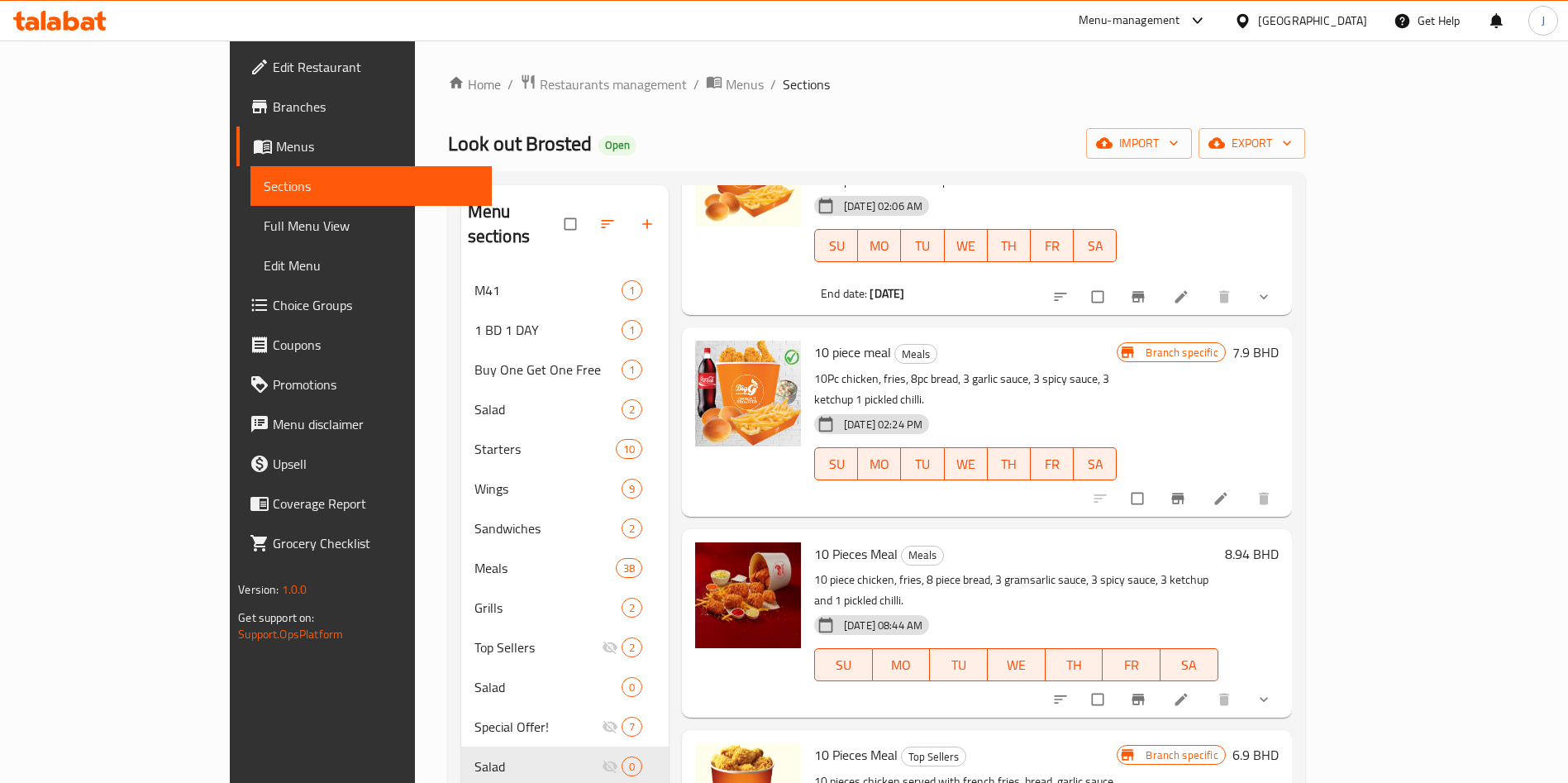
scroll to position [166, 0]
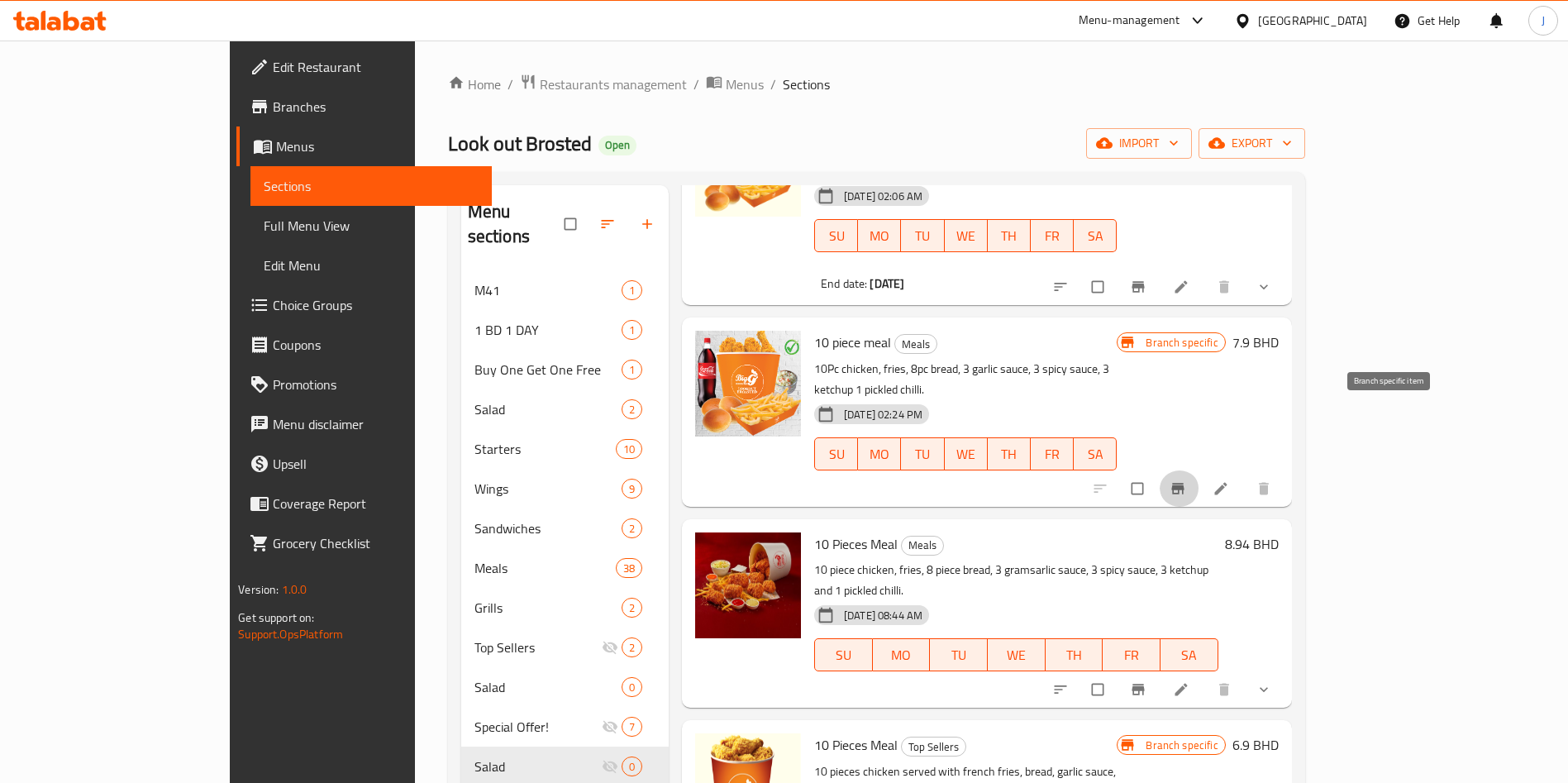
click at [1186, 480] on icon "Branch-specific-item" at bounding box center [1178, 488] width 16 height 16
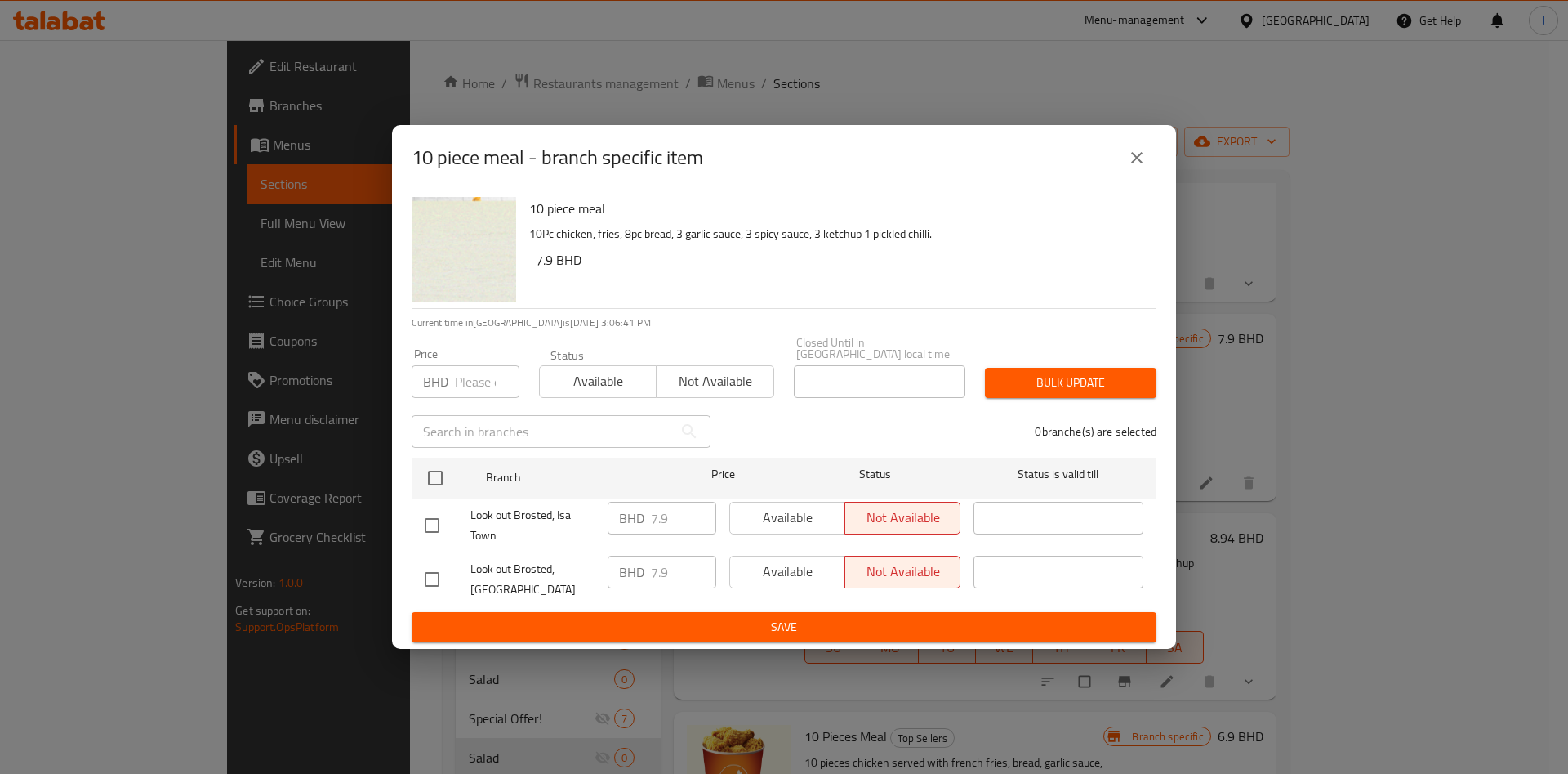
click at [1139, 175] on button "close" at bounding box center [1137, 158] width 39 height 39
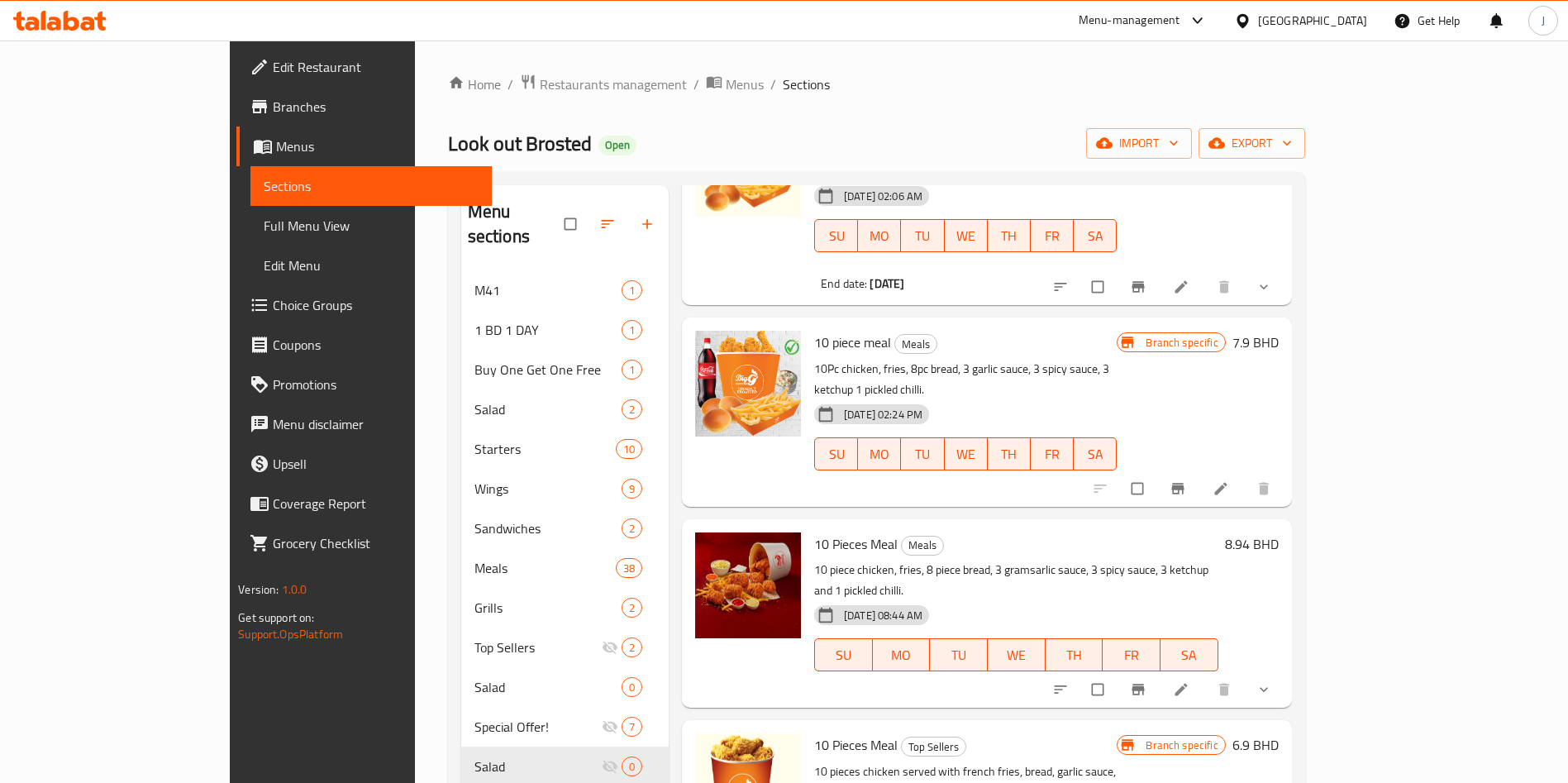
scroll to position [0, 0]
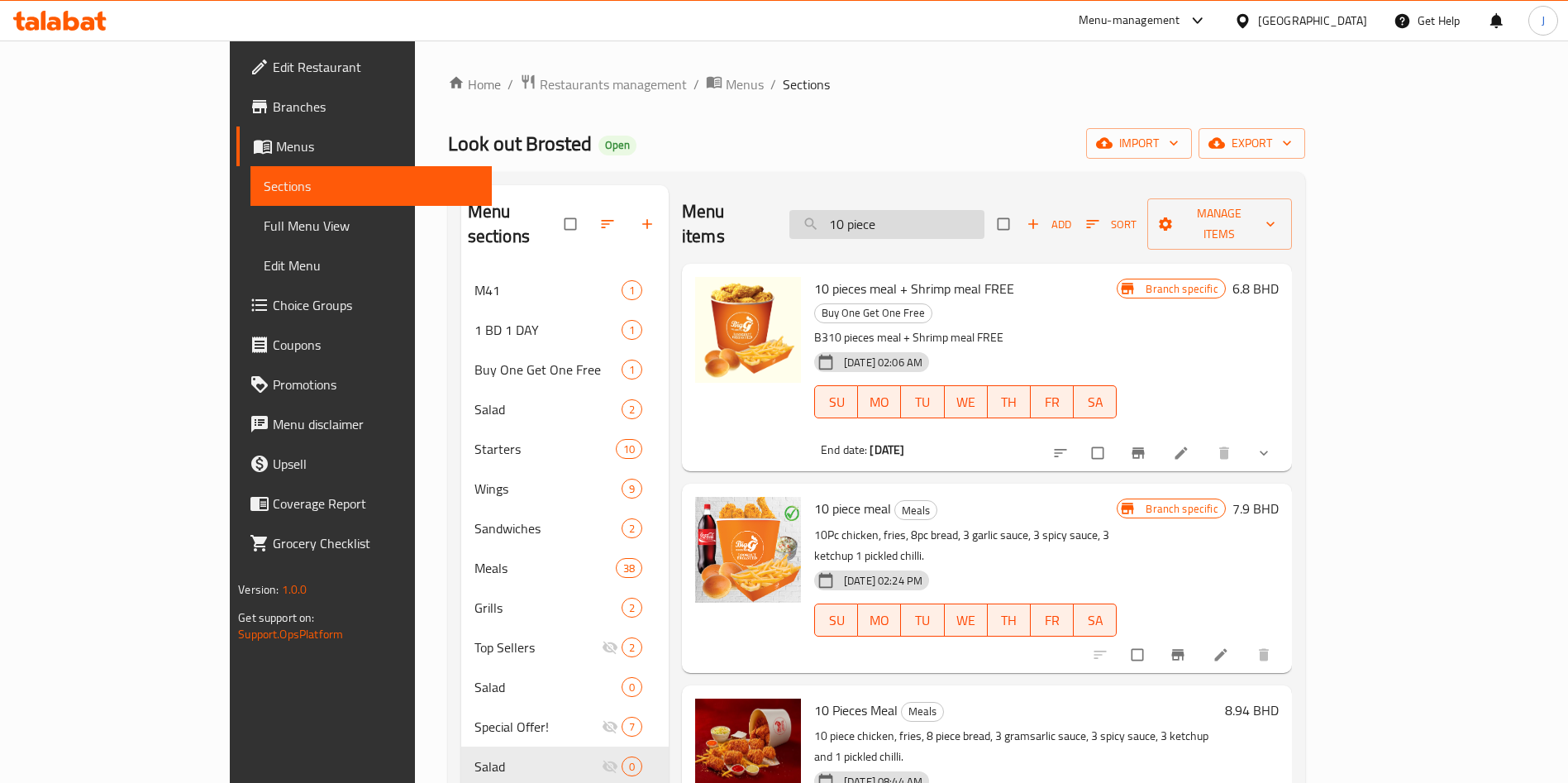
click at [968, 217] on input "10 piece" at bounding box center [887, 224] width 195 height 29
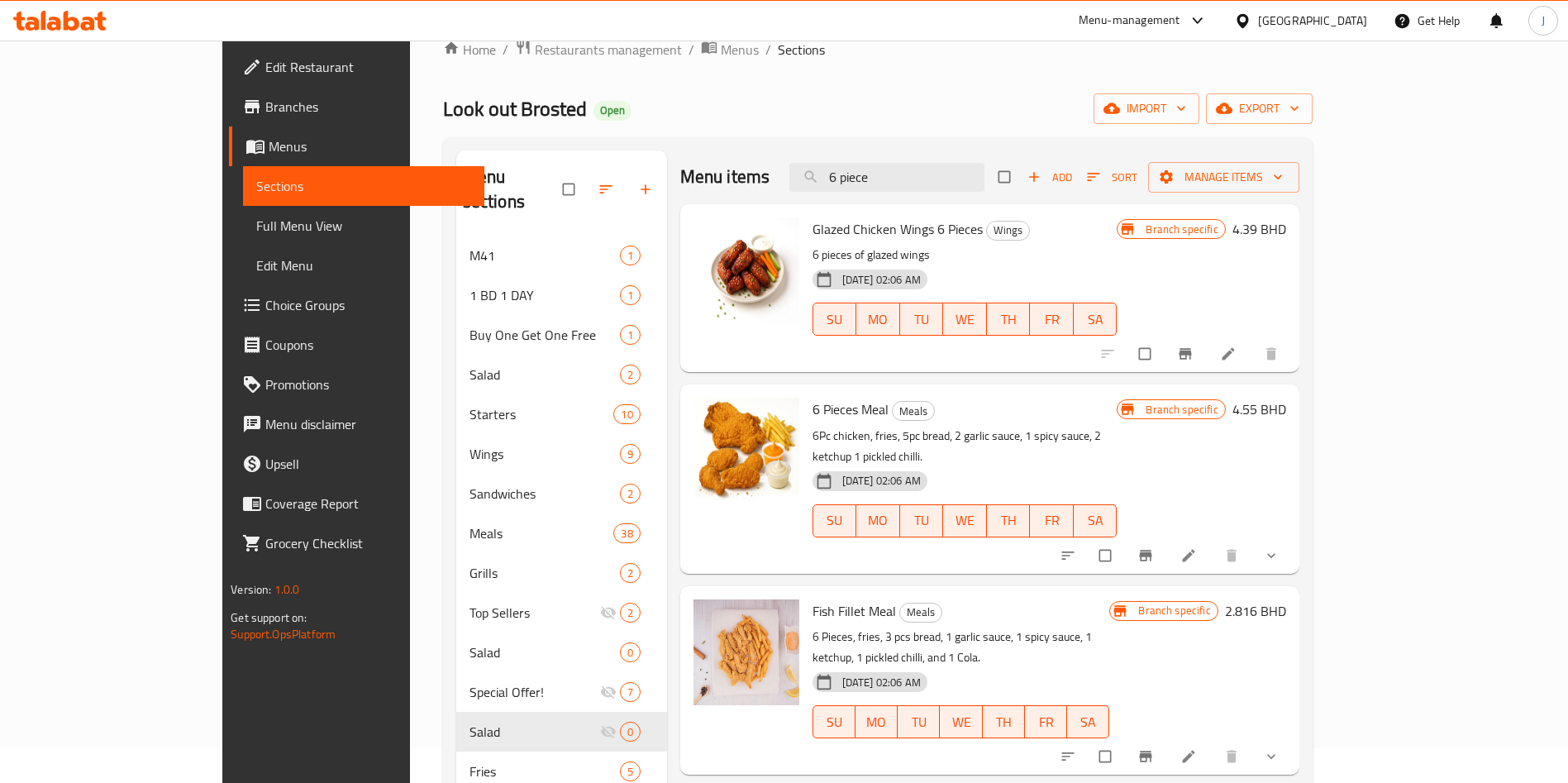
scroll to position [40, 0]
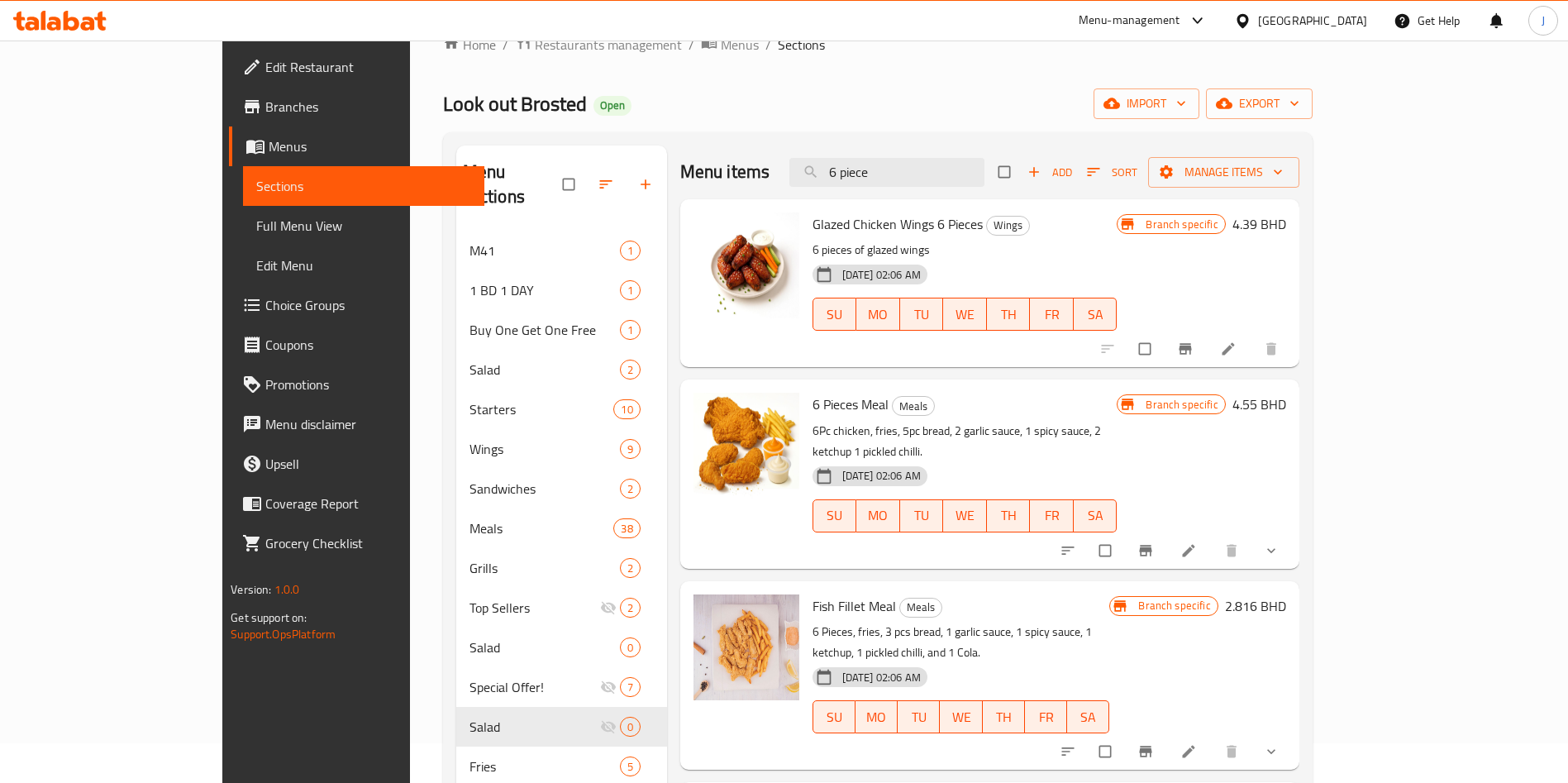
type input "6 piece"
click at [1153, 542] on icon "Branch-specific-item" at bounding box center [1145, 550] width 16 height 16
click at [957, 163] on input "6 piece" at bounding box center [887, 172] width 195 height 29
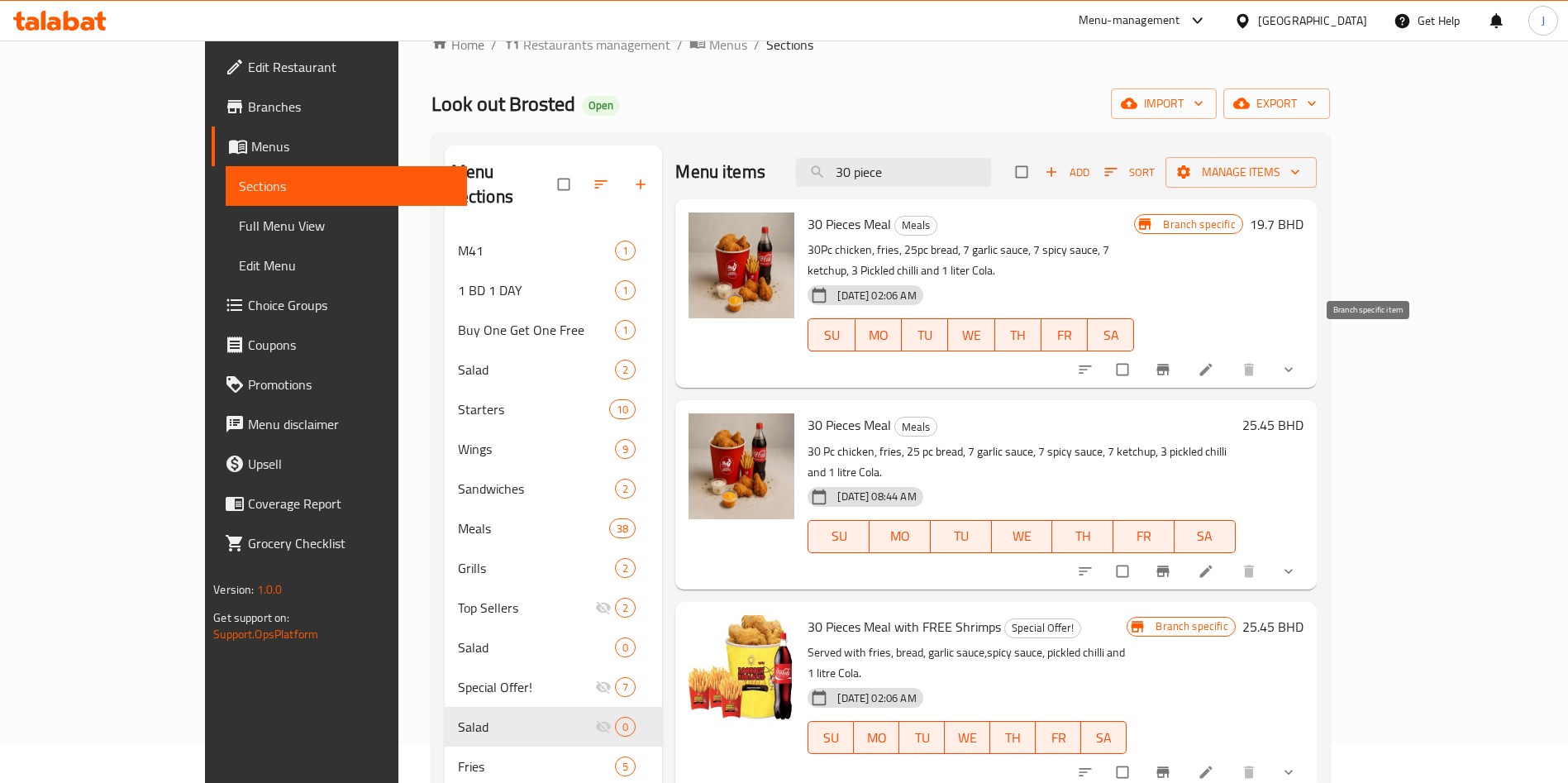
type input "30 piece"
click at [1171, 361] on icon "Branch-specific-item" at bounding box center [1162, 369] width 16 height 16
click at [1310, 553] on button "show more" at bounding box center [1290, 571] width 40 height 36
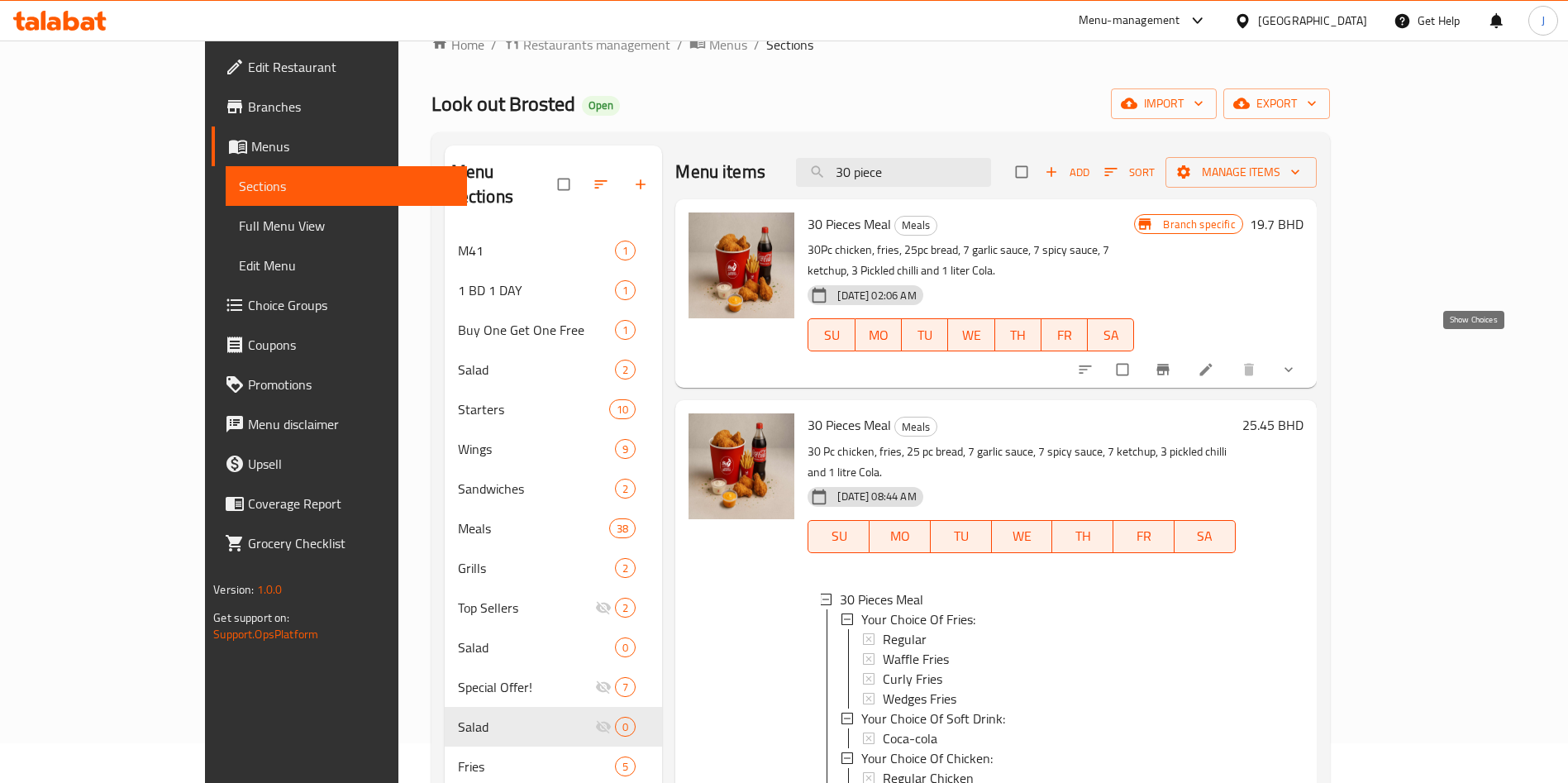
click at [1297, 361] on icon "show more" at bounding box center [1289, 369] width 16 height 16
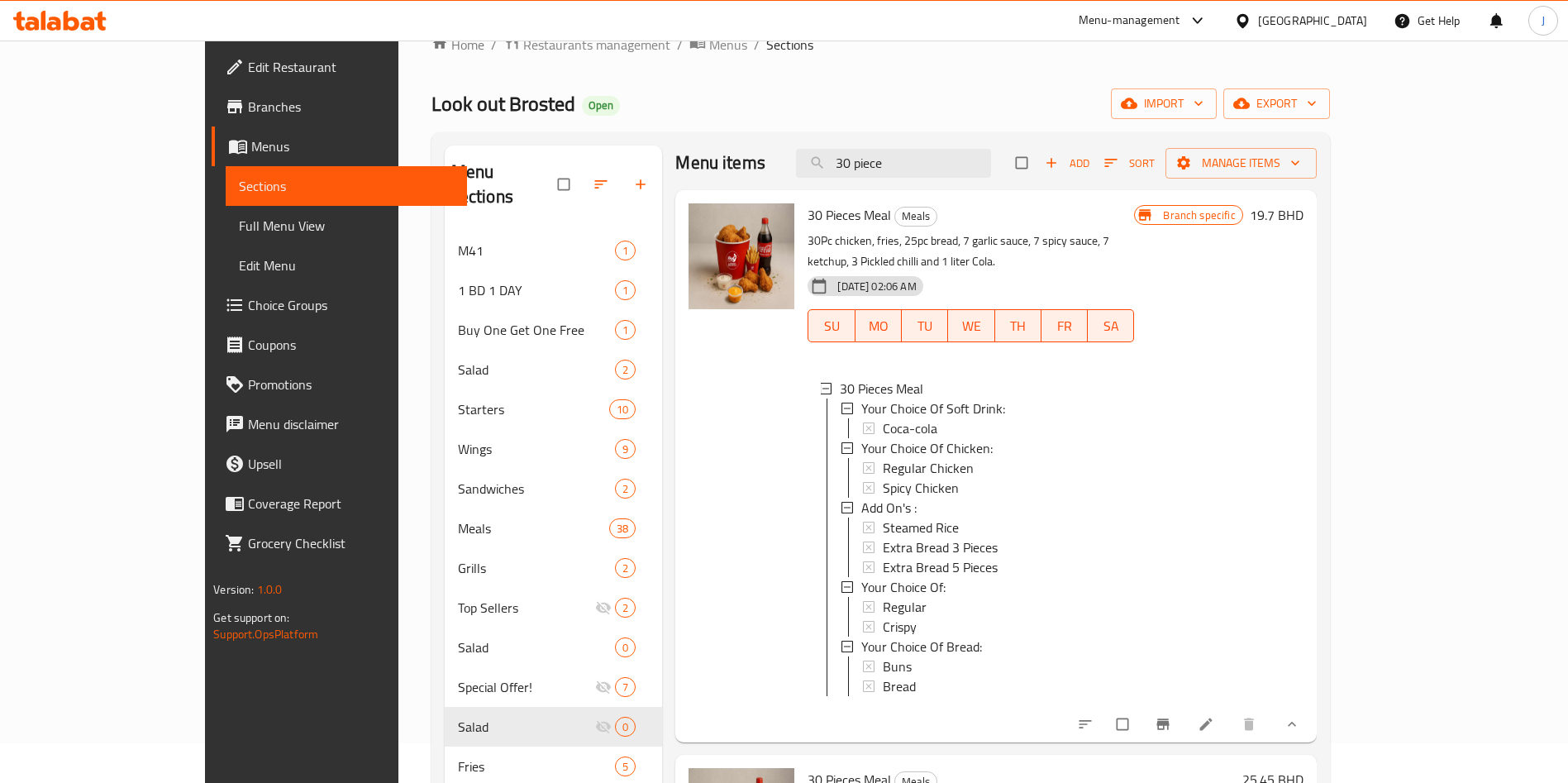
scroll to position [0, 0]
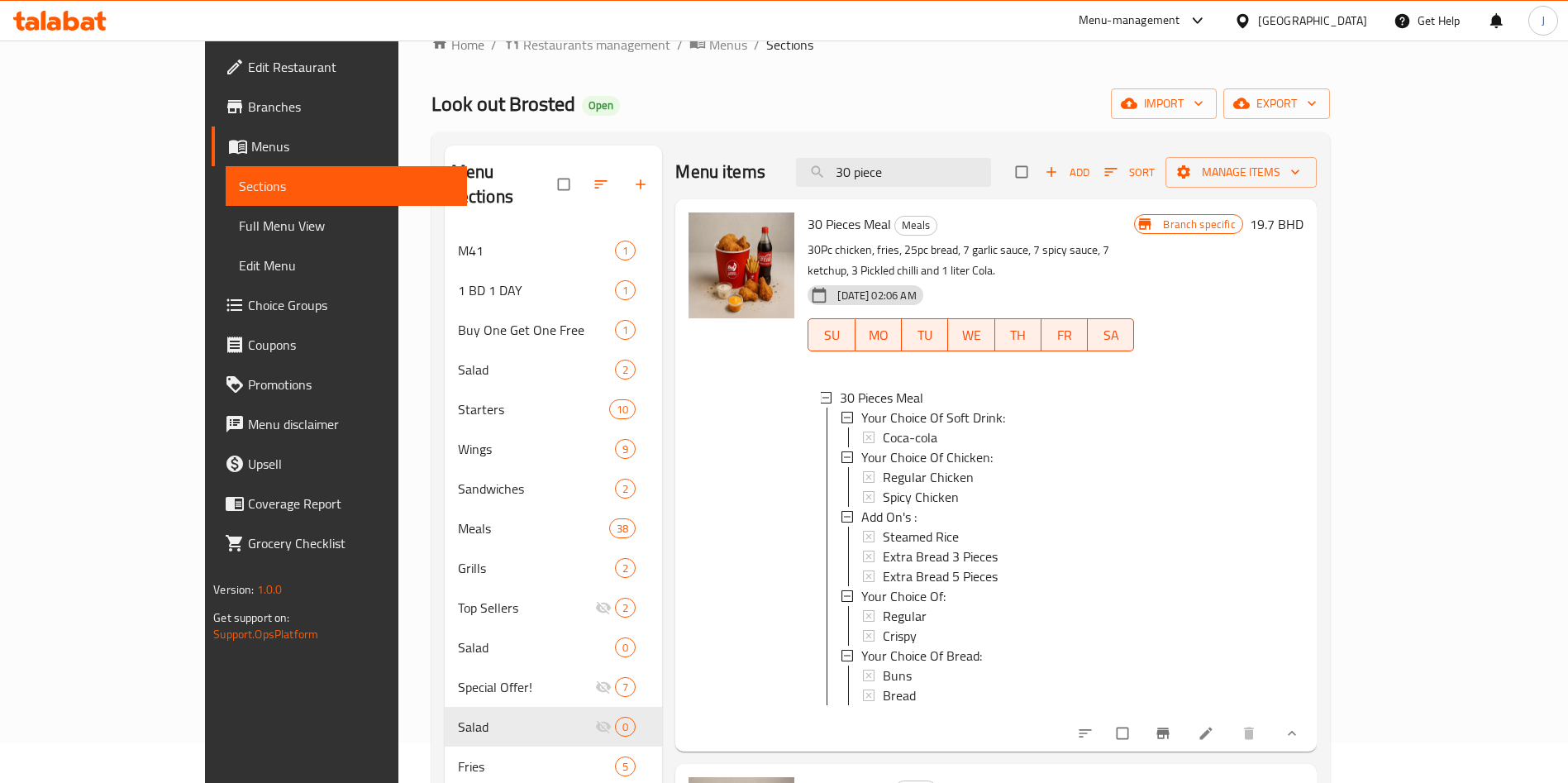
click at [1300, 737] on icon "show more" at bounding box center [1291, 733] width 16 height 16
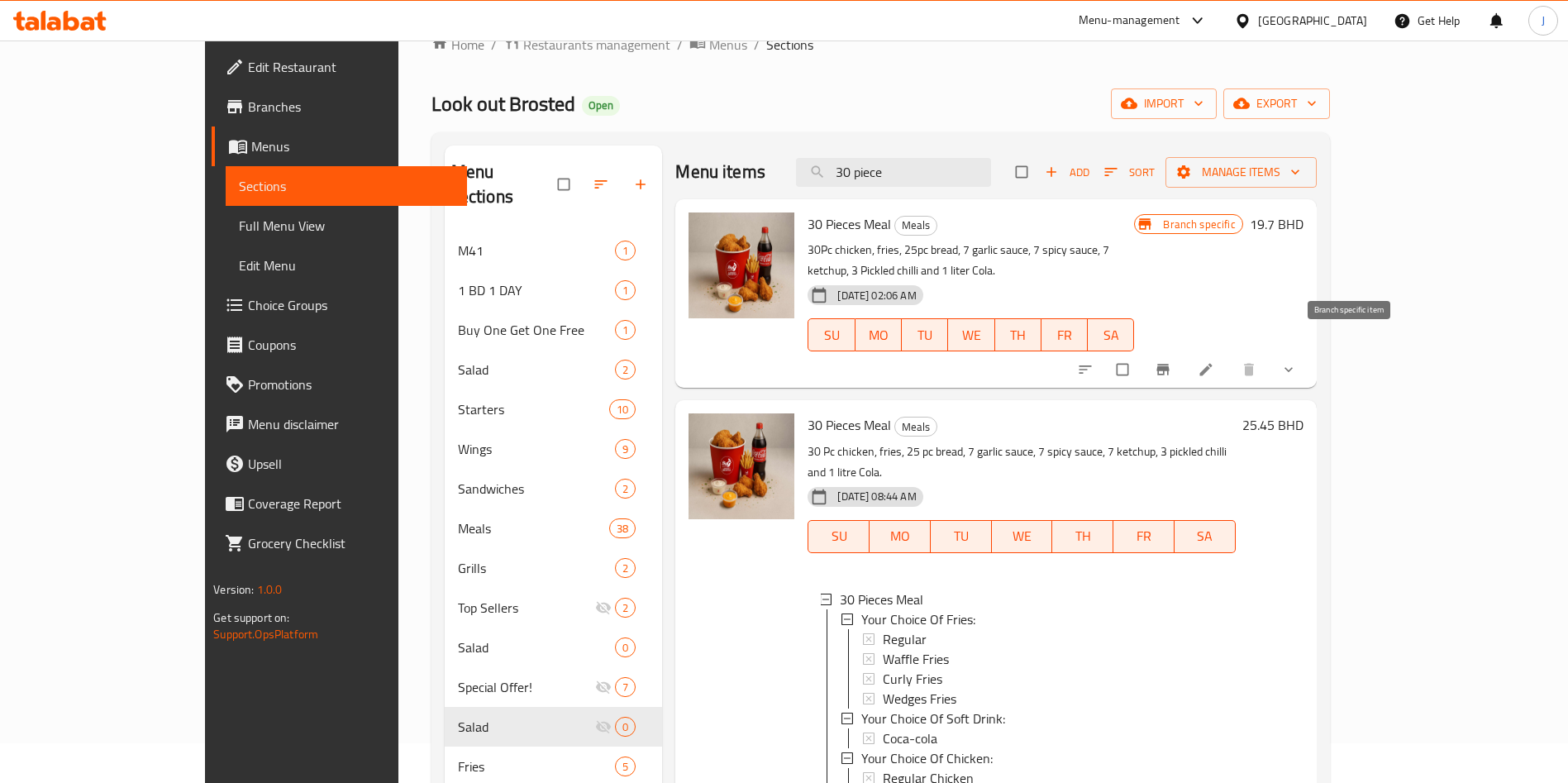
click at [1169, 365] on icon "Branch-specific-item" at bounding box center [1162, 370] width 13 height 11
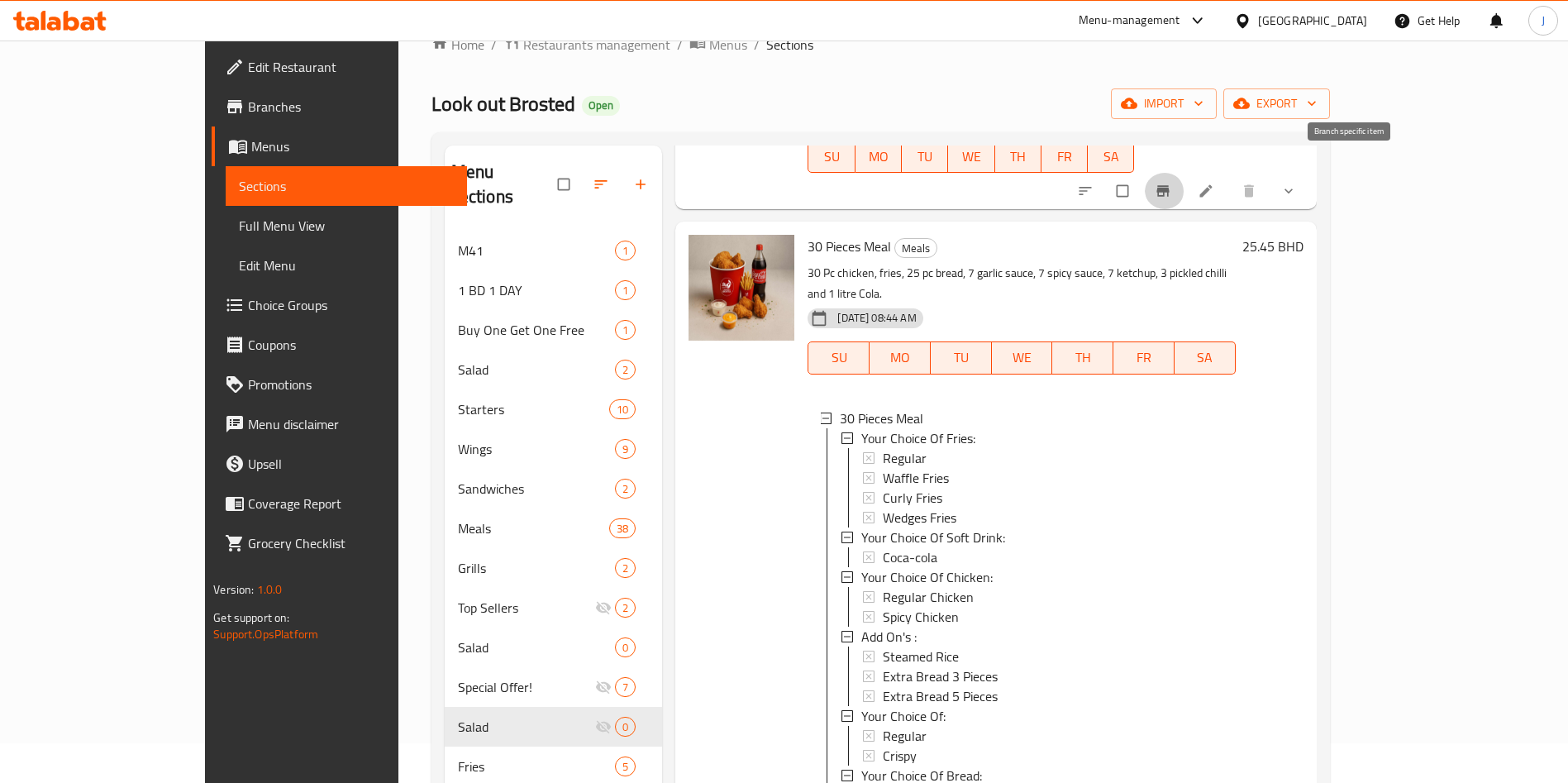
scroll to position [282, 0]
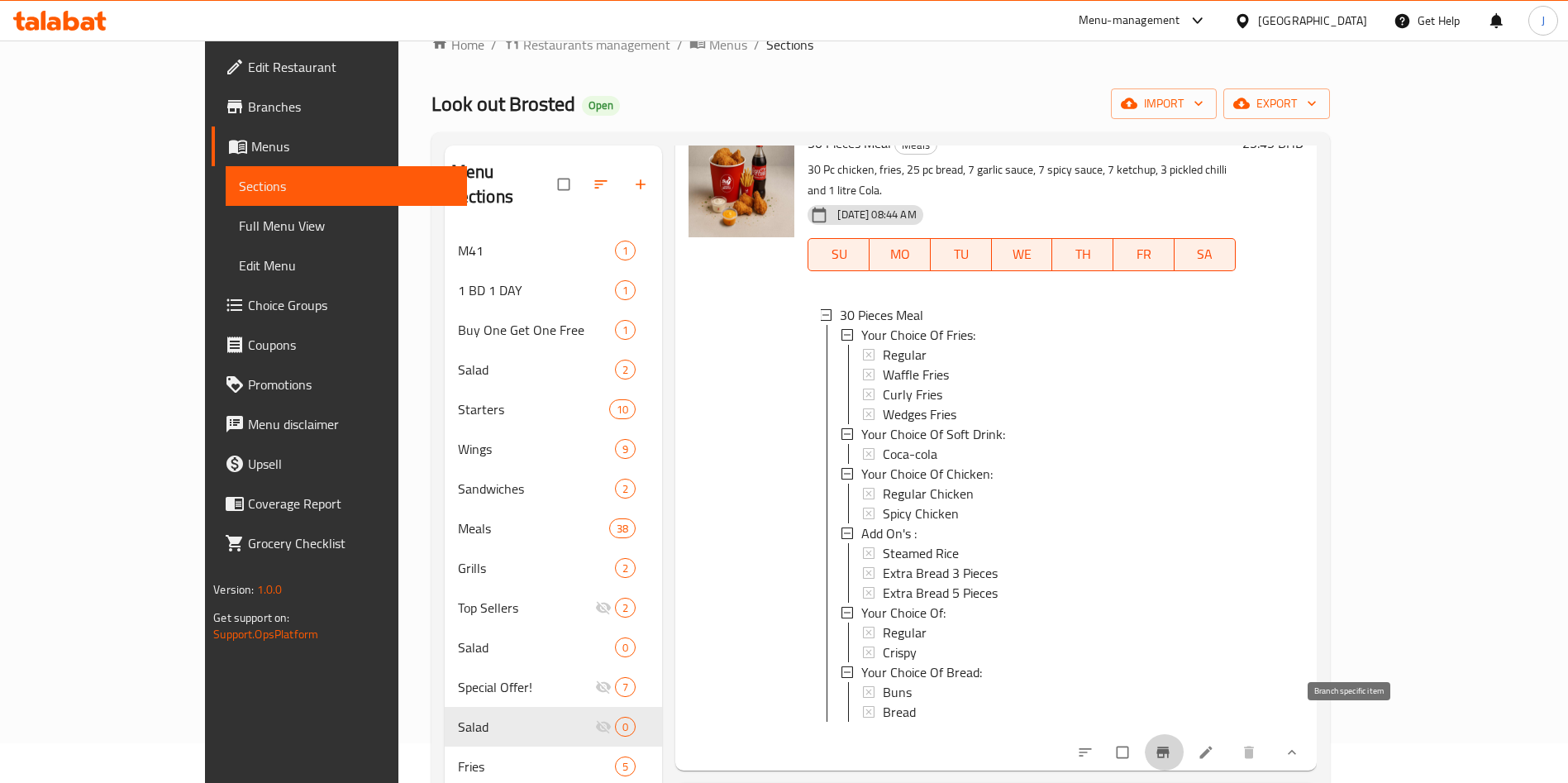
click at [1184, 740] on button "Branch-specific-item" at bounding box center [1164, 752] width 40 height 36
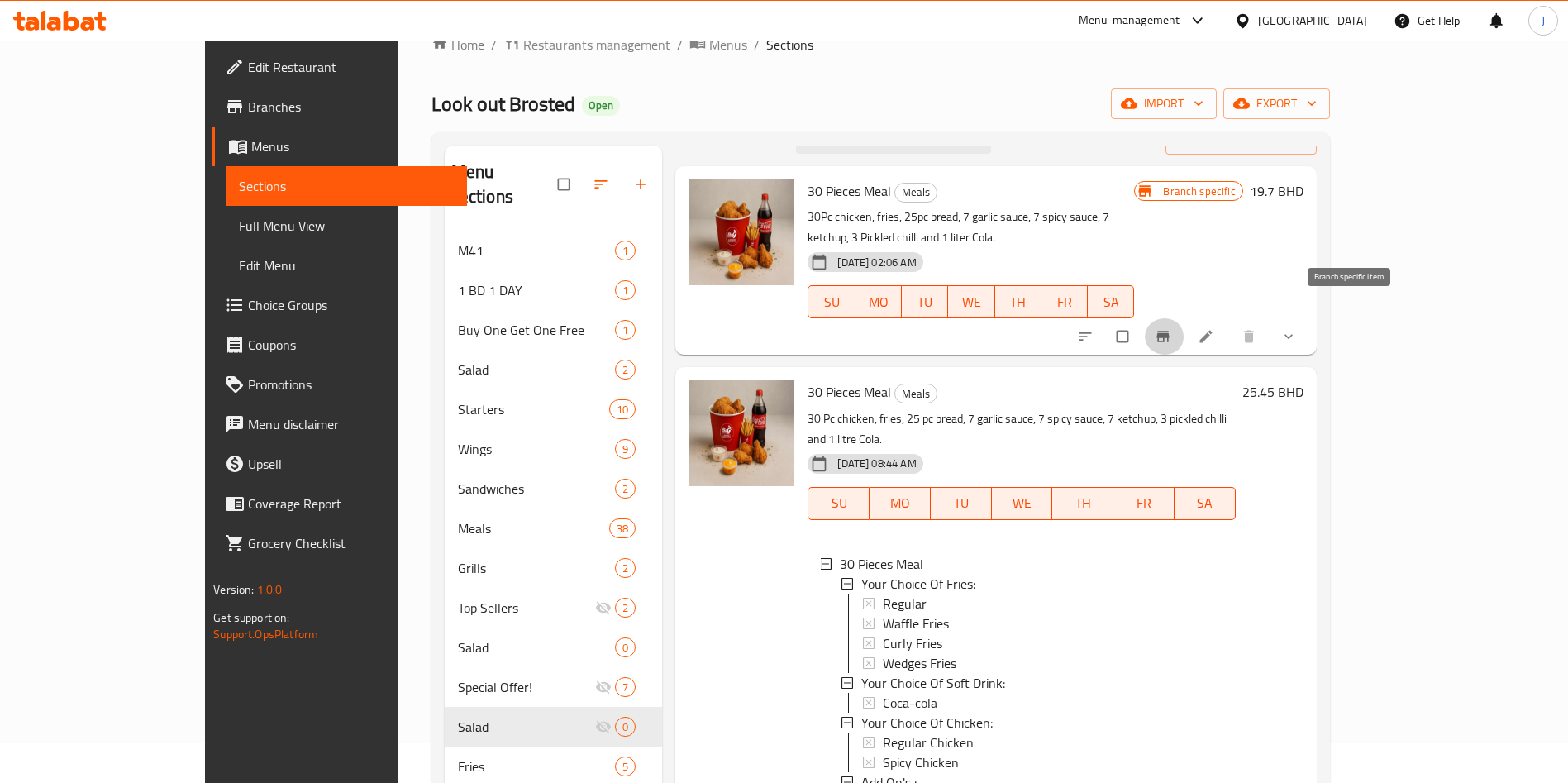
click at [1174, 328] on span "Branch-specific-item" at bounding box center [1164, 337] width 20 height 16
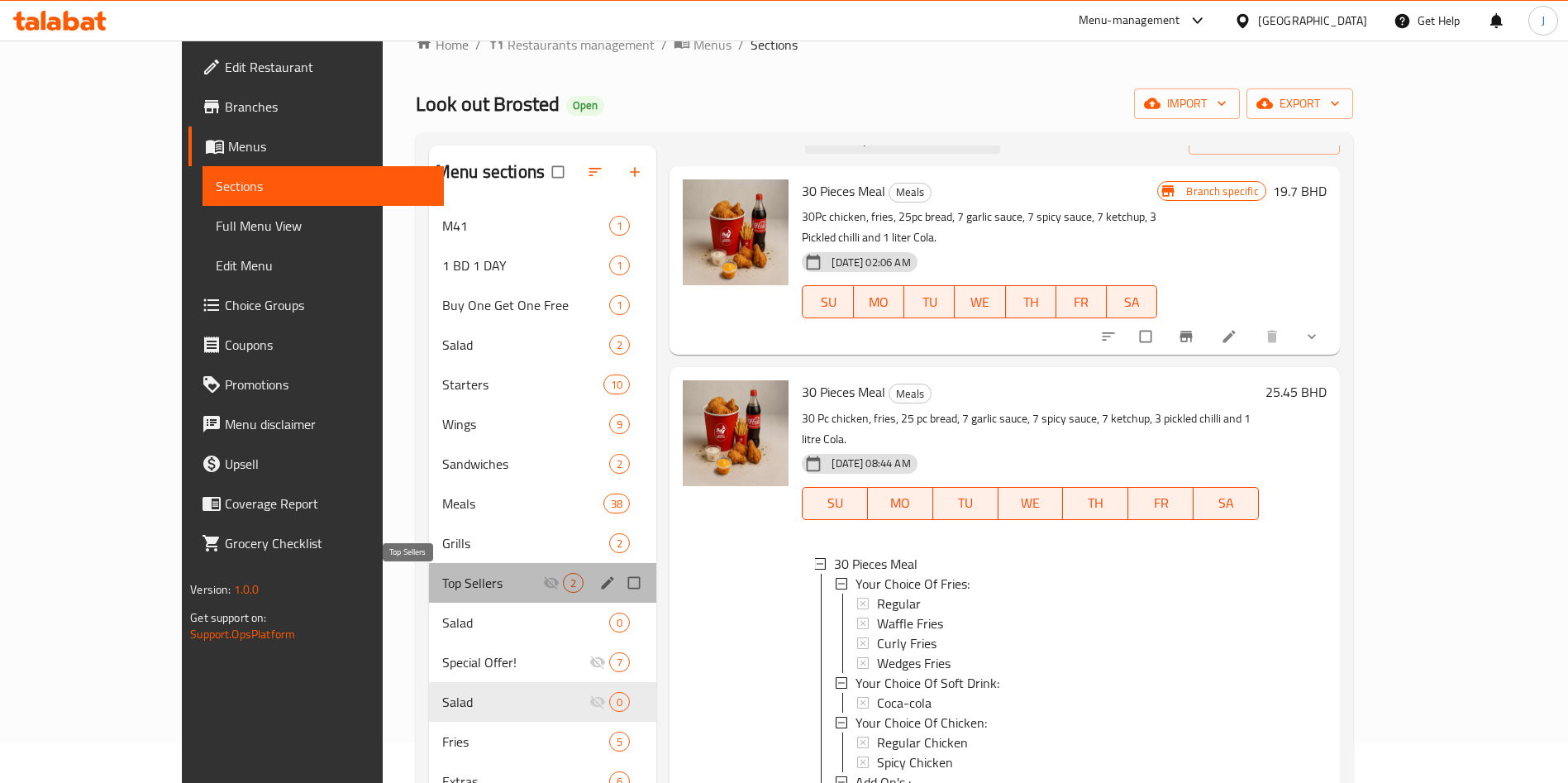
click at [442, 582] on span "Top Sellers" at bounding box center [492, 582] width 101 height 20
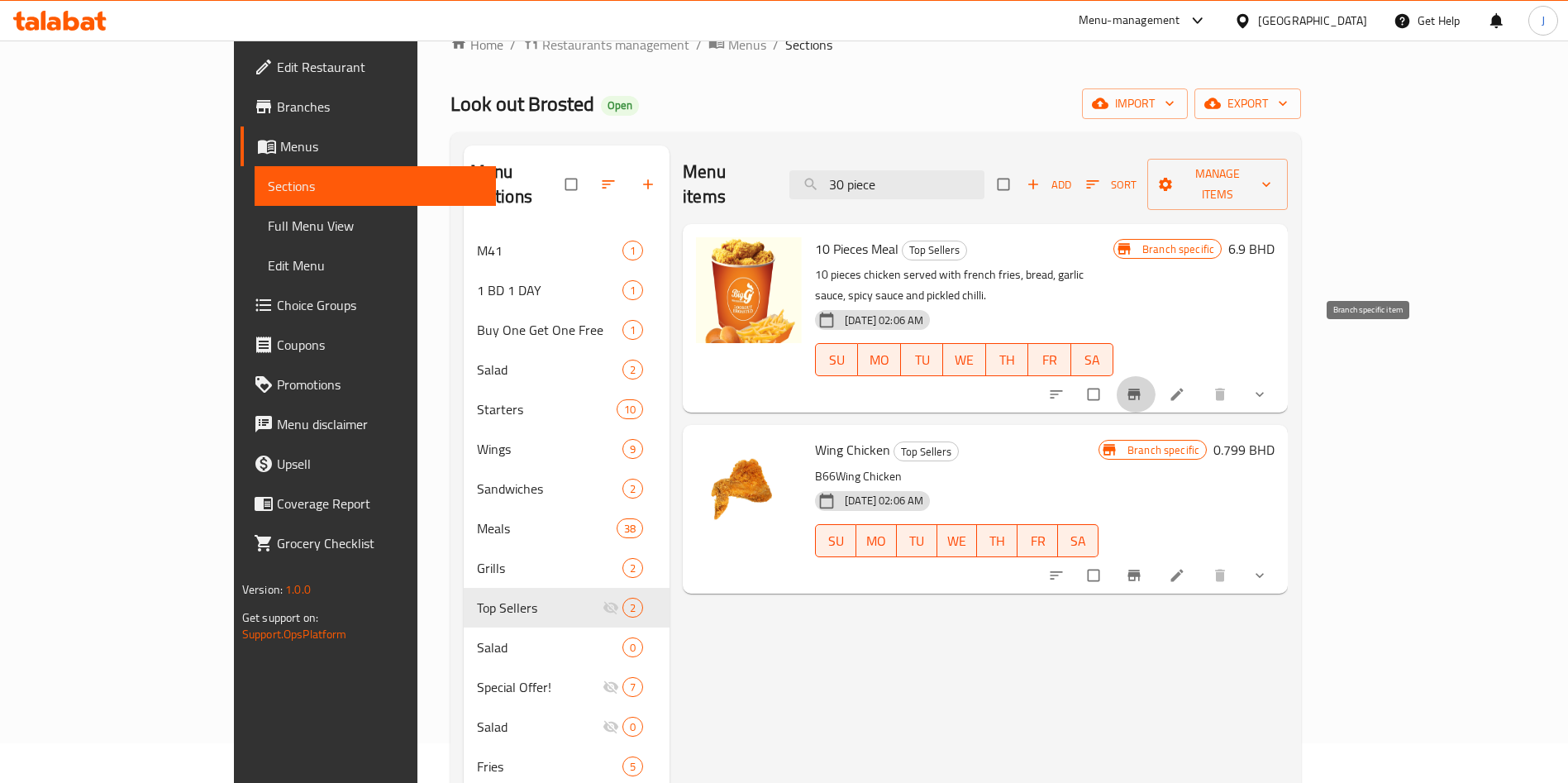
click at [1155, 376] on button "Branch-specific-item" at bounding box center [1136, 394] width 40 height 36
click at [1142, 567] on icon "Branch-specific-item" at bounding box center [1134, 575] width 16 height 16
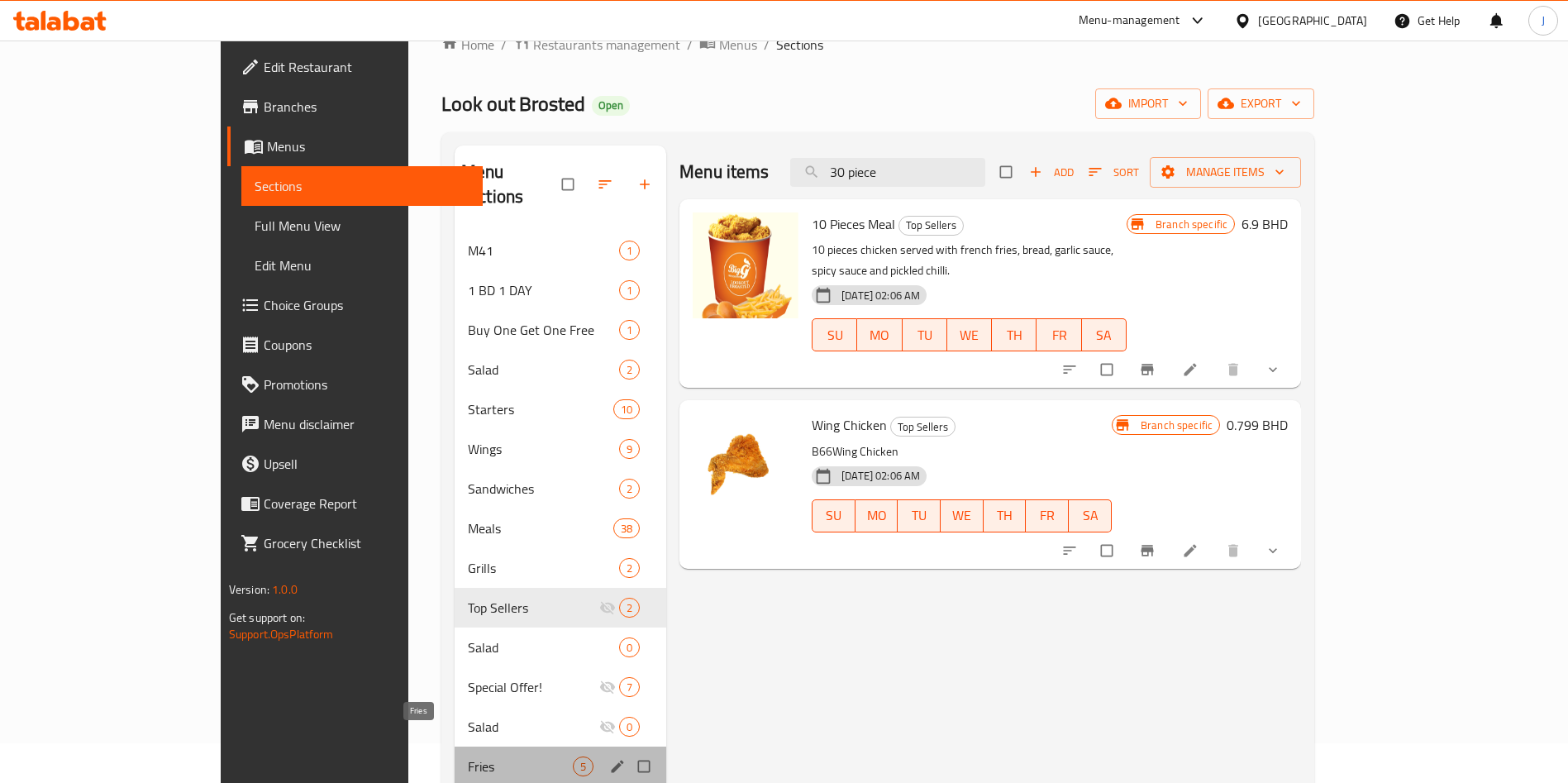
click at [468, 756] on span "Fries" at bounding box center [521, 766] width 105 height 20
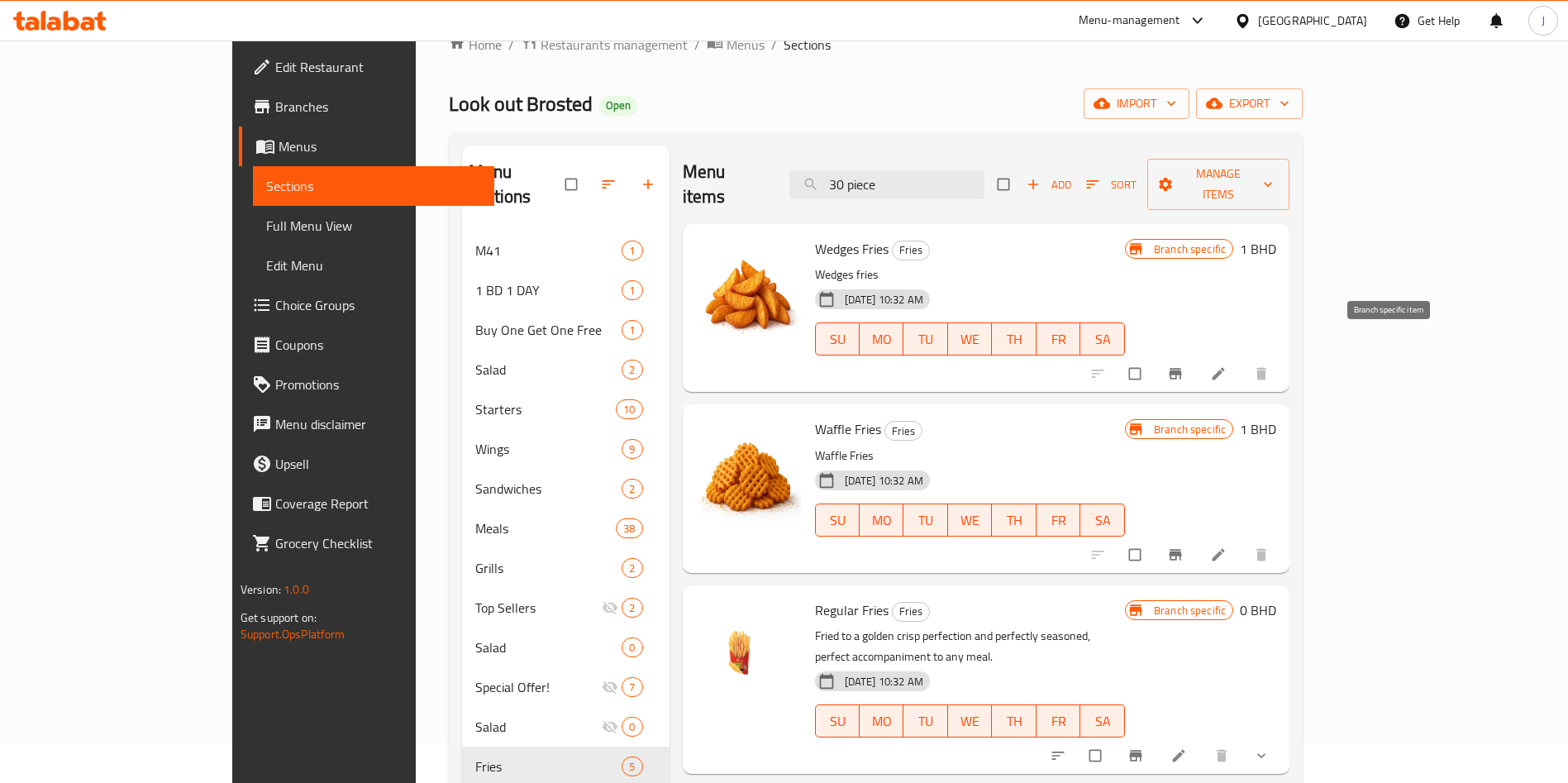
click at [1181, 368] on icon "Branch-specific-item" at bounding box center [1176, 374] width 13 height 11
click at [1187, 546] on span "Branch-specific-item" at bounding box center [1177, 554] width 20 height 16
drag, startPoint x: 984, startPoint y: 178, endPoint x: 828, endPoint y: 161, distance: 156.9
click at [828, 166] on div "Menu items 30 piece Add Sort Manage items" at bounding box center [985, 184] width 607 height 79
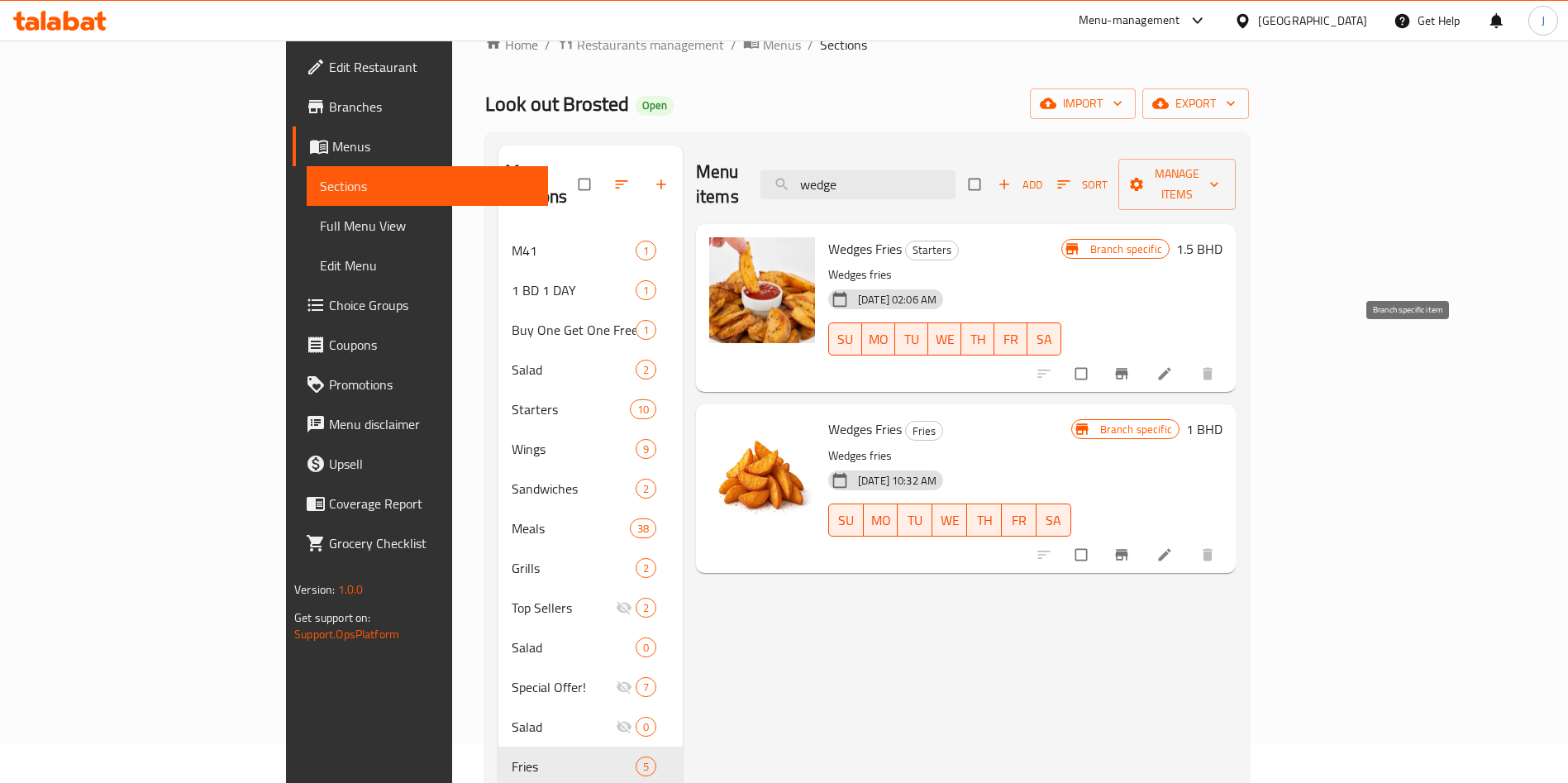
type input "wedge"
click at [1143, 358] on button "Branch-specific-item" at bounding box center [1123, 374] width 40 height 36
drag, startPoint x: 959, startPoint y: 170, endPoint x: 878, endPoint y: 138, distance: 87.1
click at [884, 146] on div "Menu items wedge Add Sort Manage items" at bounding box center [965, 184] width 540 height 79
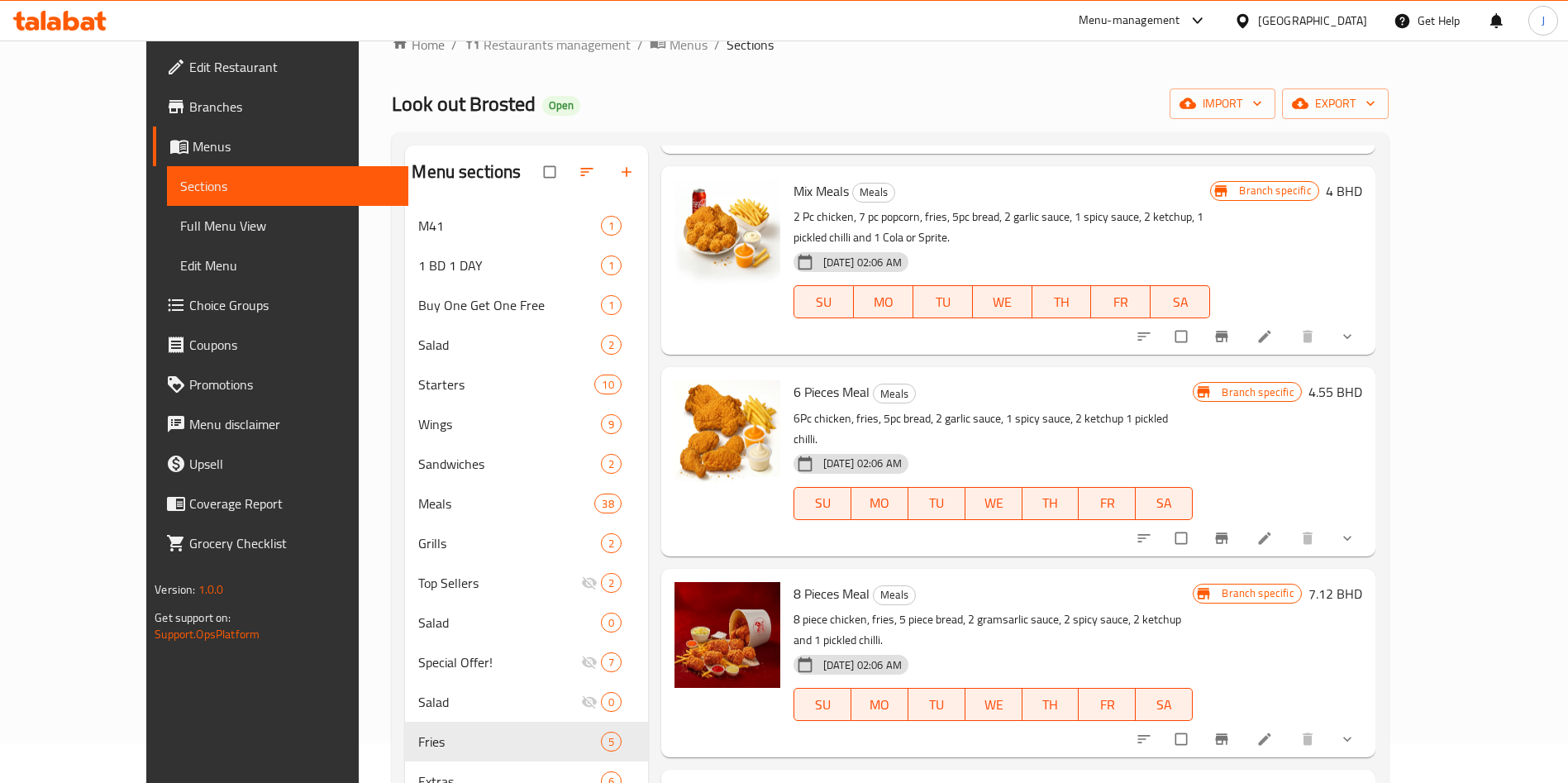
scroll to position [2974, 0]
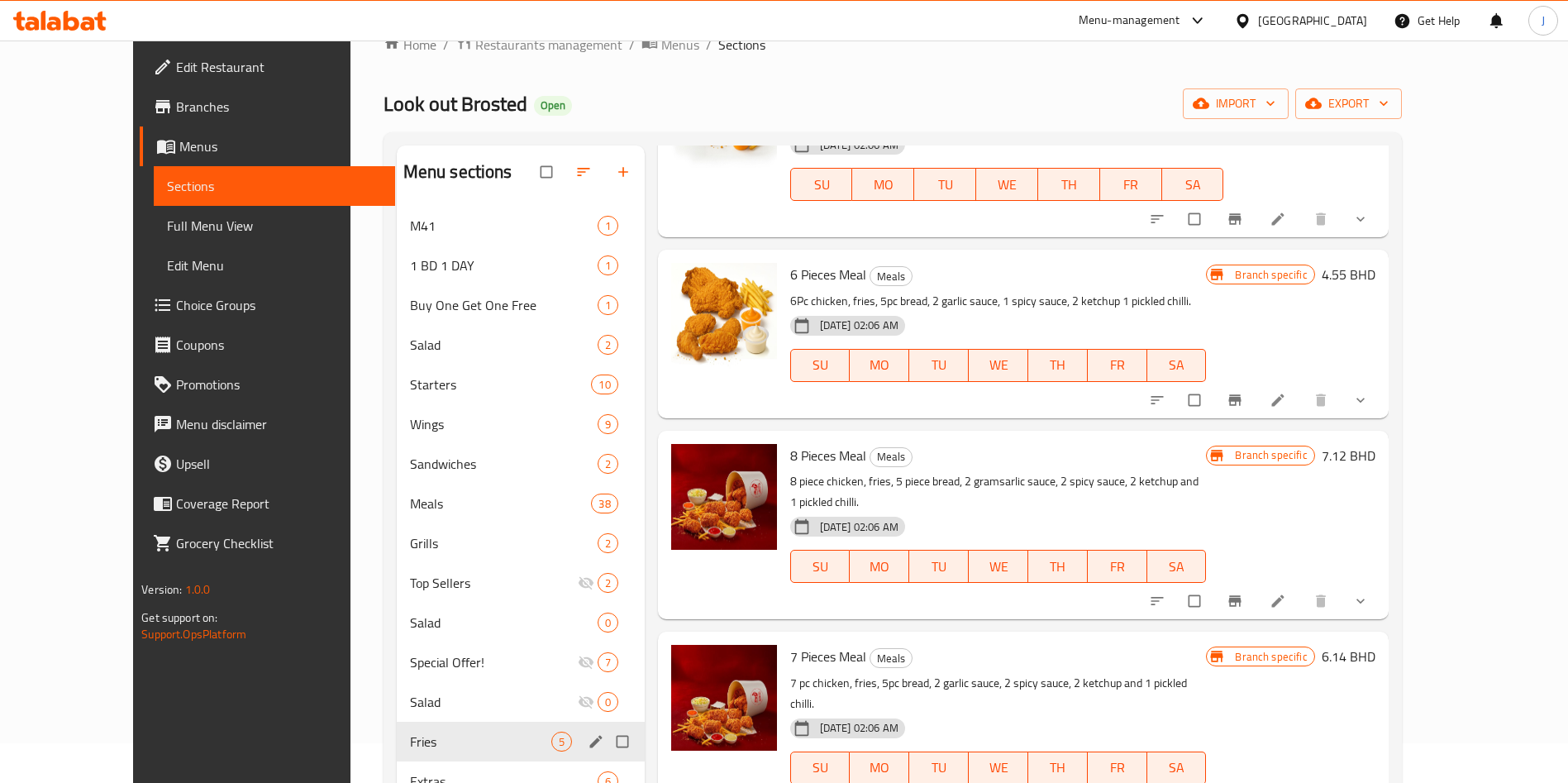
type input "fries"
click at [449, 755] on div "Fries 5" at bounding box center [520, 741] width 248 height 40
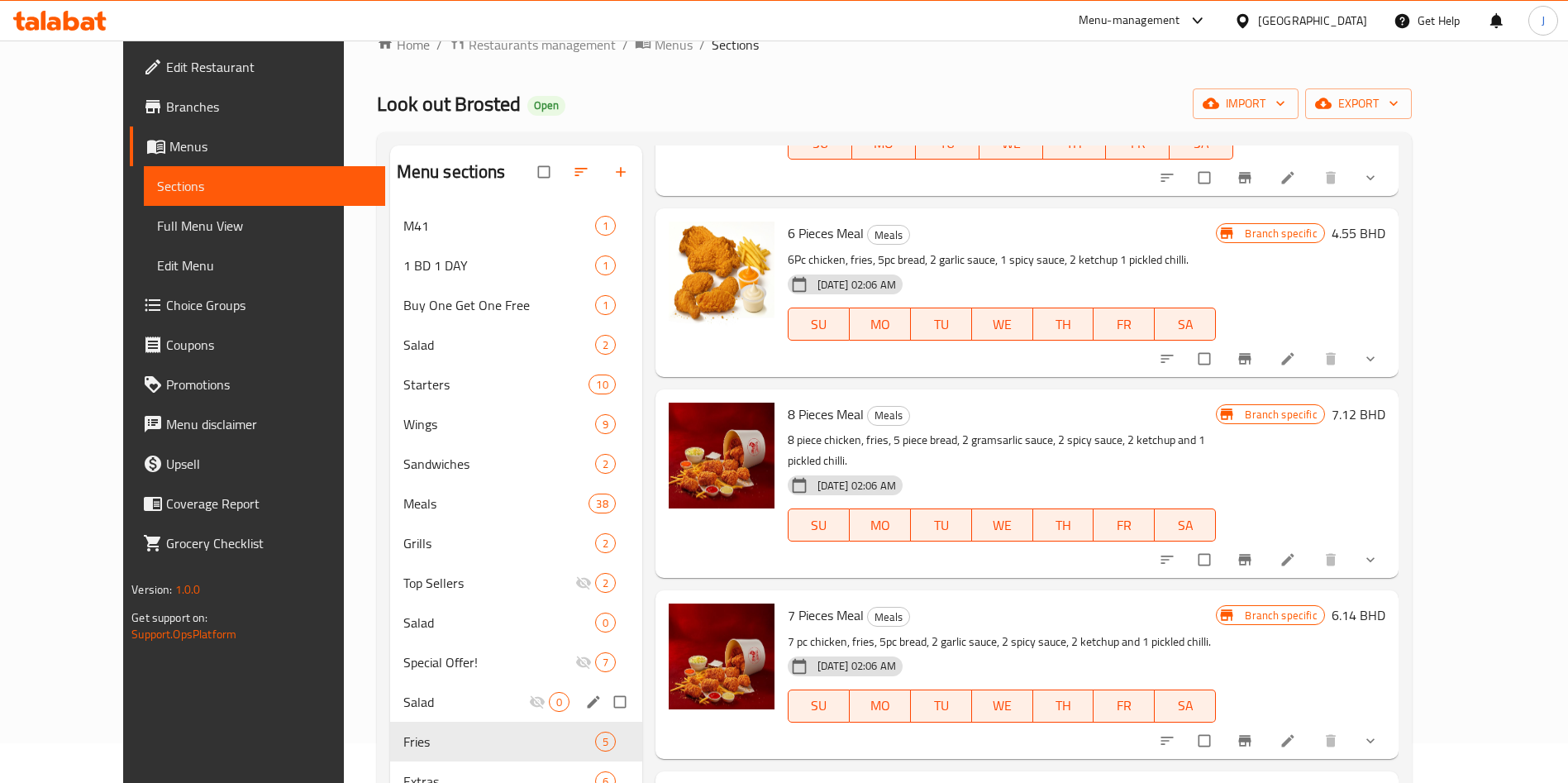
click at [407, 699] on span "Salad" at bounding box center [466, 701] width 125 height 20
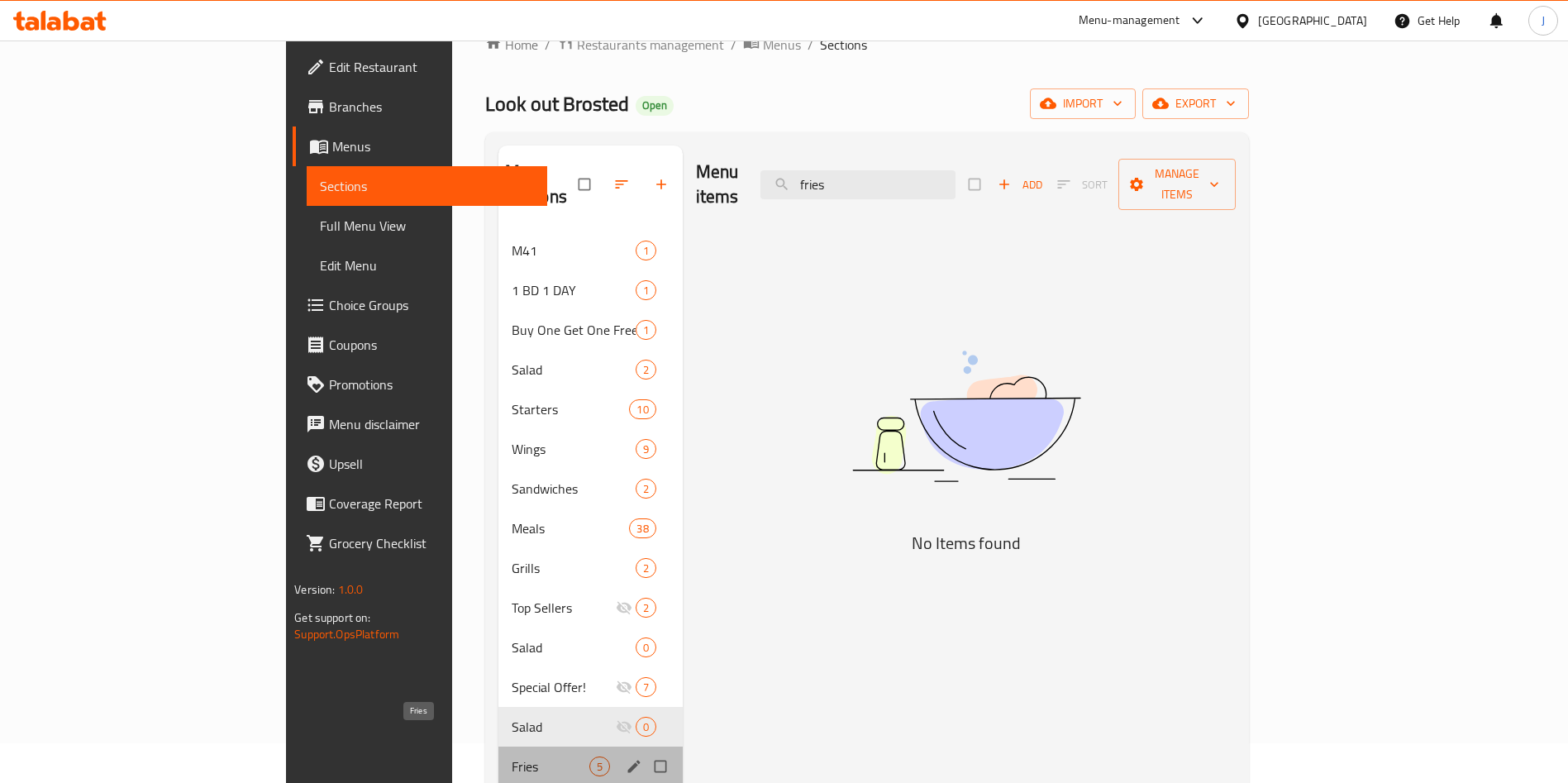
click at [512, 756] on span "Fries" at bounding box center [551, 766] width 78 height 20
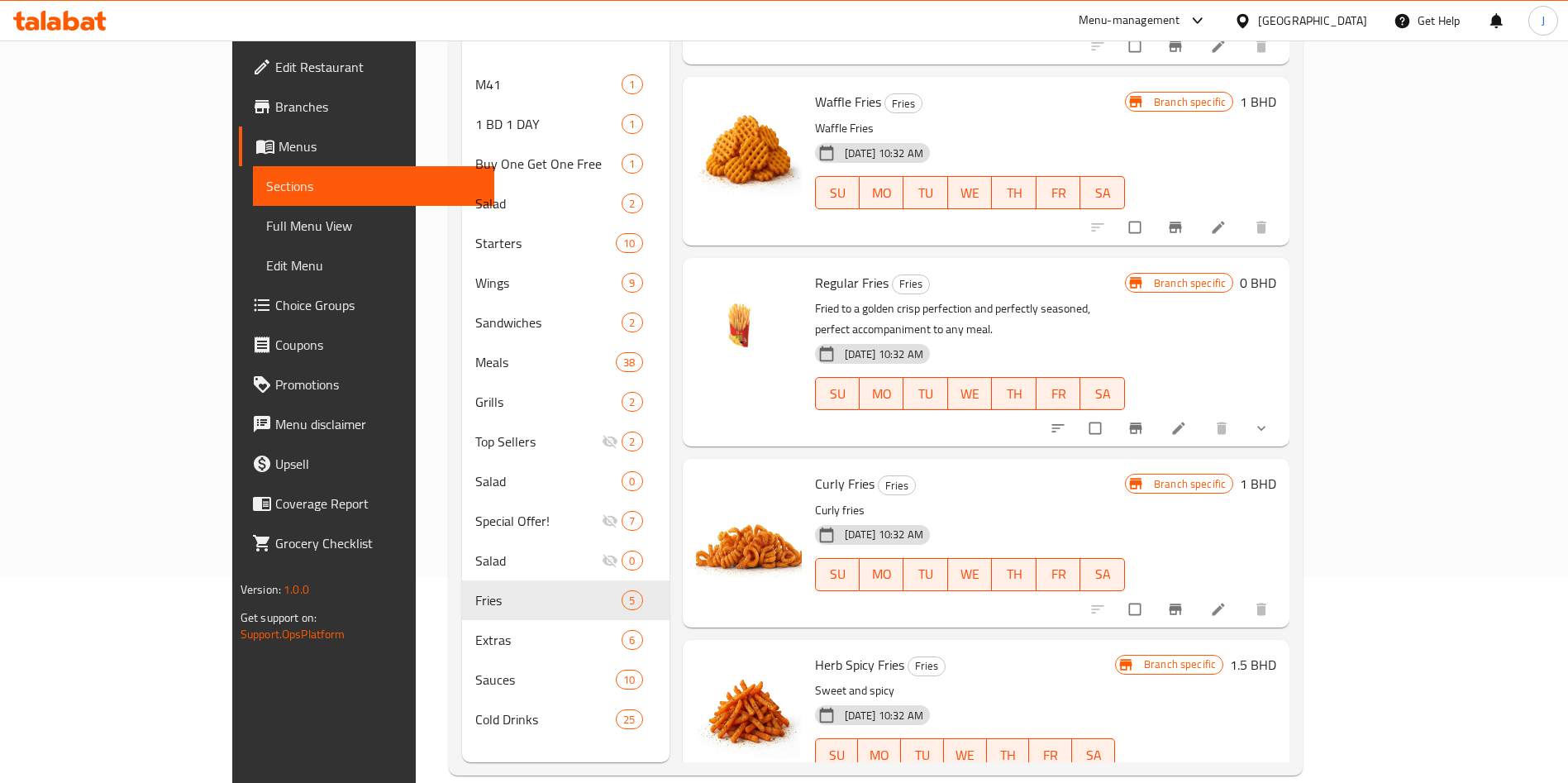
scroll to position [231, 0]
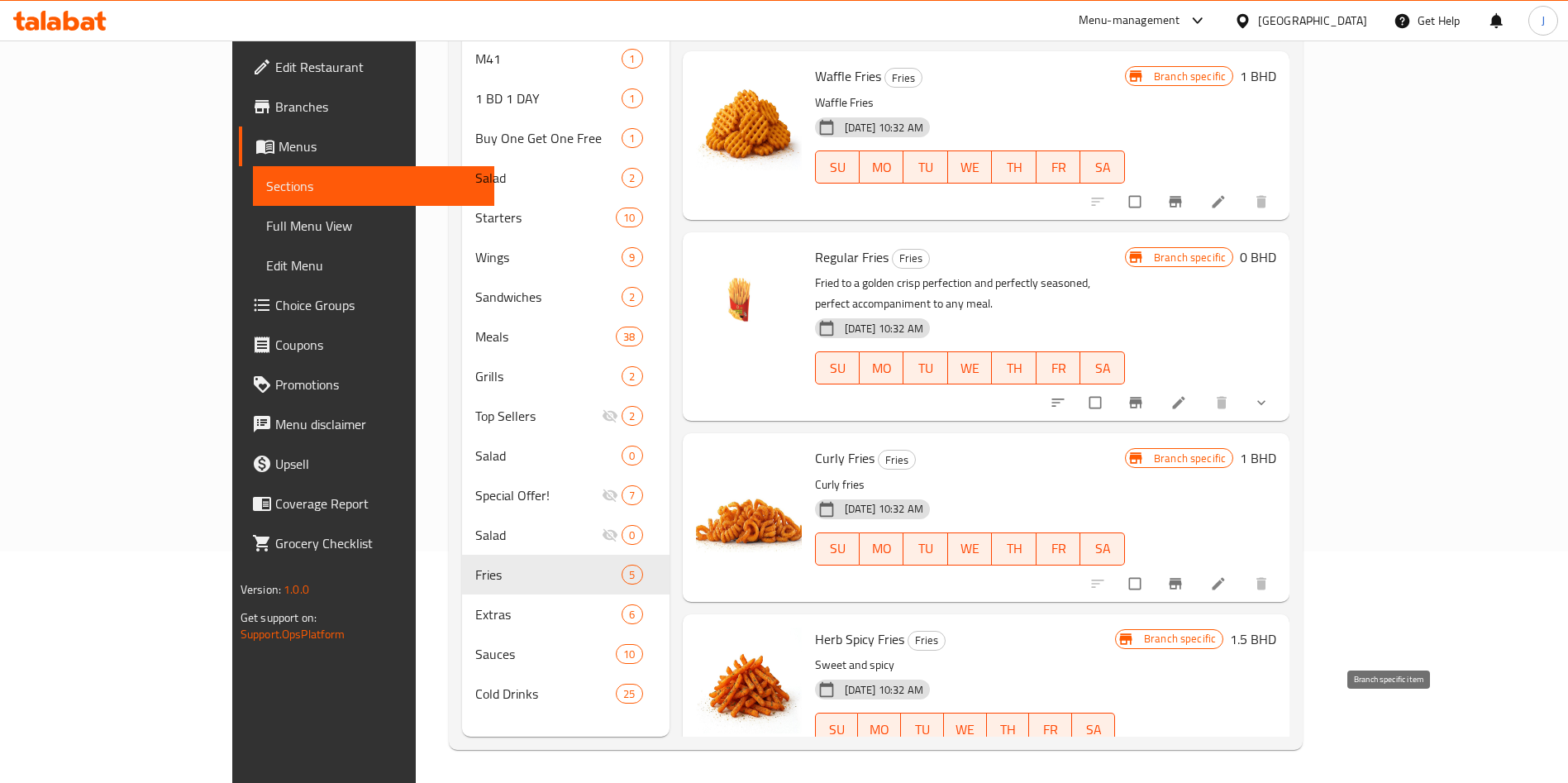
click at [1181, 759] on icon "Branch-specific-item" at bounding box center [1176, 764] width 13 height 11
click at [1181, 578] on icon "Branch-specific-item" at bounding box center [1176, 583] width 13 height 11
click at [1187, 575] on span "Branch-specific-item" at bounding box center [1177, 583] width 20 height 16
click at [1183, 575] on icon "Branch-specific-item" at bounding box center [1175, 583] width 16 height 16
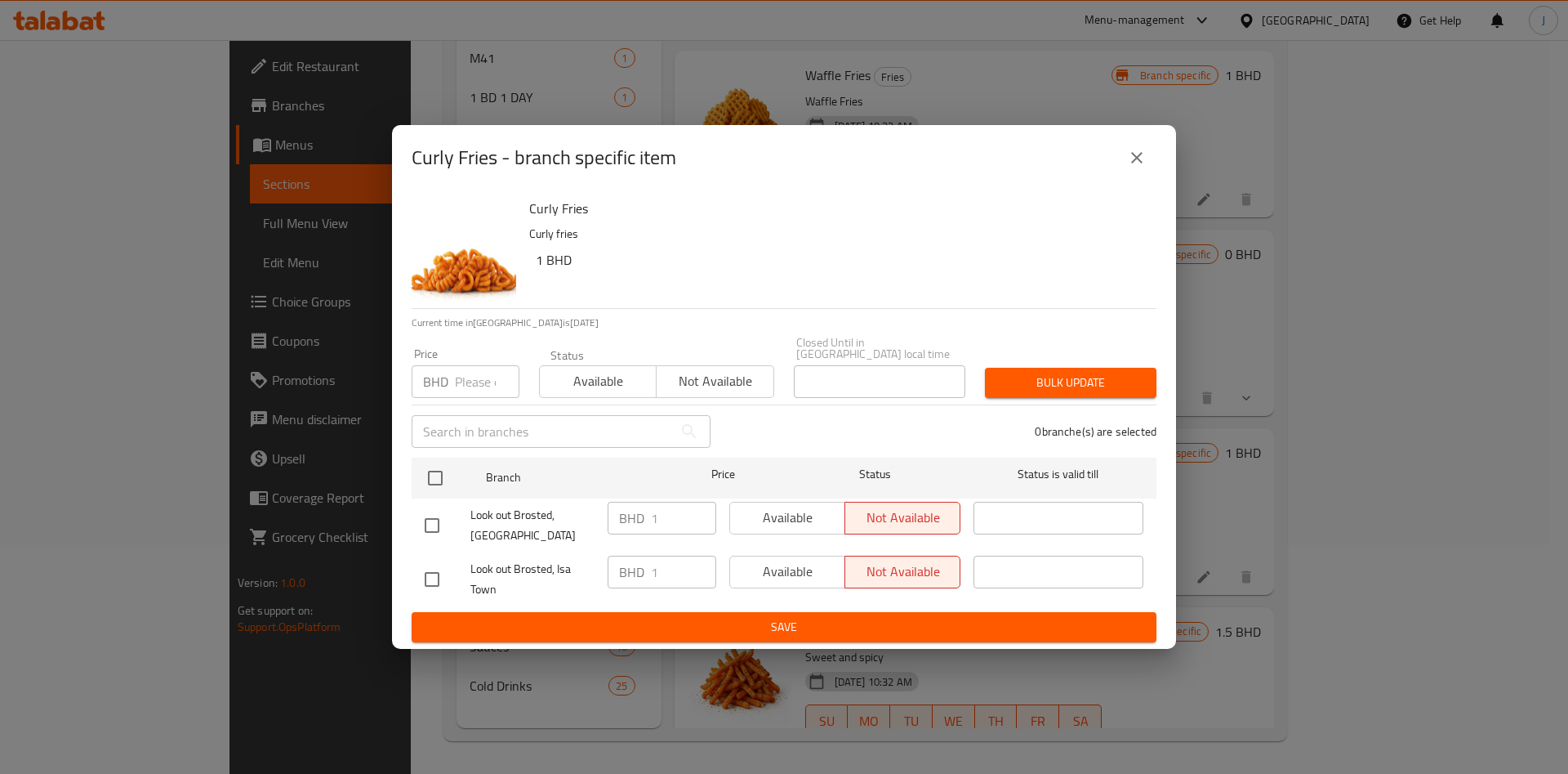
click at [465, 371] on input "number" at bounding box center [487, 381] width 65 height 32
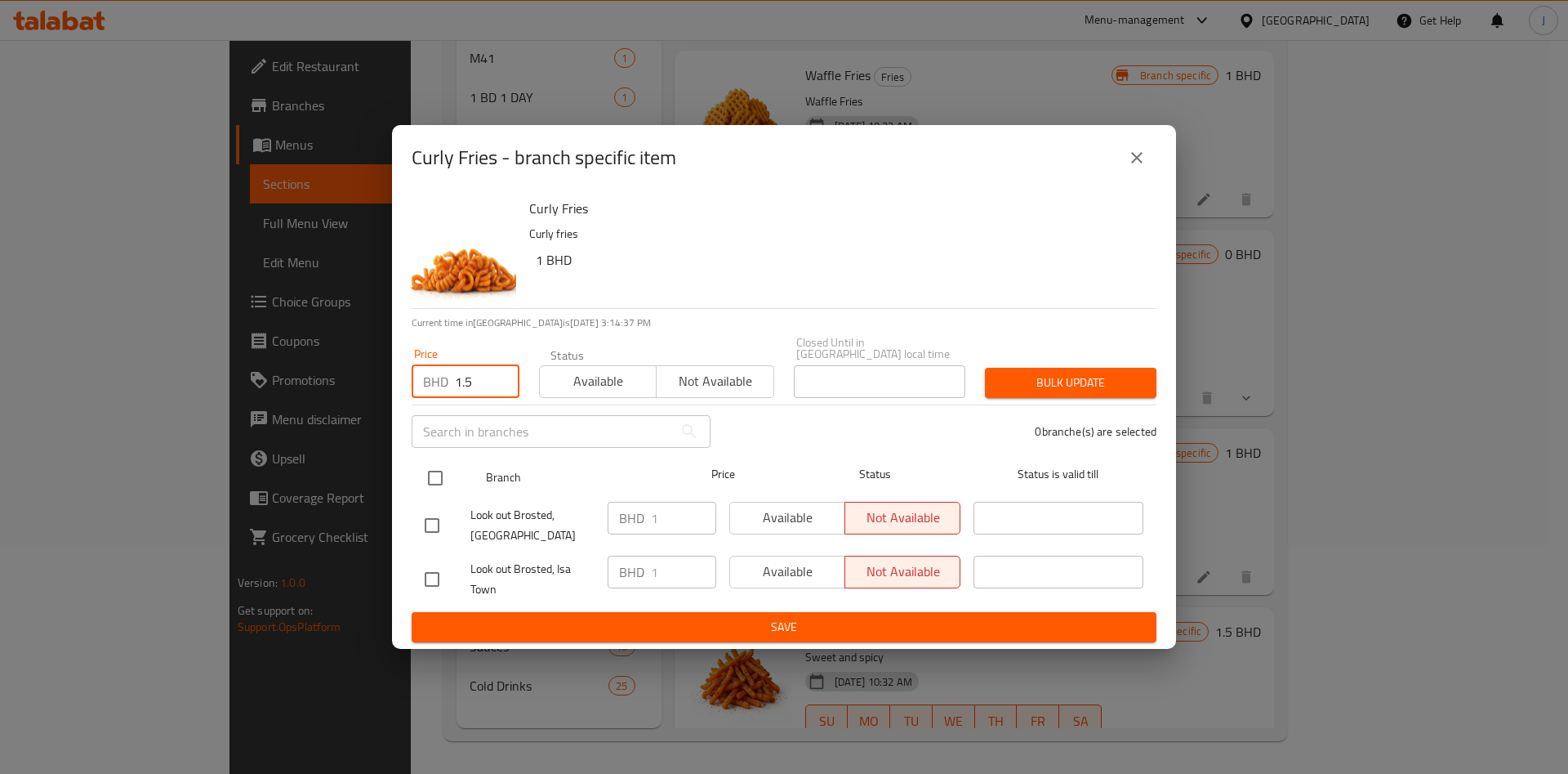
type input "1.5"
click at [443, 474] on input "checkbox" at bounding box center [435, 478] width 34 height 34
checkbox input "true"
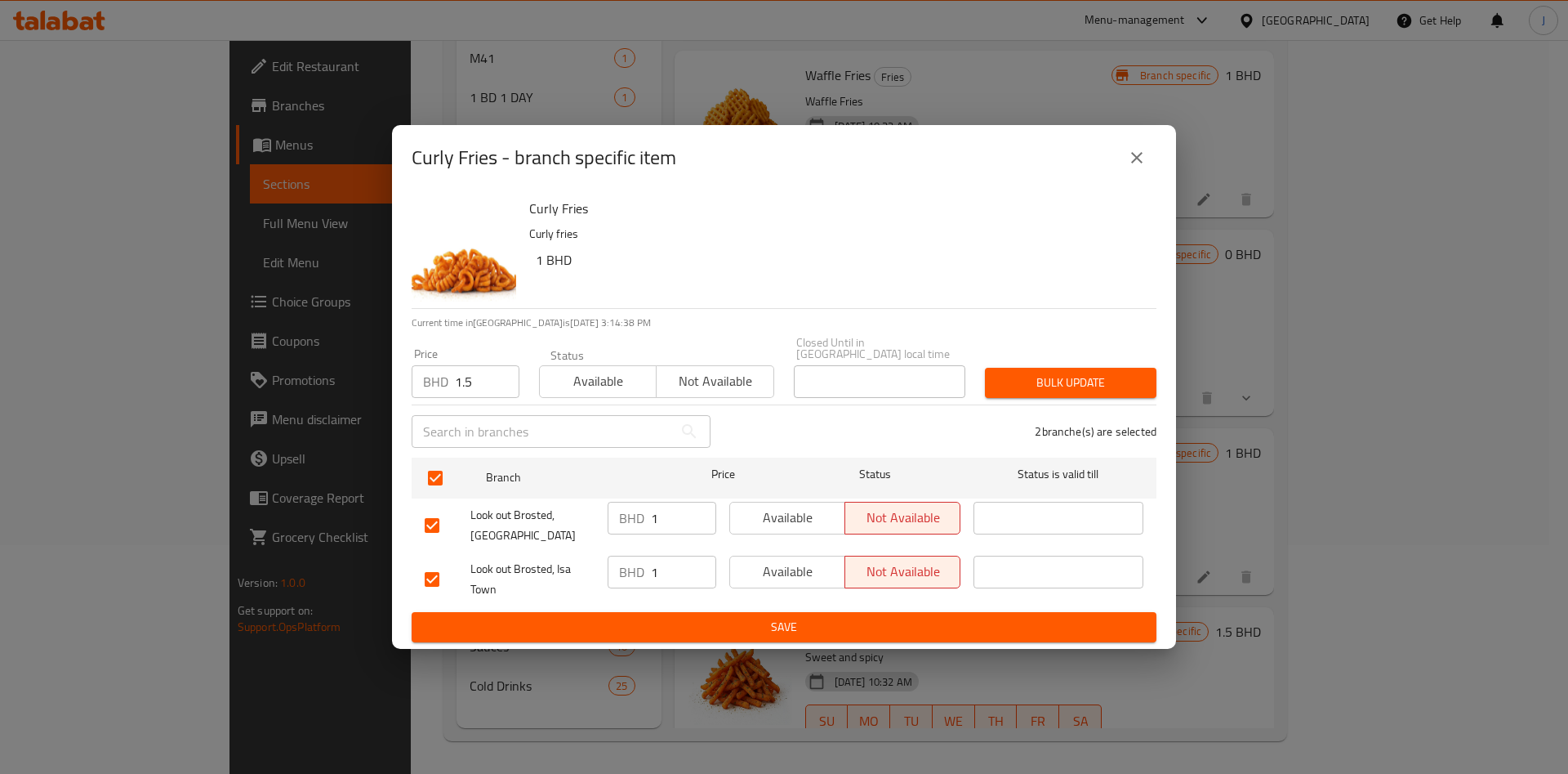
click at [1056, 372] on span "Bulk update" at bounding box center [1070, 382] width 145 height 21
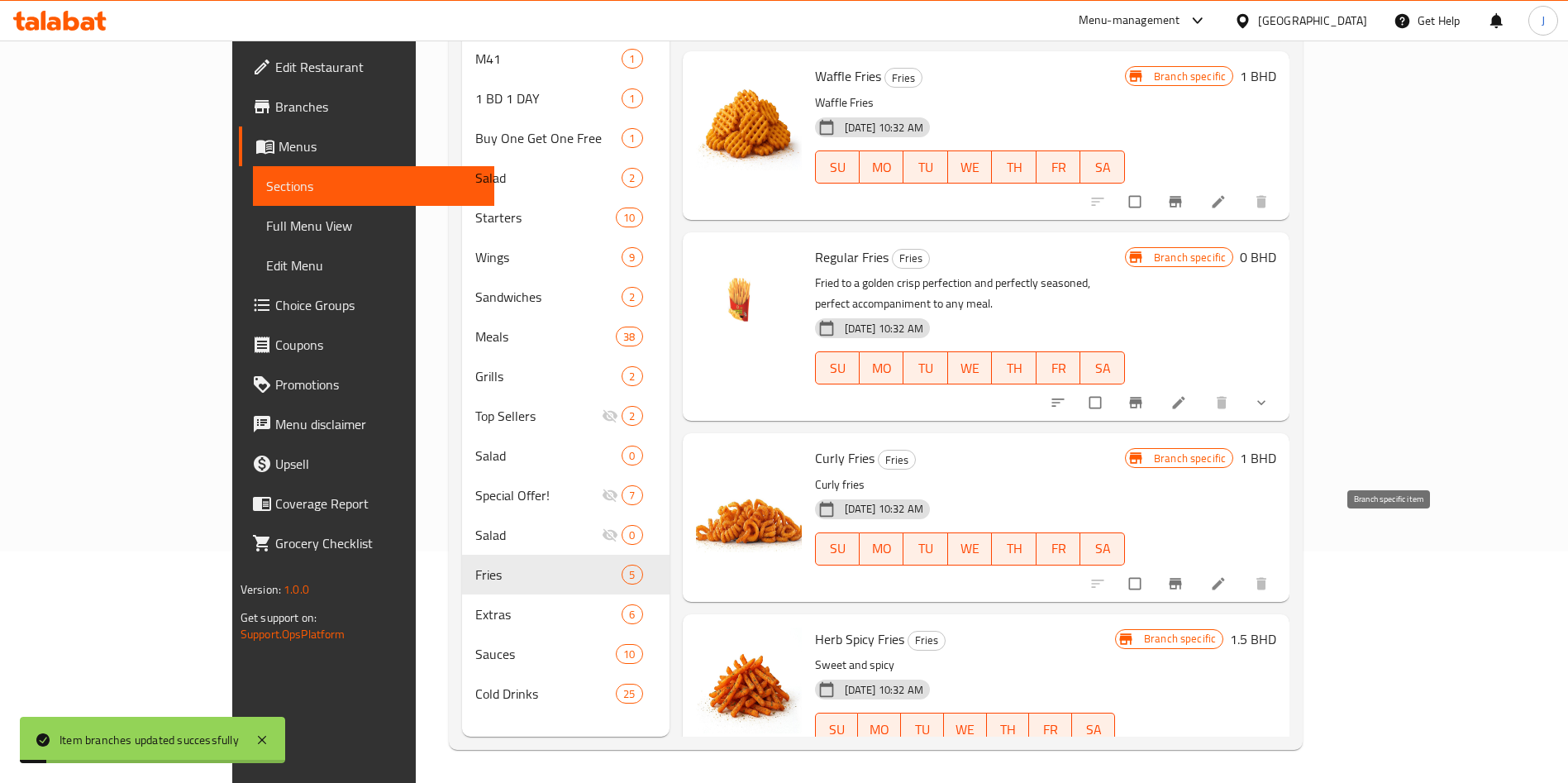
click at [1183, 575] on icon "Branch-specific-item" at bounding box center [1175, 583] width 16 height 16
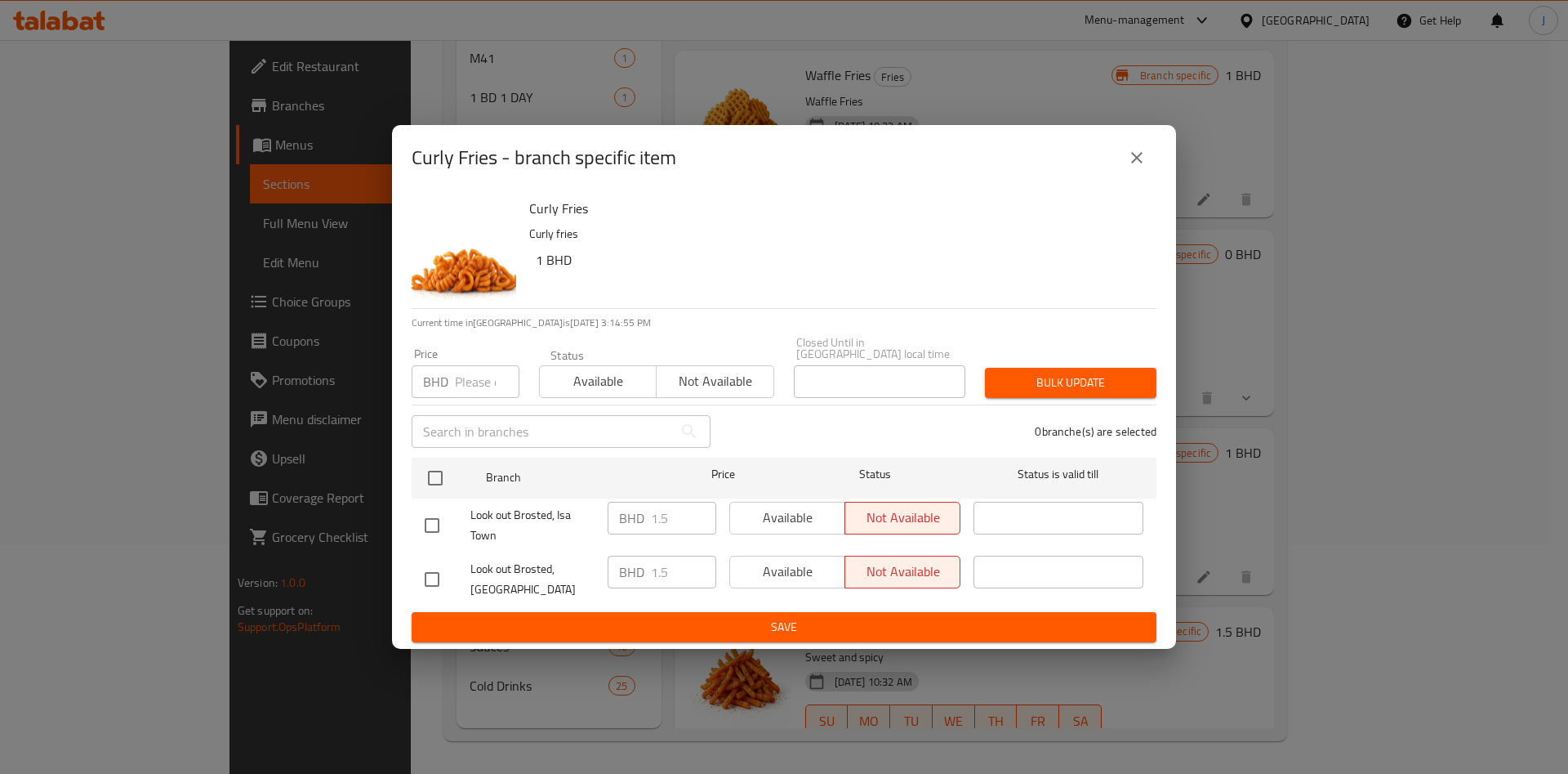
click at [606, 371] on span "Available" at bounding box center [598, 381] width 104 height 23
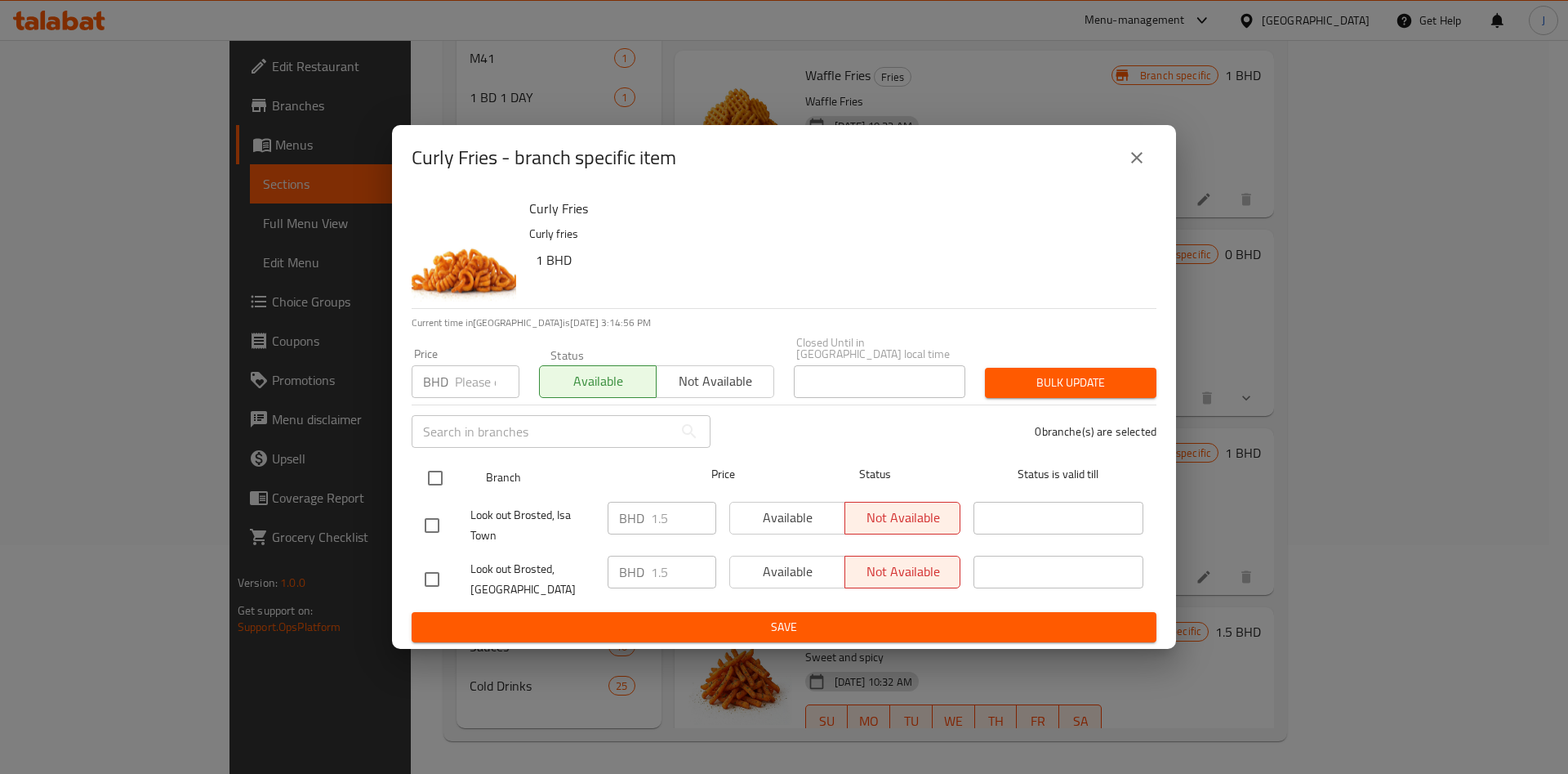
click at [436, 471] on input "checkbox" at bounding box center [435, 478] width 34 height 34
checkbox input "true"
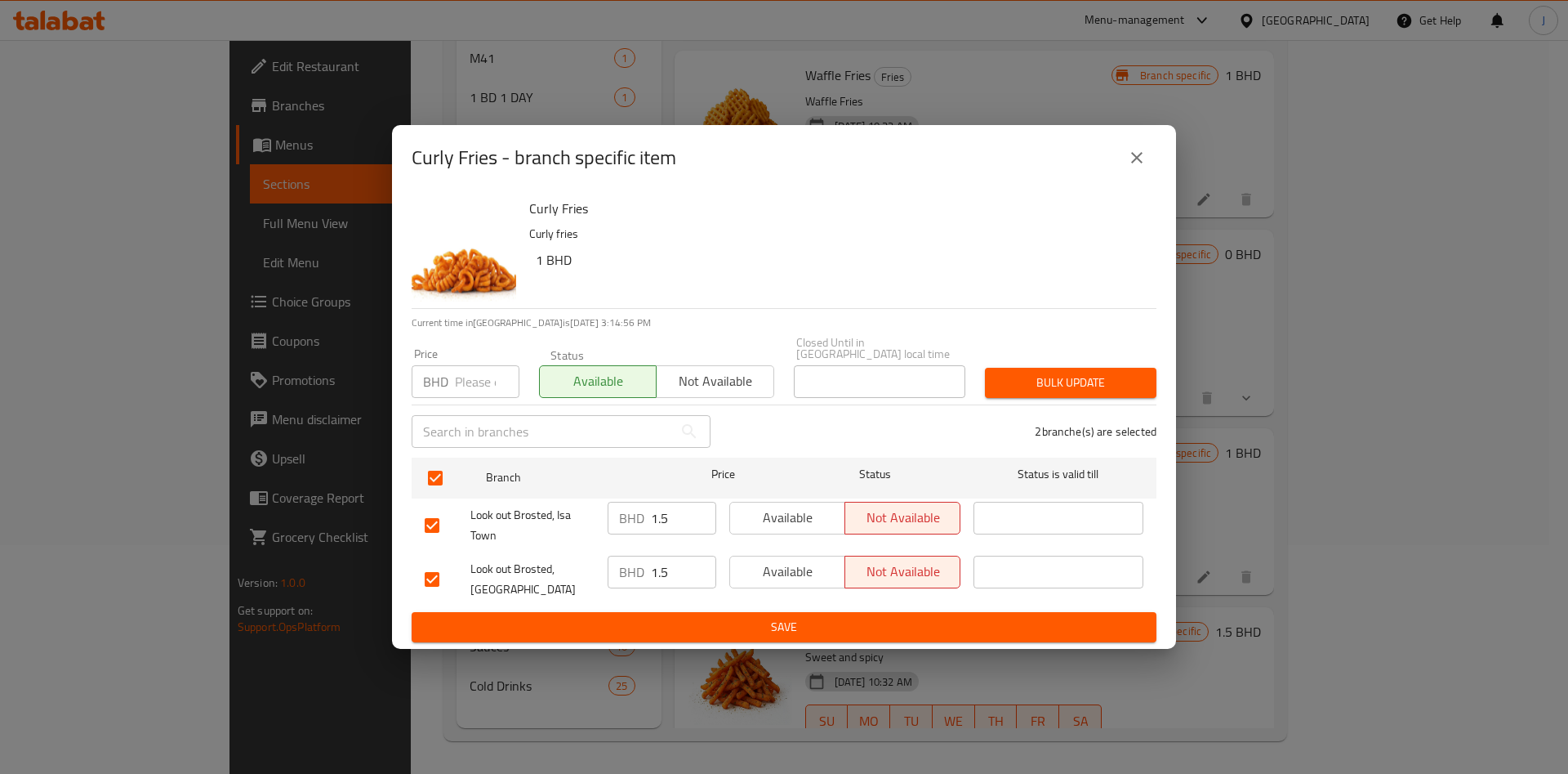
click at [1090, 383] on span "Bulk update" at bounding box center [1070, 382] width 145 height 21
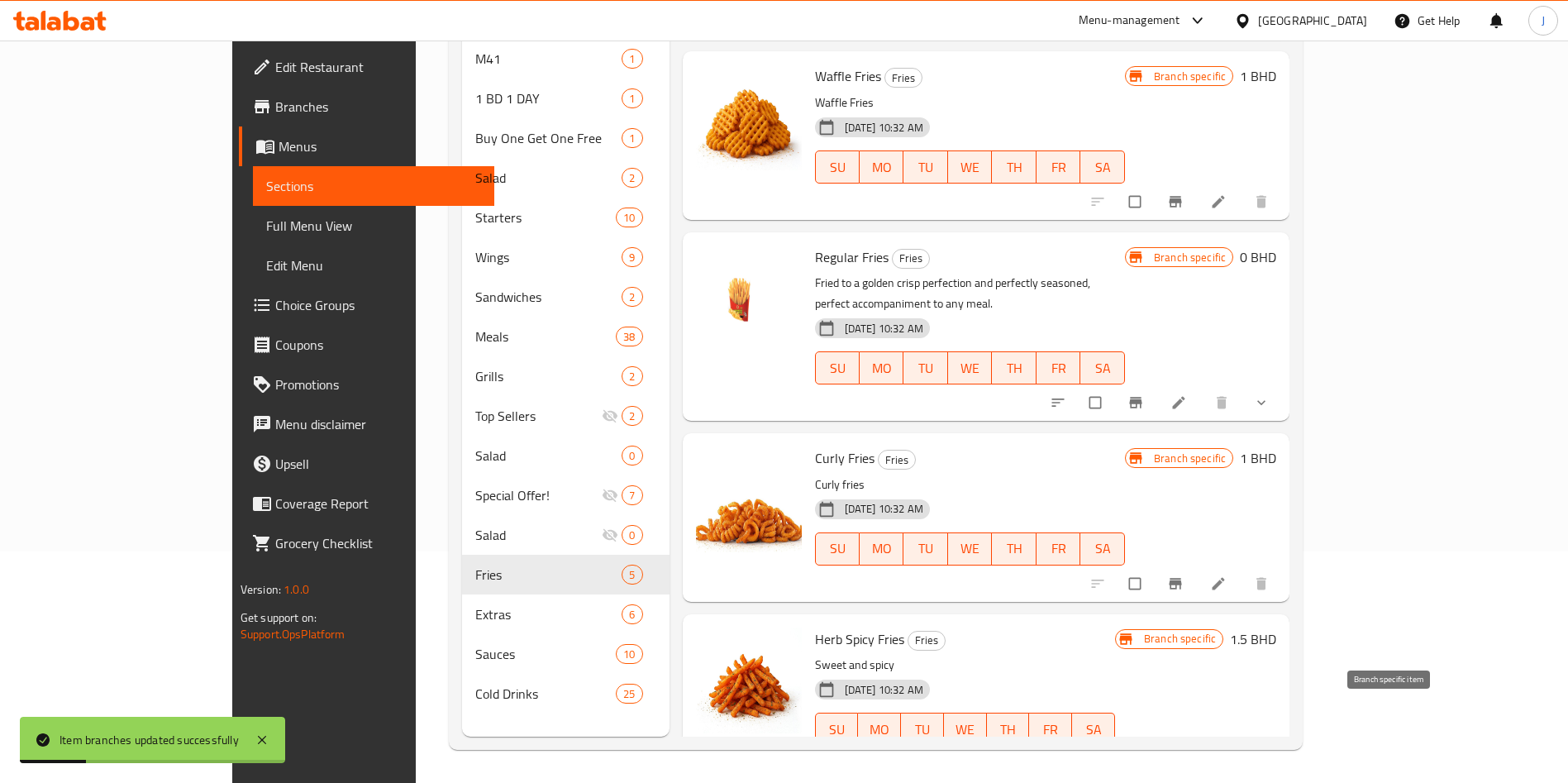
click at [1181, 759] on icon "Branch-specific-item" at bounding box center [1176, 764] width 13 height 11
click at [1183, 575] on icon "Branch-specific-item" at bounding box center [1175, 583] width 16 height 16
click at [1157, 385] on button "Branch-specific-item" at bounding box center [1137, 403] width 40 height 36
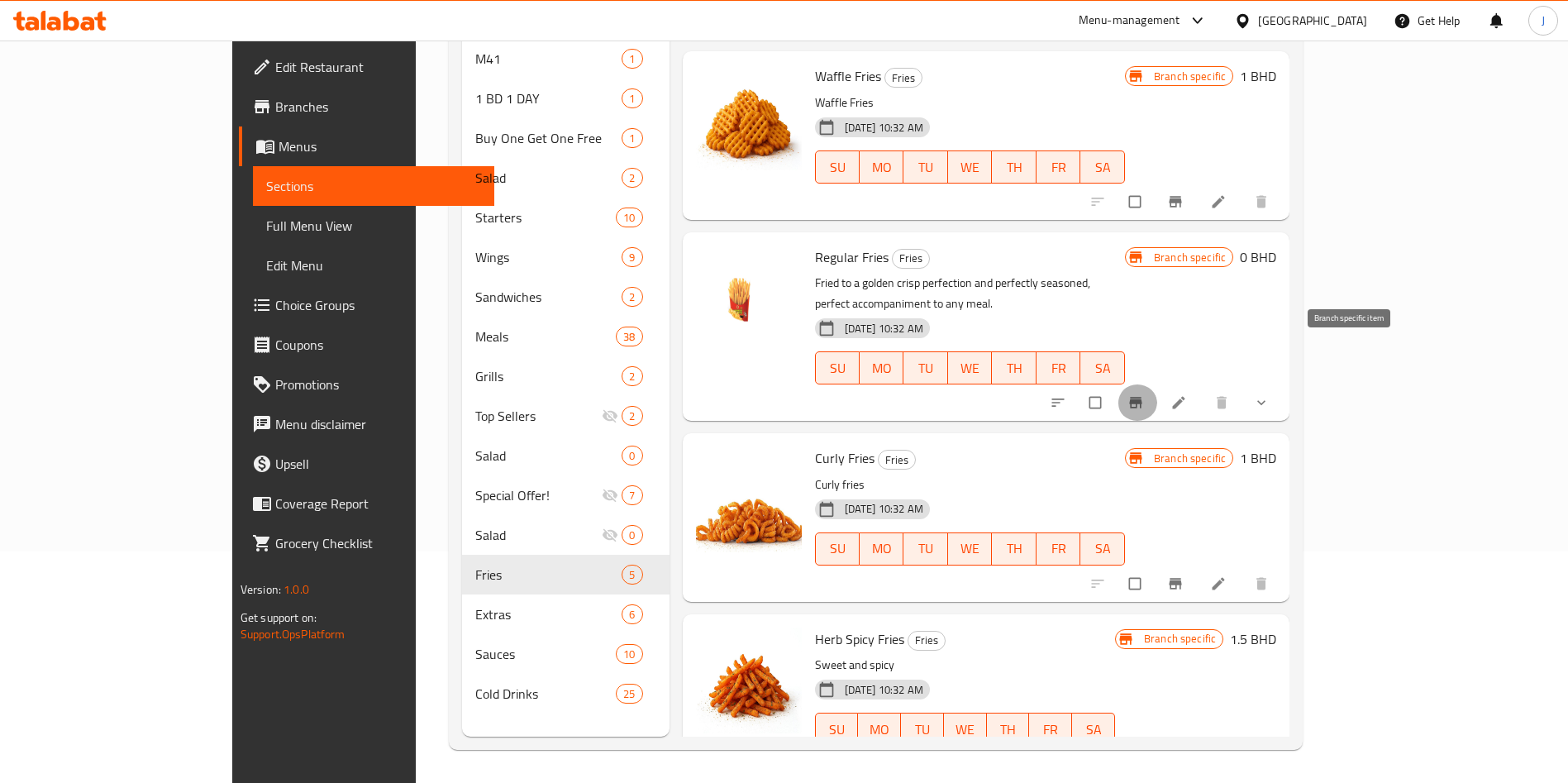
click at [1144, 394] on icon "Branch-specific-item" at bounding box center [1135, 402] width 16 height 16
click at [1269, 394] on icon "show more" at bounding box center [1261, 402] width 16 height 16
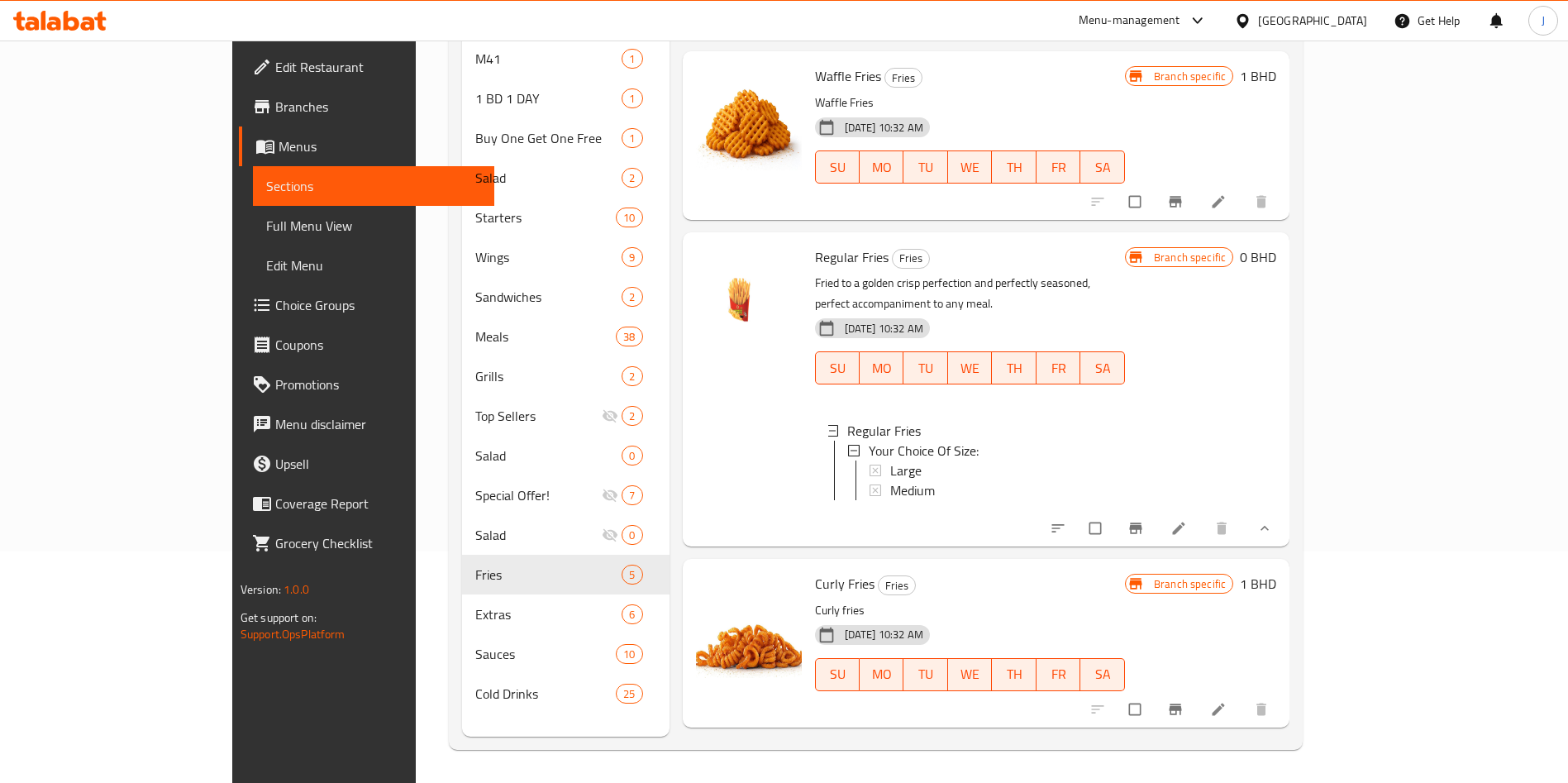
scroll to position [3, 0]
click at [1187, 700] on span "Branch-specific-item" at bounding box center [1177, 709] width 20 height 16
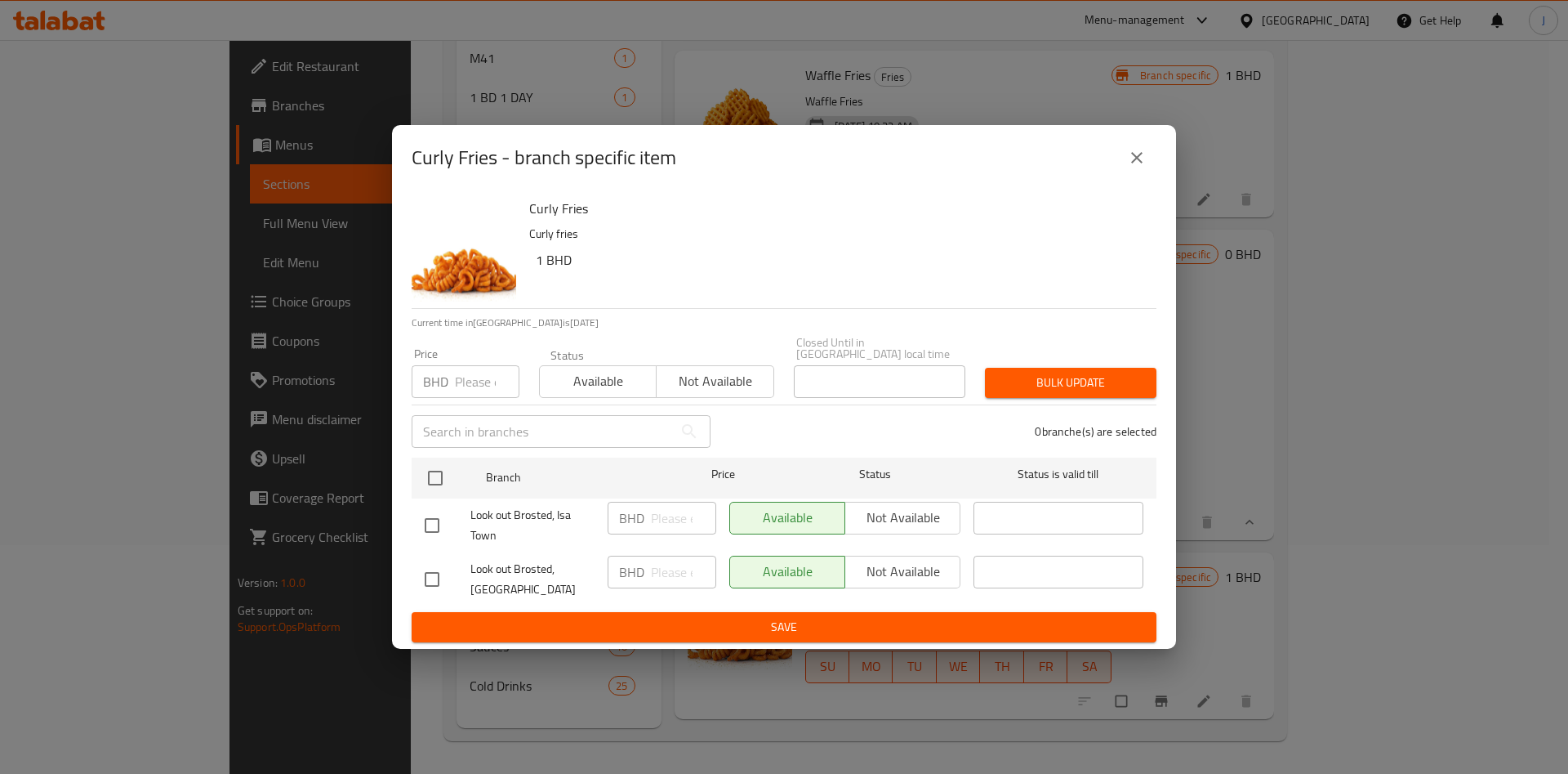
click at [1309, 363] on div "Curly Fries - branch specific item Curly Fries Curly fries 1 BHD Current time i…" at bounding box center [784, 387] width 1568 height 774
click at [1131, 163] on icon "close" at bounding box center [1137, 158] width 20 height 20
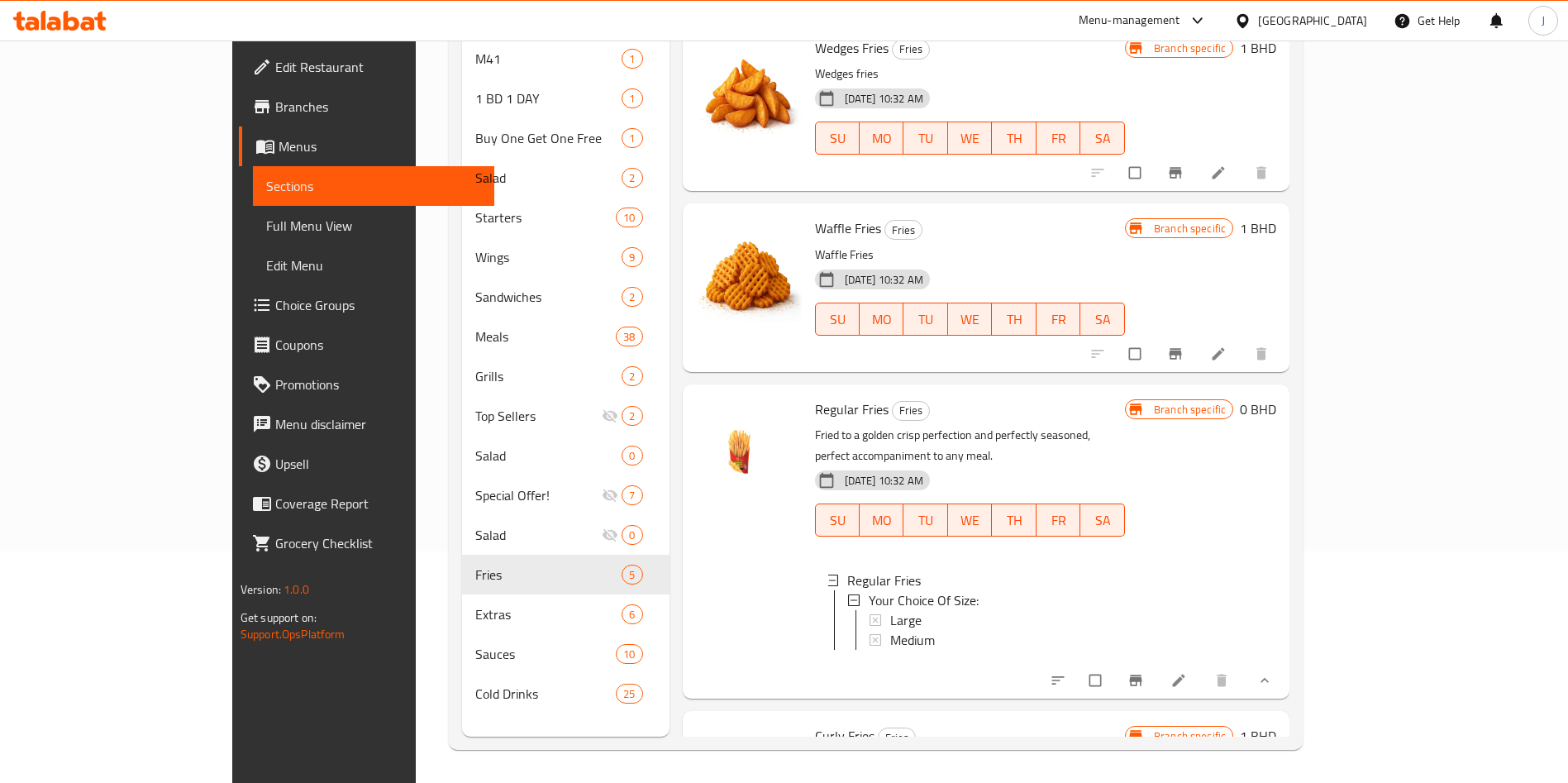
scroll to position [7, 0]
click at [1181, 349] on icon "Branch-specific-item" at bounding box center [1176, 355] width 13 height 11
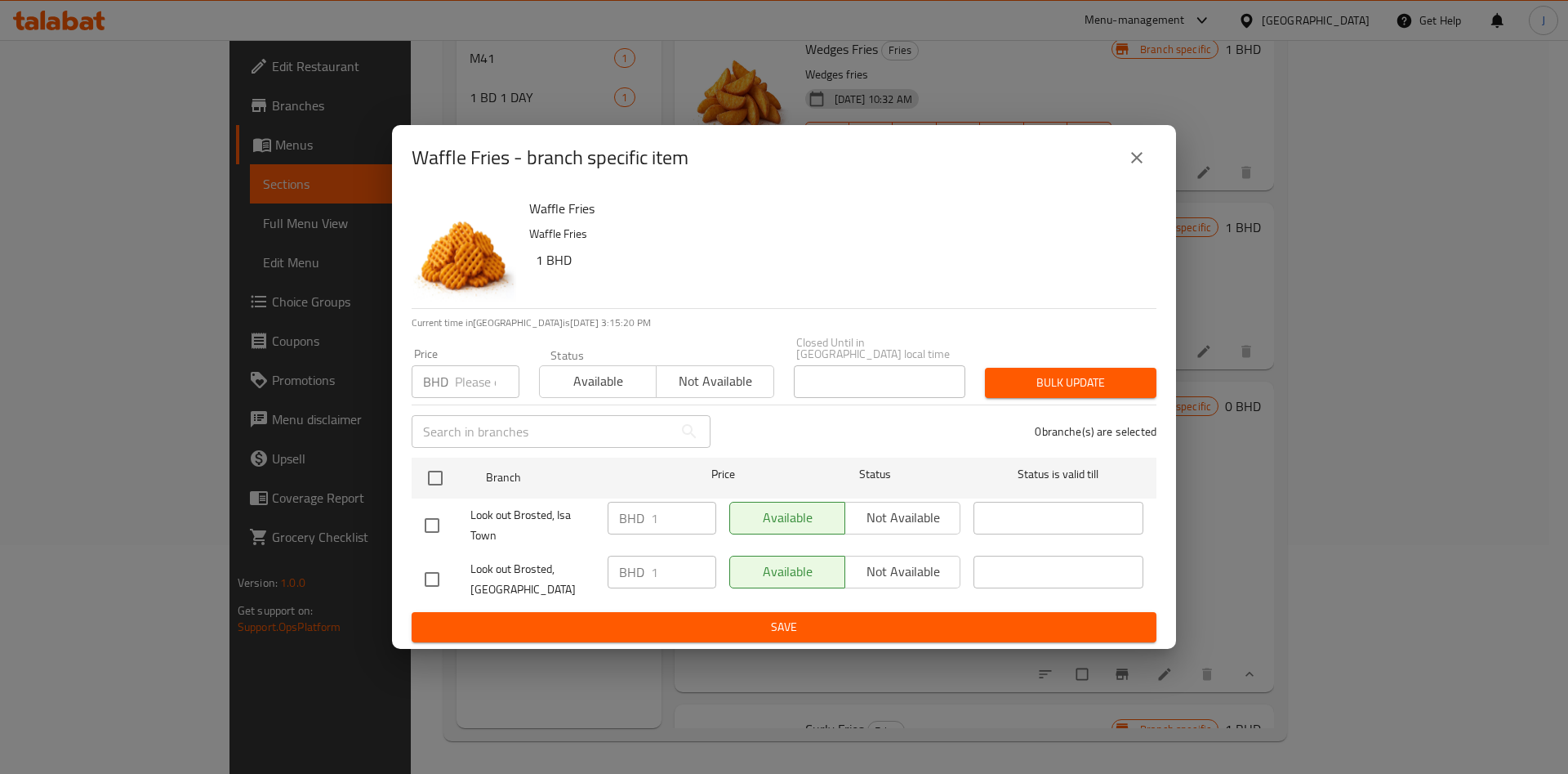
click at [472, 376] on input "number" at bounding box center [487, 381] width 65 height 32
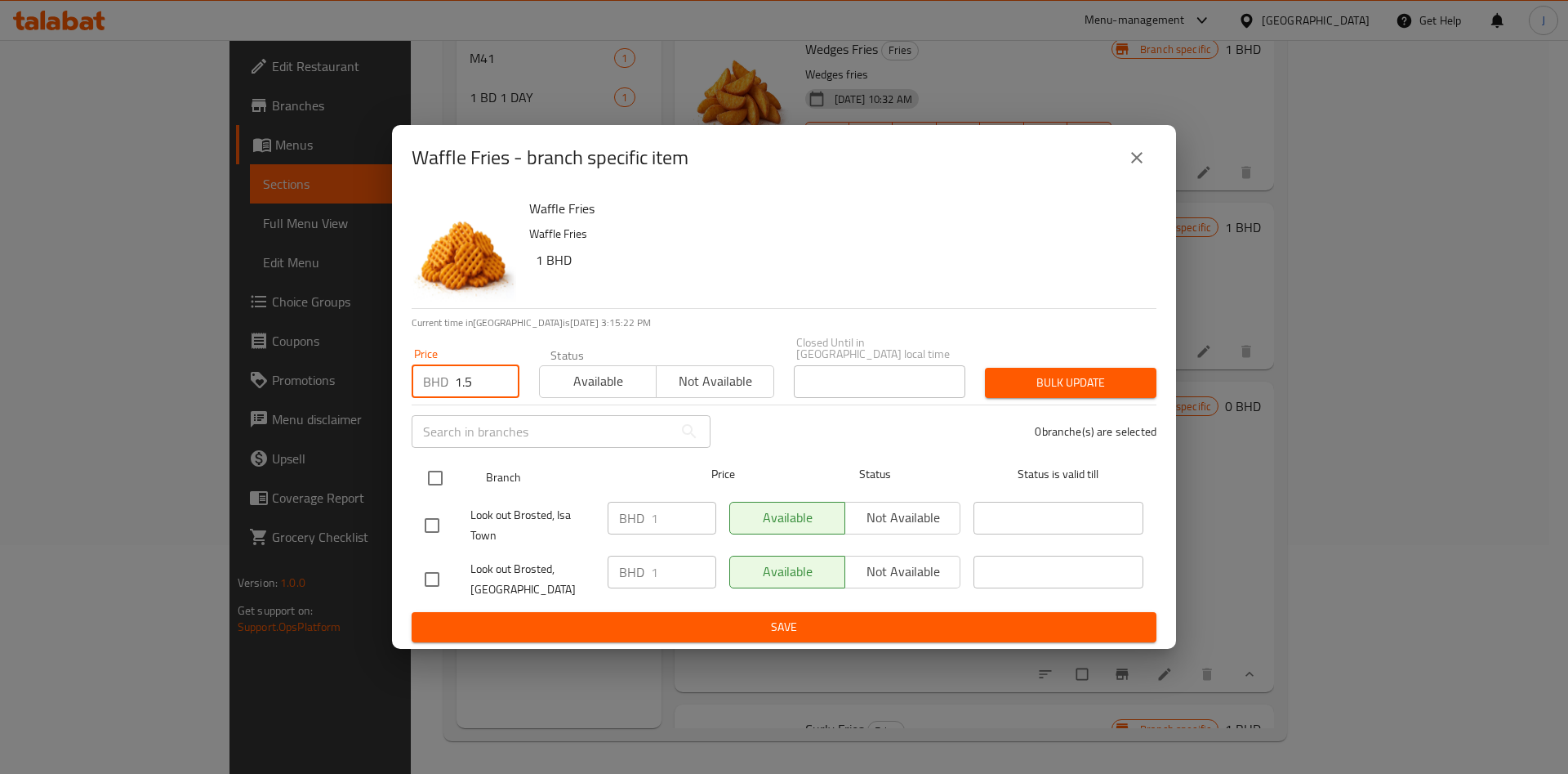
type input "1.5"
click at [444, 467] on input "checkbox" at bounding box center [435, 478] width 34 height 34
checkbox input "true"
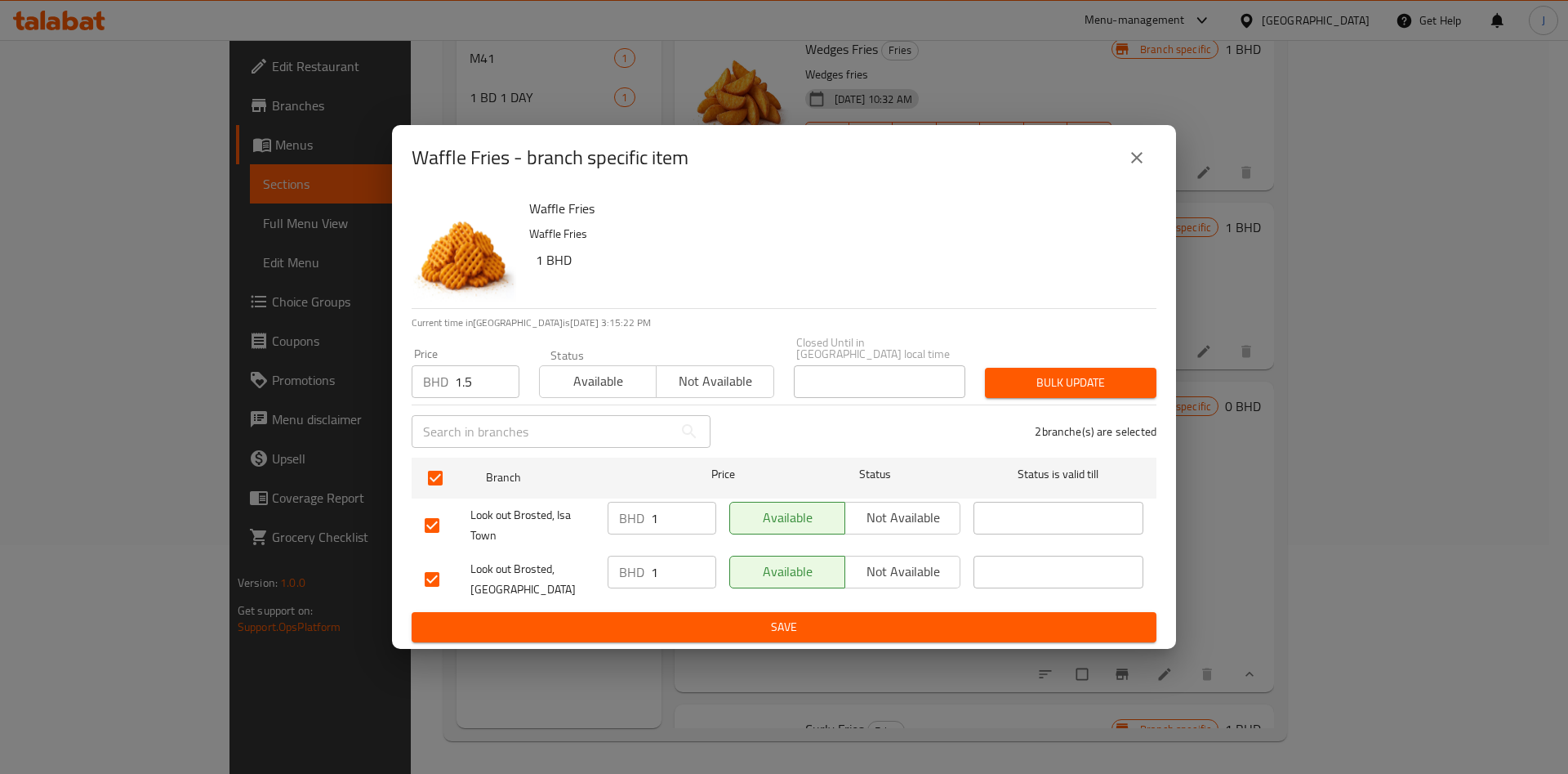
click at [1057, 373] on span "Bulk update" at bounding box center [1070, 382] width 145 height 21
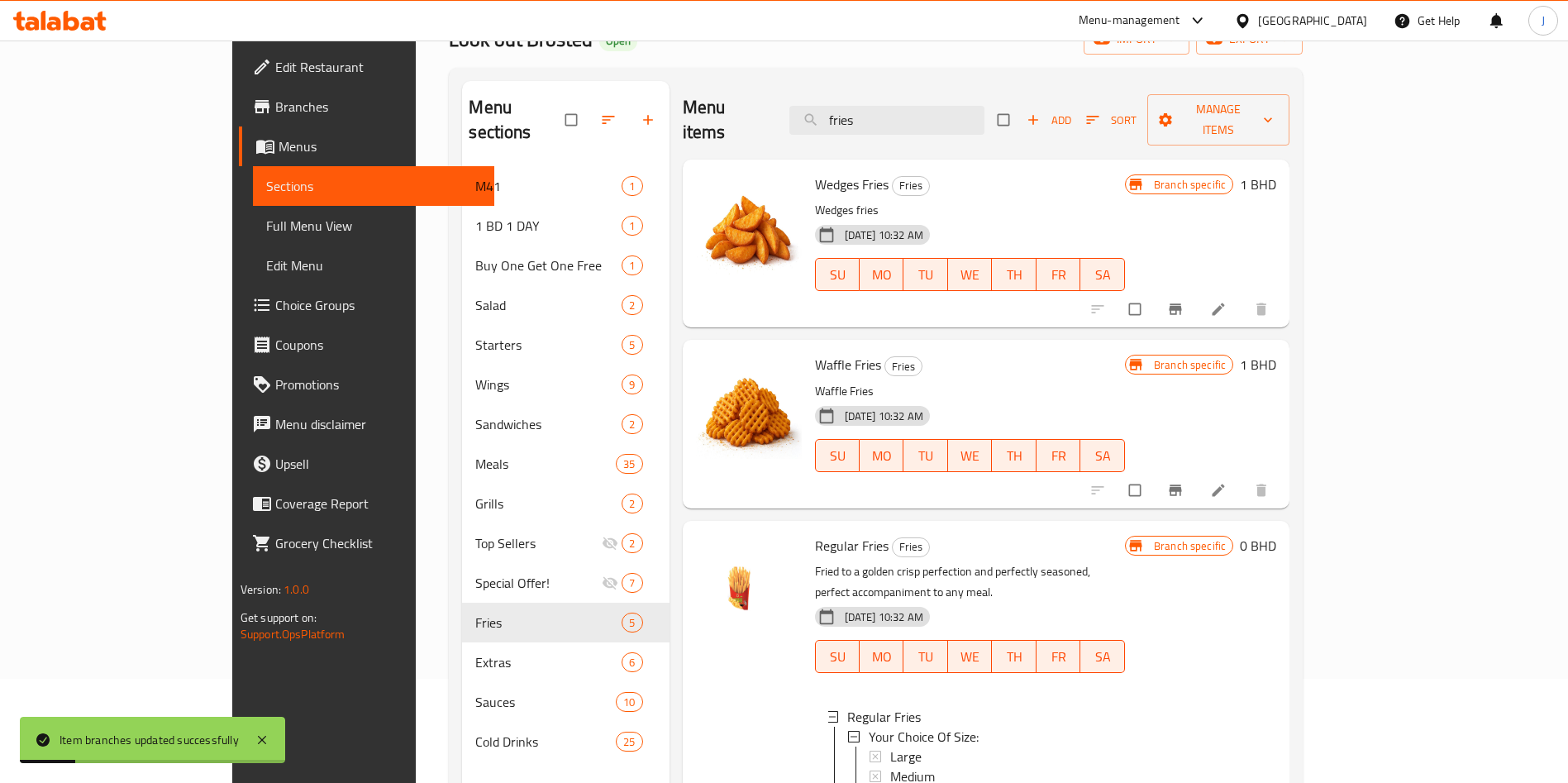
scroll to position [105, 0]
click at [1181, 303] on icon "Branch-specific-item" at bounding box center [1176, 308] width 13 height 11
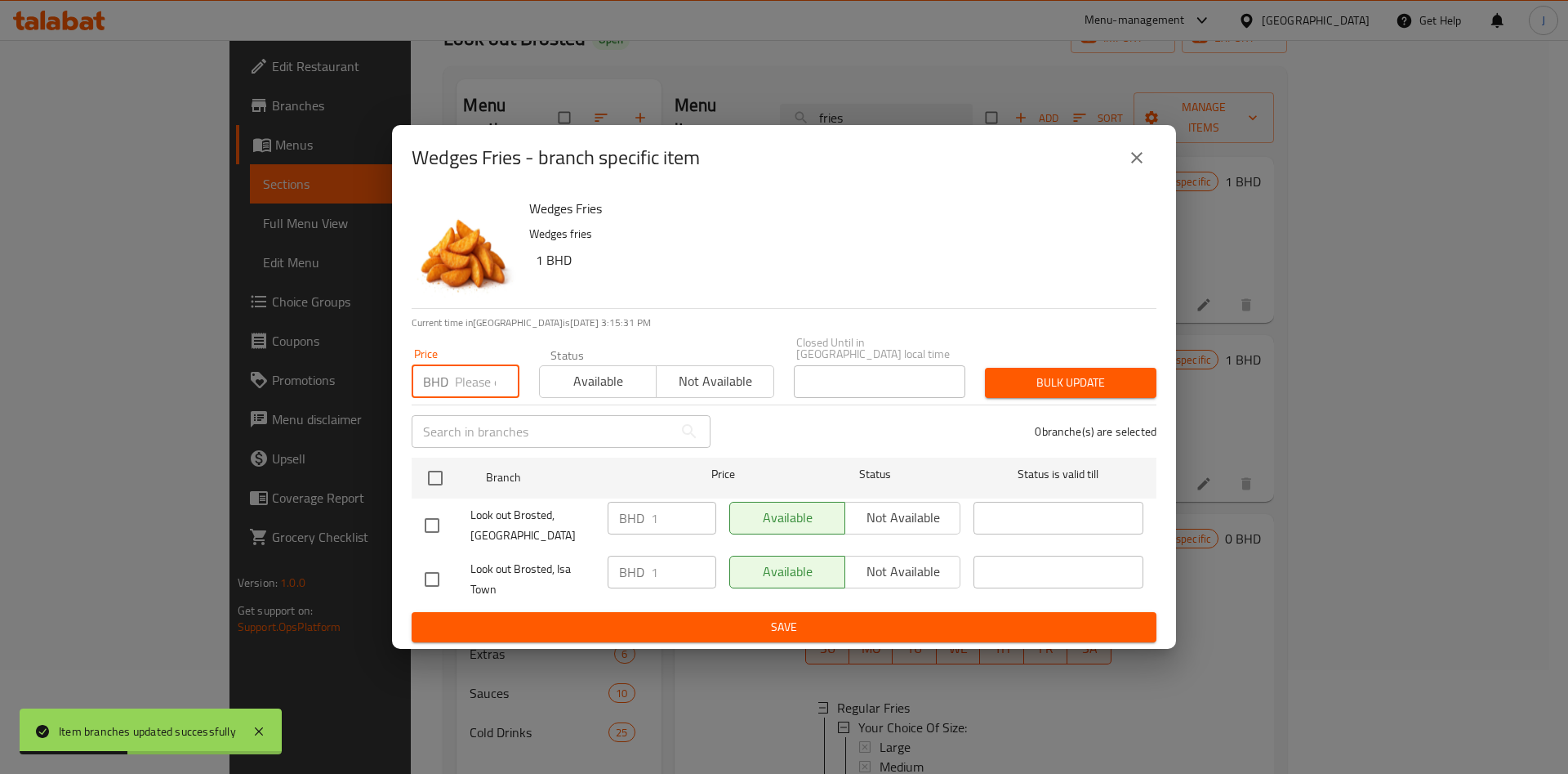
click at [471, 383] on input "number" at bounding box center [487, 381] width 65 height 32
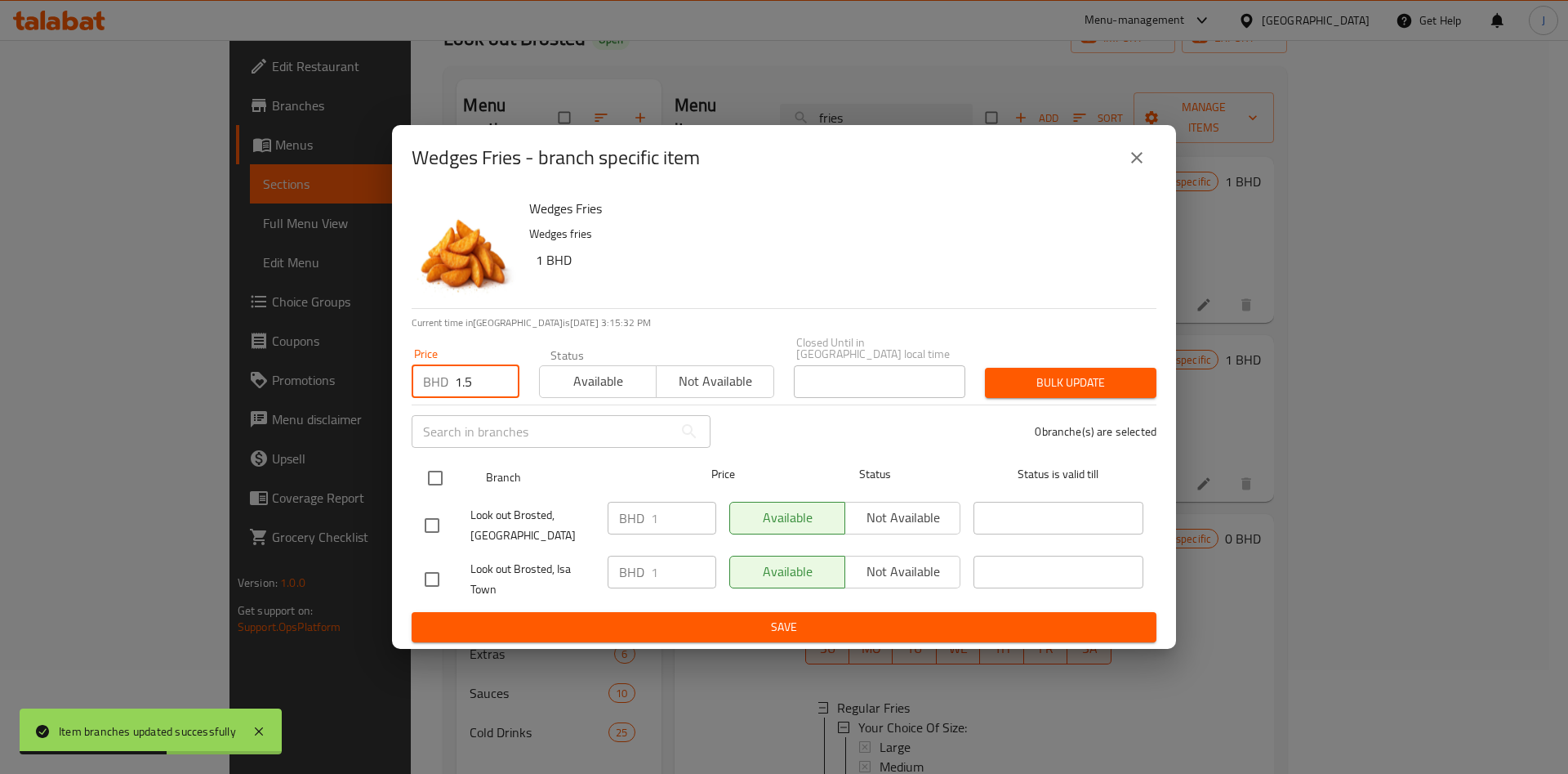
type input "1.5"
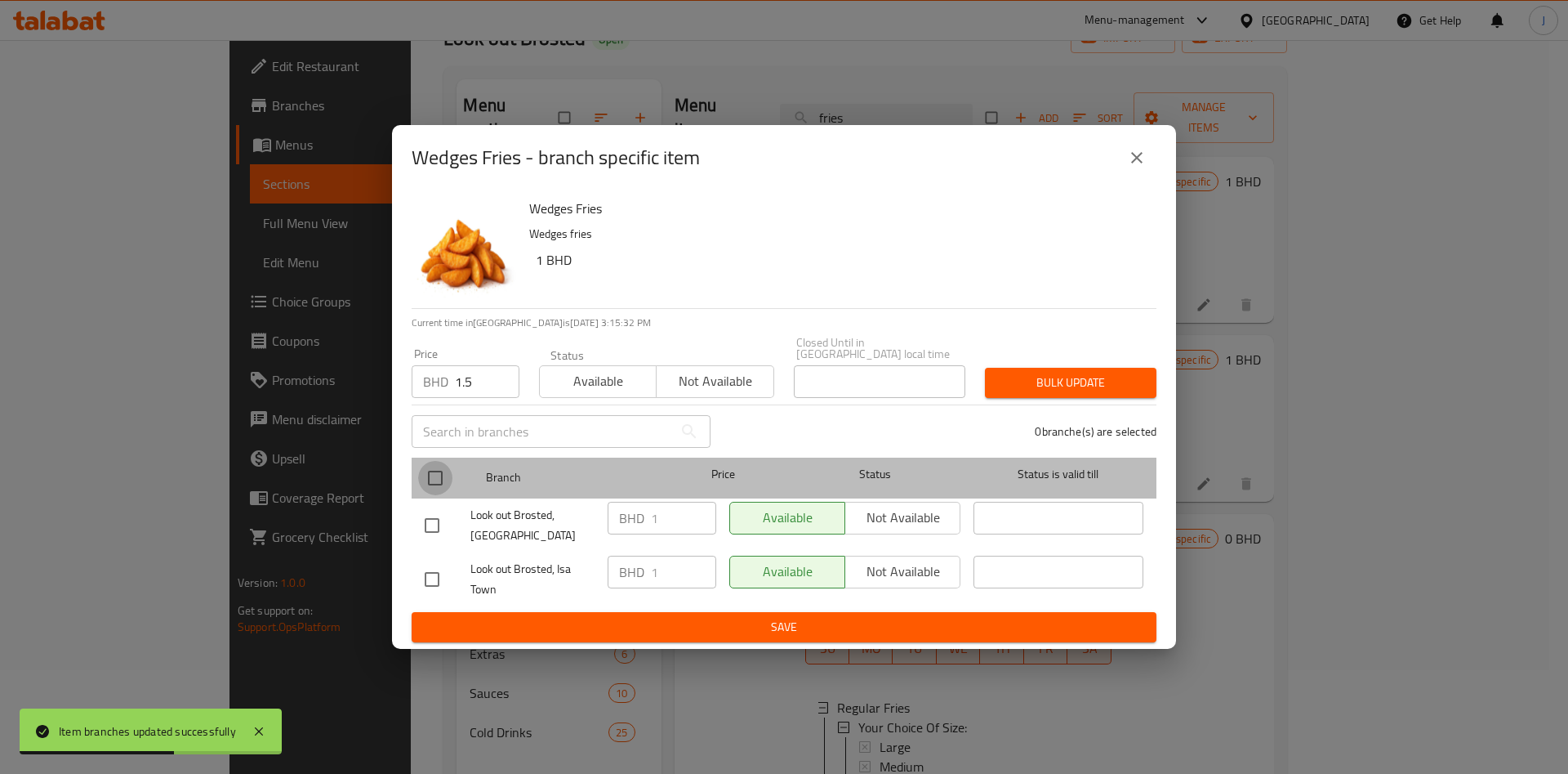
click at [437, 470] on input "checkbox" at bounding box center [435, 478] width 34 height 34
checkbox input "true"
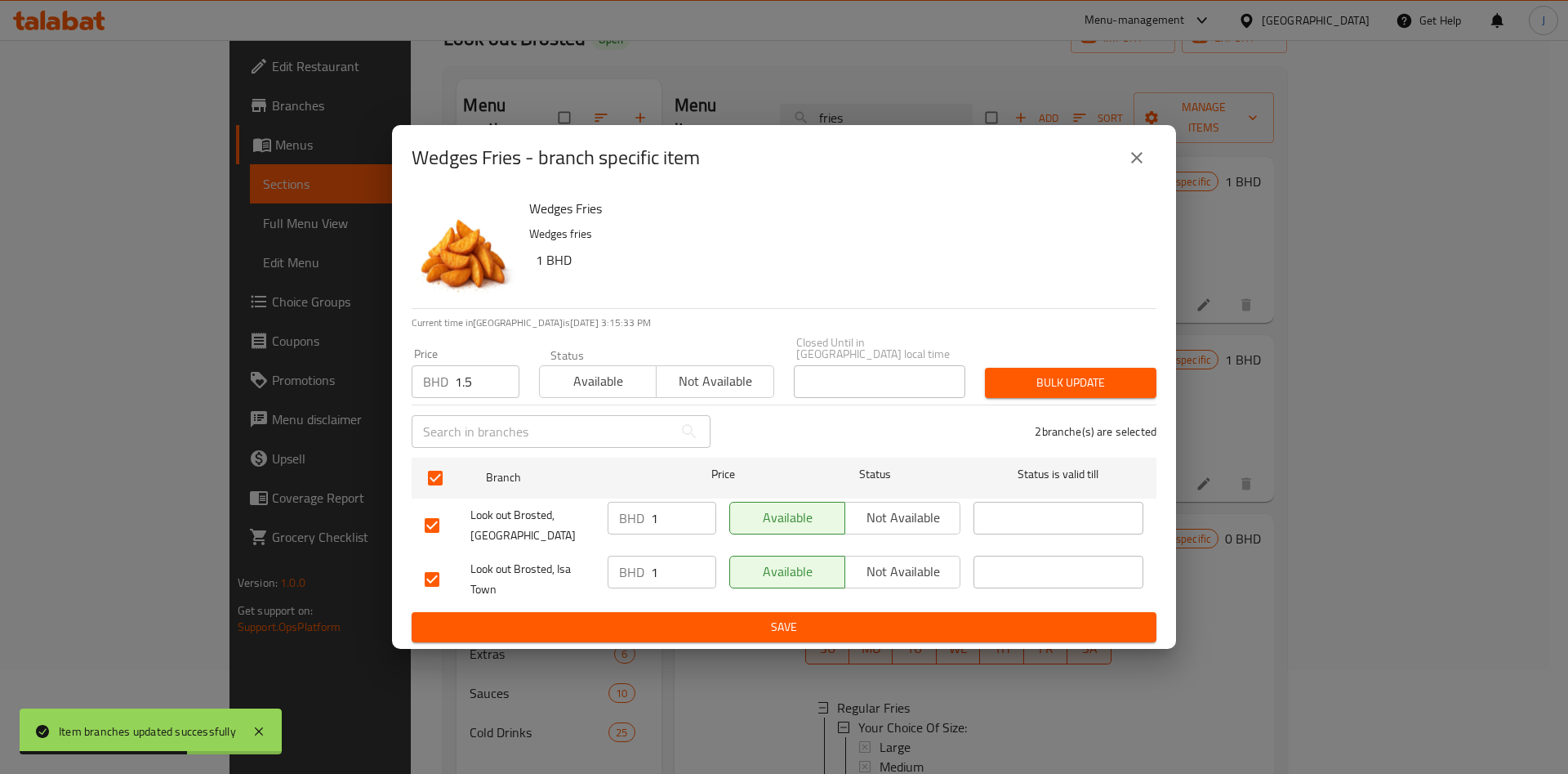
click at [1066, 368] on button "Bulk update" at bounding box center [1070, 383] width 171 height 30
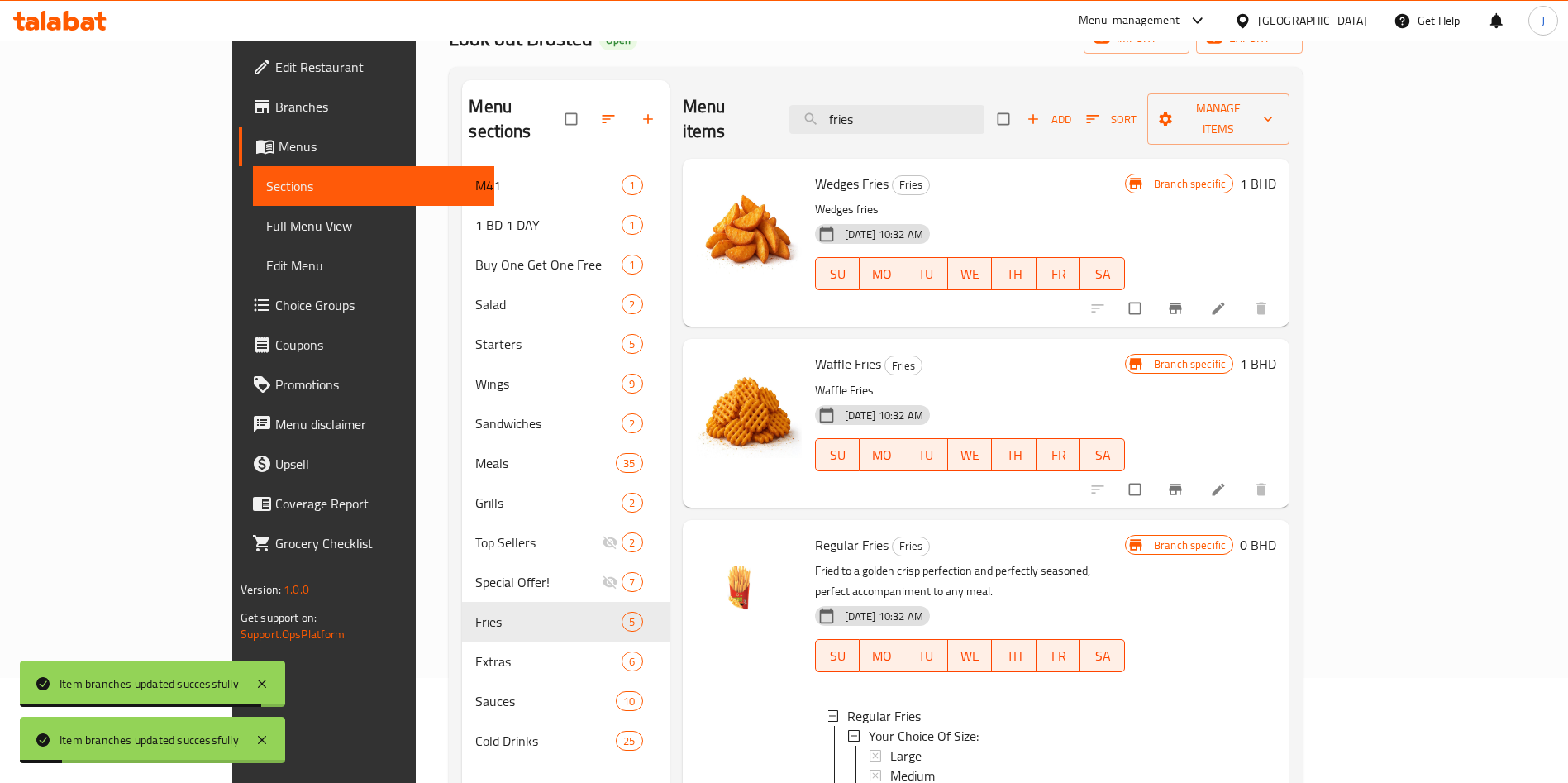
click at [266, 269] on span "Edit Menu" at bounding box center [373, 265] width 215 height 20
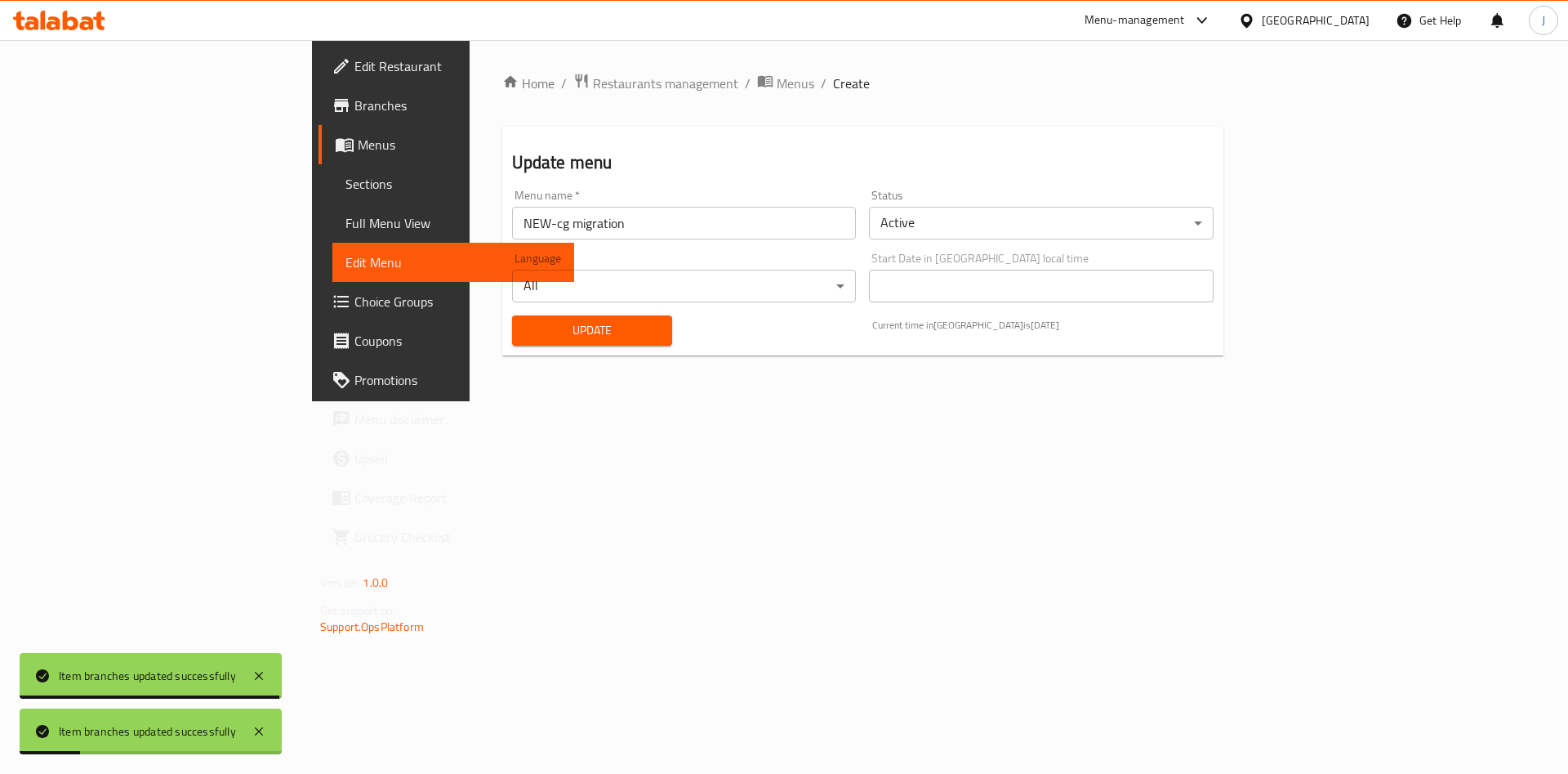
click at [525, 326] on span "Update" at bounding box center [593, 330] width 134 height 21
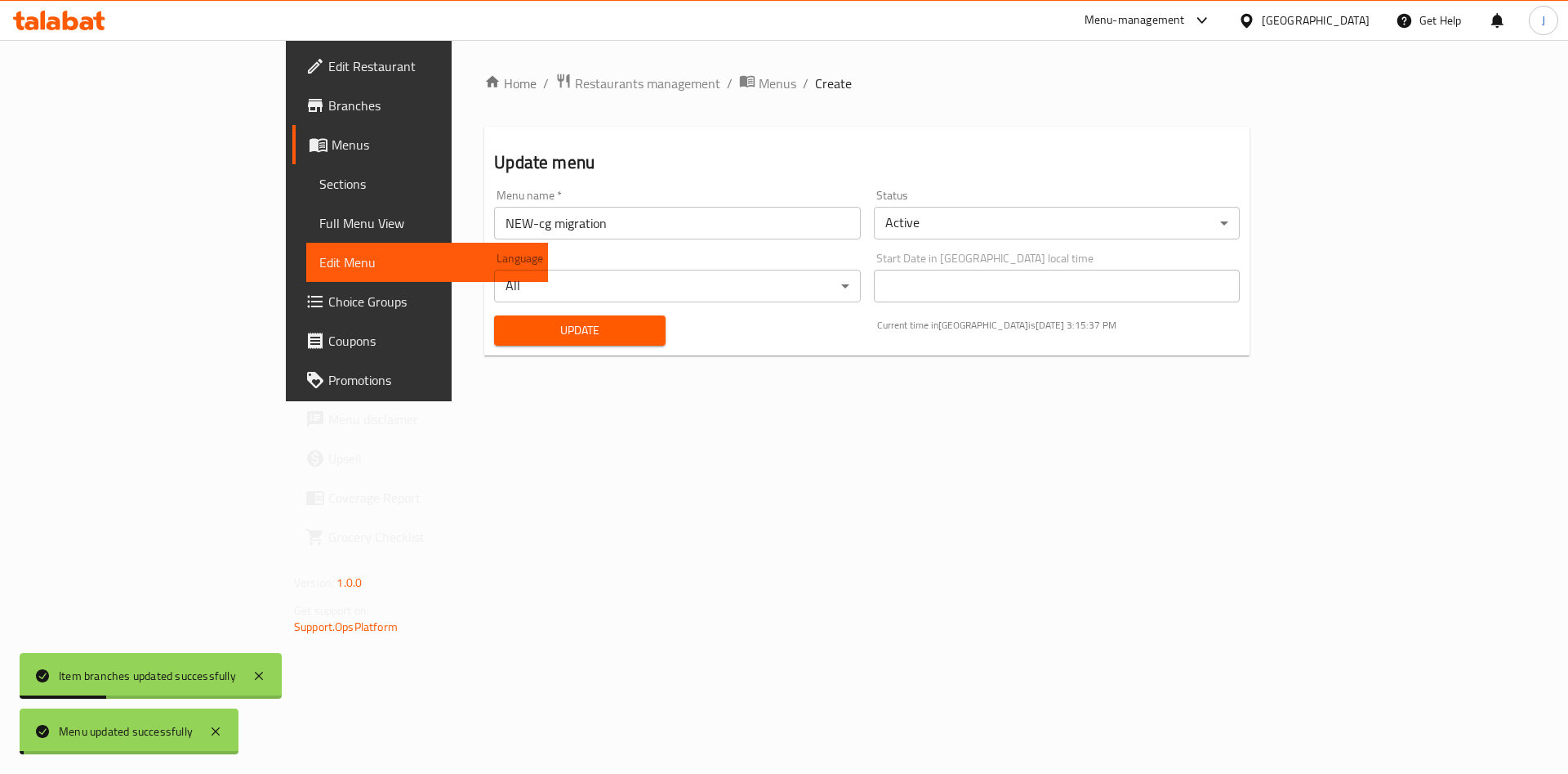
drag, startPoint x: 461, startPoint y: 326, endPoint x: 451, endPoint y: 323, distance: 10.4
click at [507, 323] on span "Update" at bounding box center [580, 330] width 145 height 21
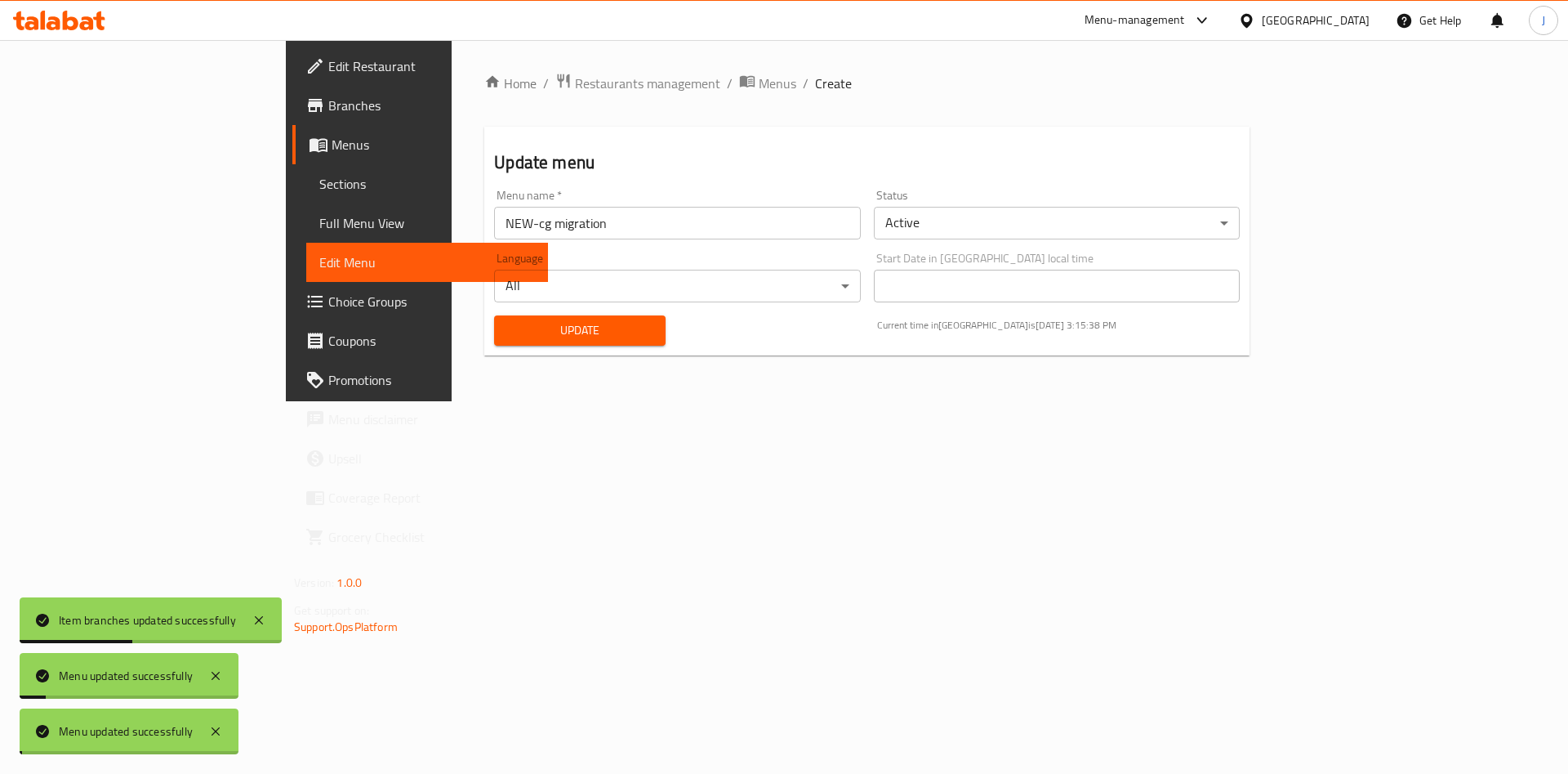
click at [319, 182] on span "Sections" at bounding box center [427, 184] width 215 height 20
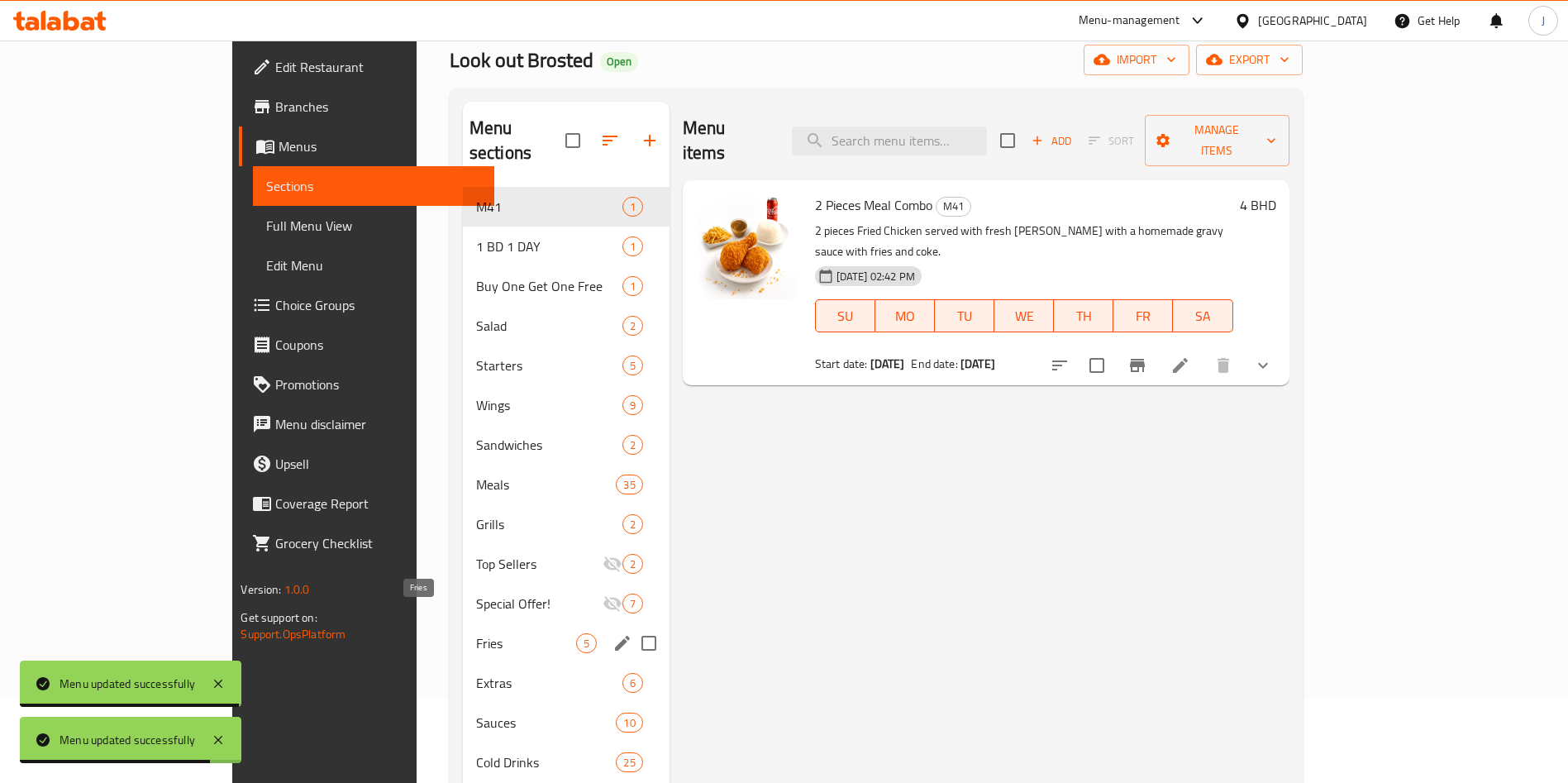
scroll to position [84, 0]
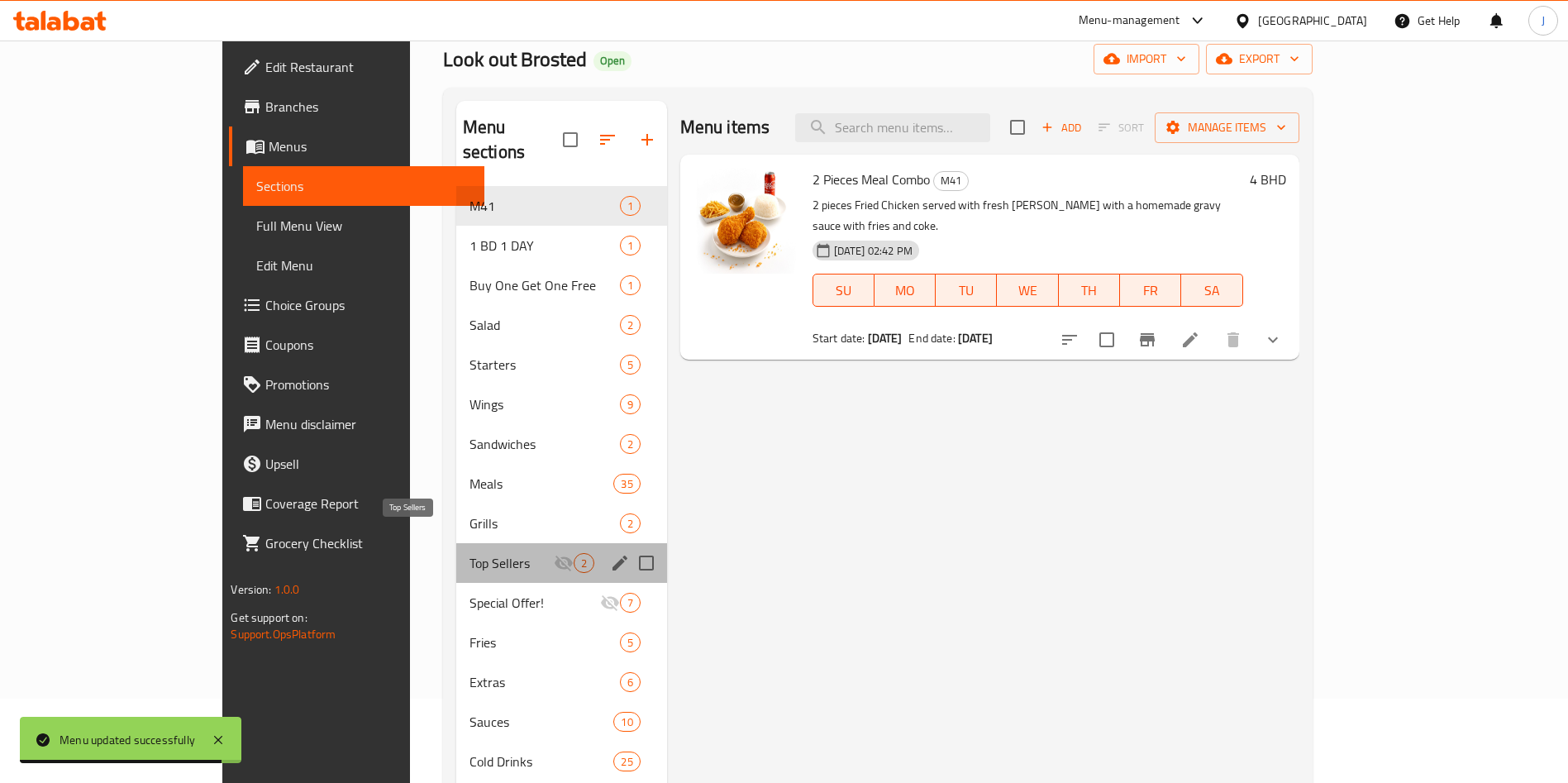
click at [469, 553] on span "Top Sellers" at bounding box center [511, 563] width 84 height 20
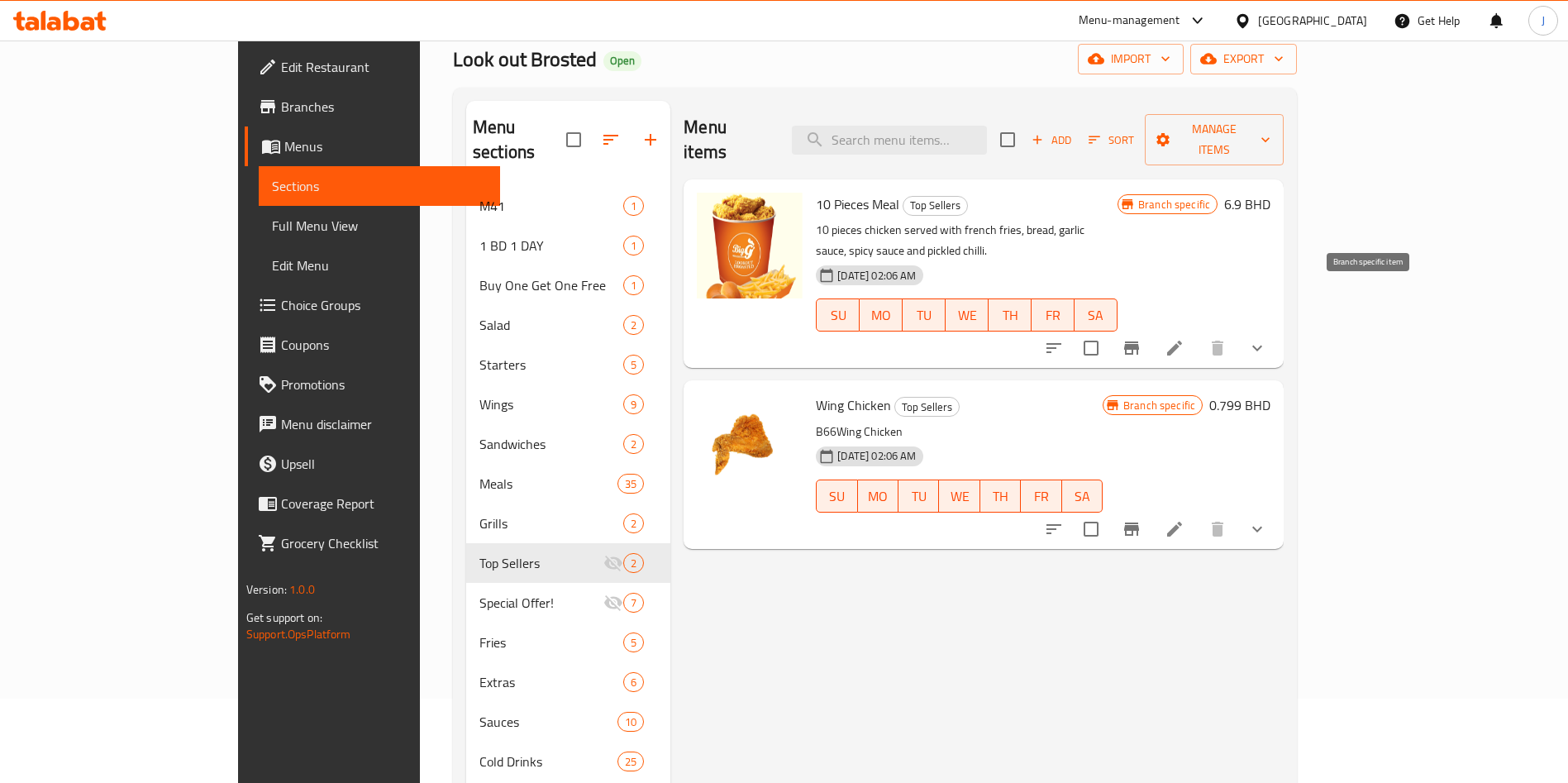
click at [1142, 338] on icon "Branch-specific-item" at bounding box center [1132, 348] width 20 height 20
